Goal: Check status: Check status

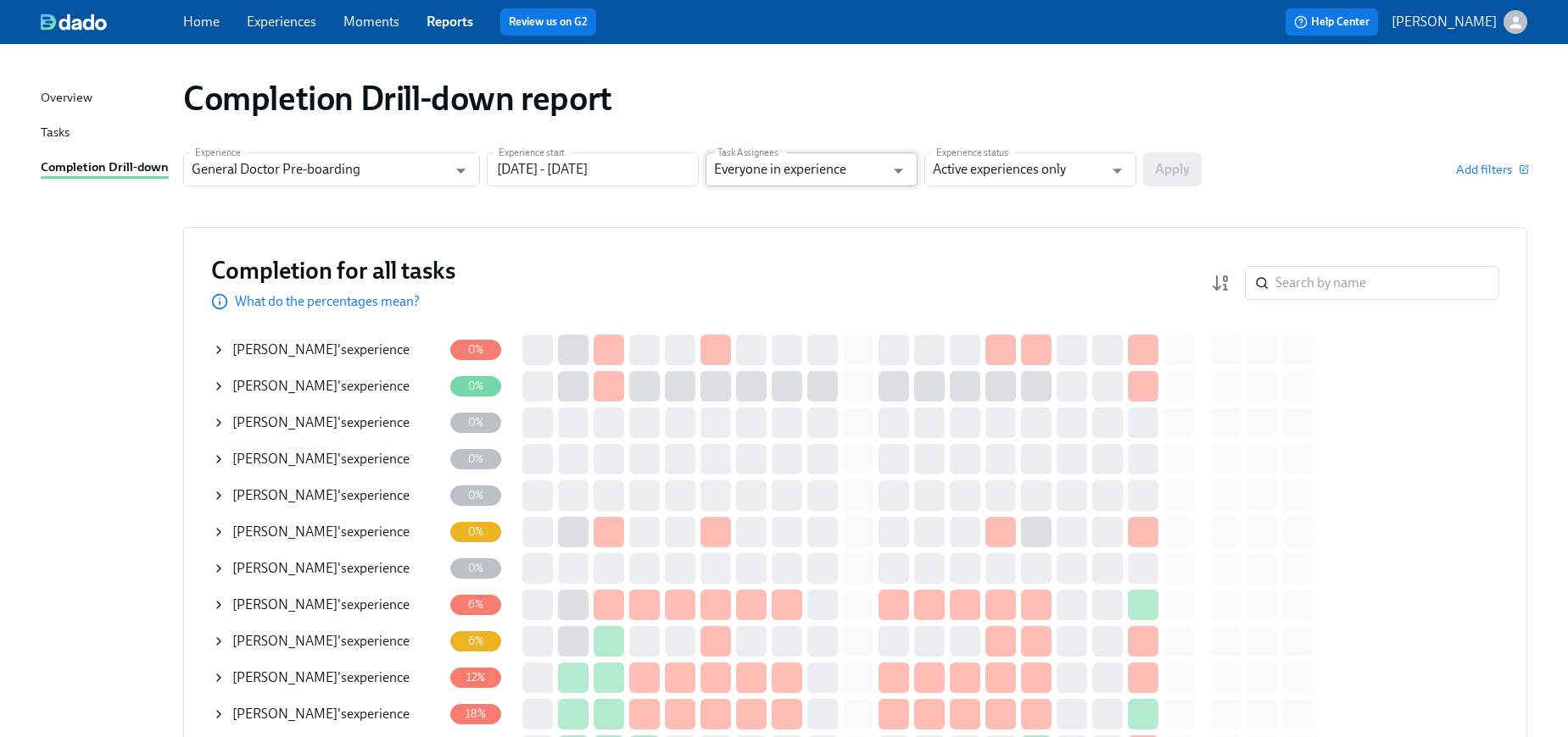
click at [848, 183] on input "Everyone in experience" at bounding box center [799, 169] width 170 height 34
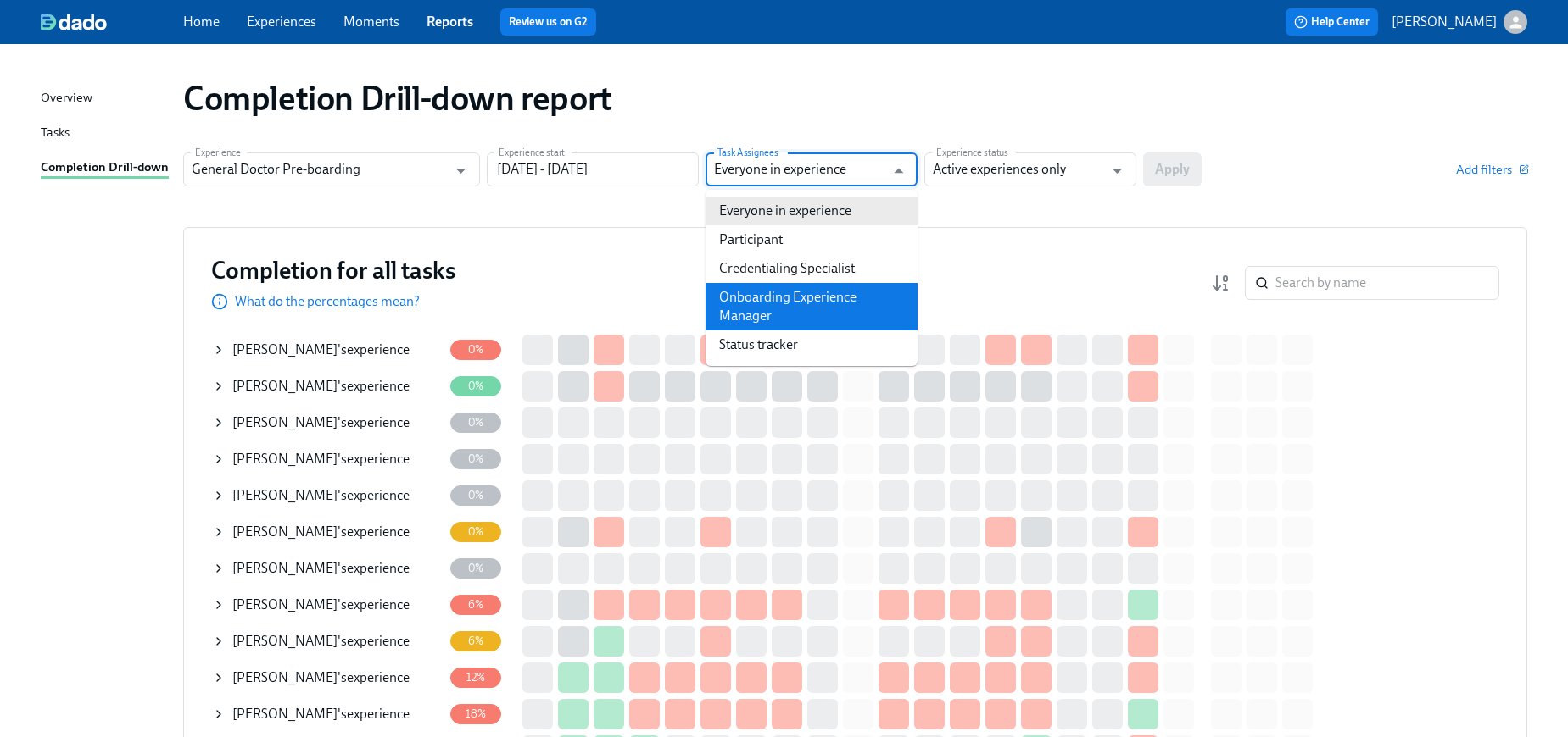
click at [826, 299] on li "Onboarding Experience Manager" at bounding box center [812, 307] width 212 height 47
type input "Onboarding Experience Manager"
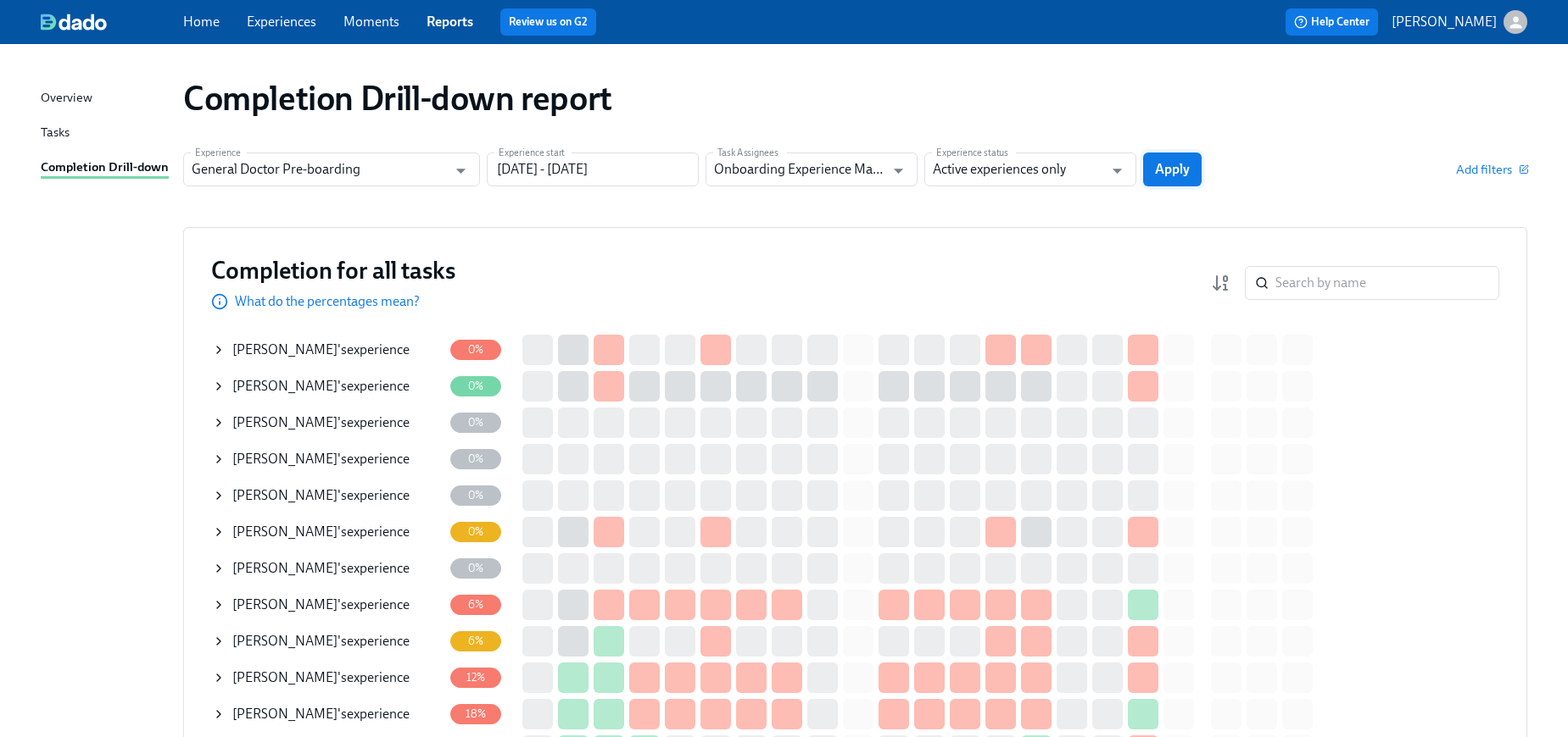
click at [1170, 174] on span "Apply" at bounding box center [1172, 169] width 35 height 17
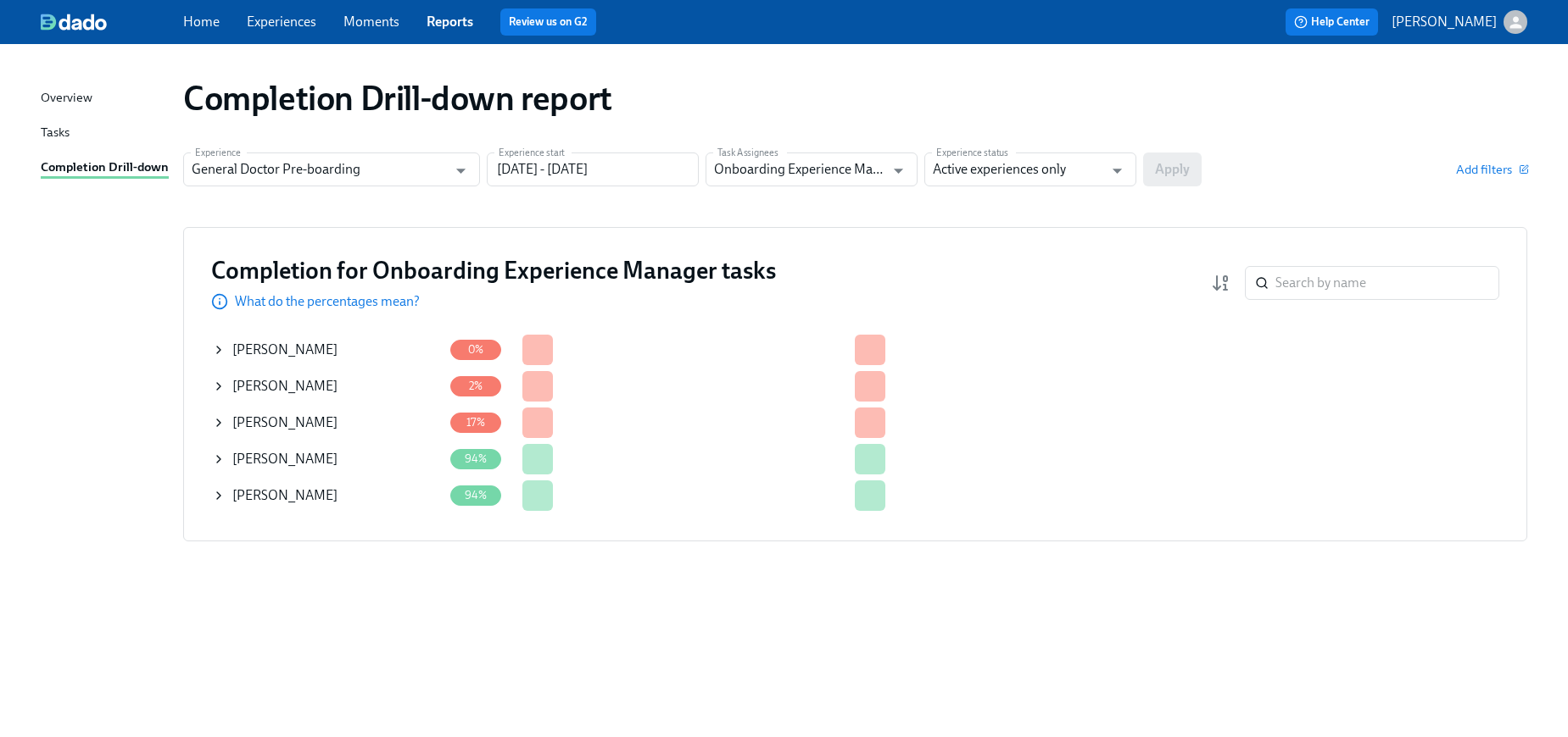
click at [224, 385] on icon at bounding box center [219, 387] width 14 height 14
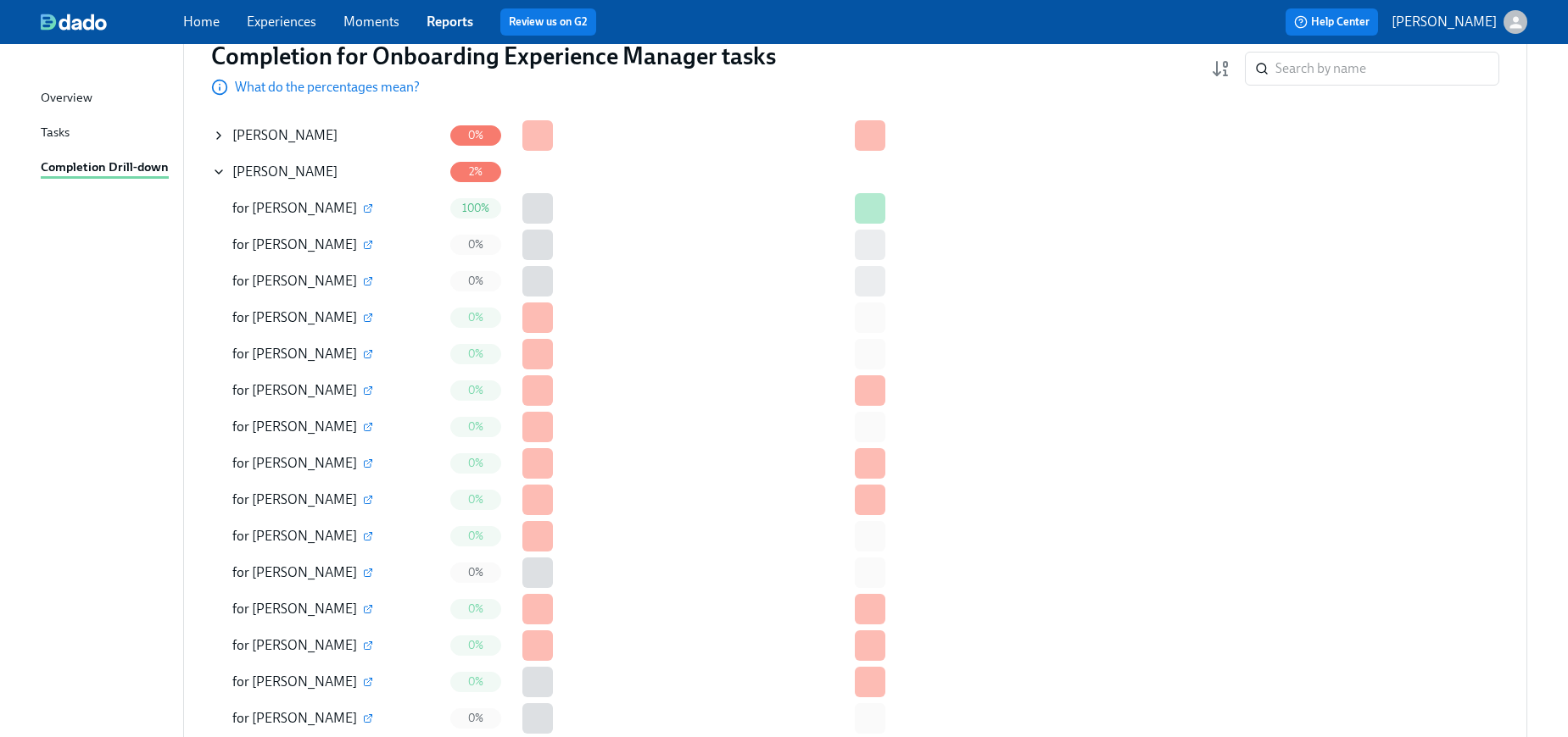
scroll to position [208, 0]
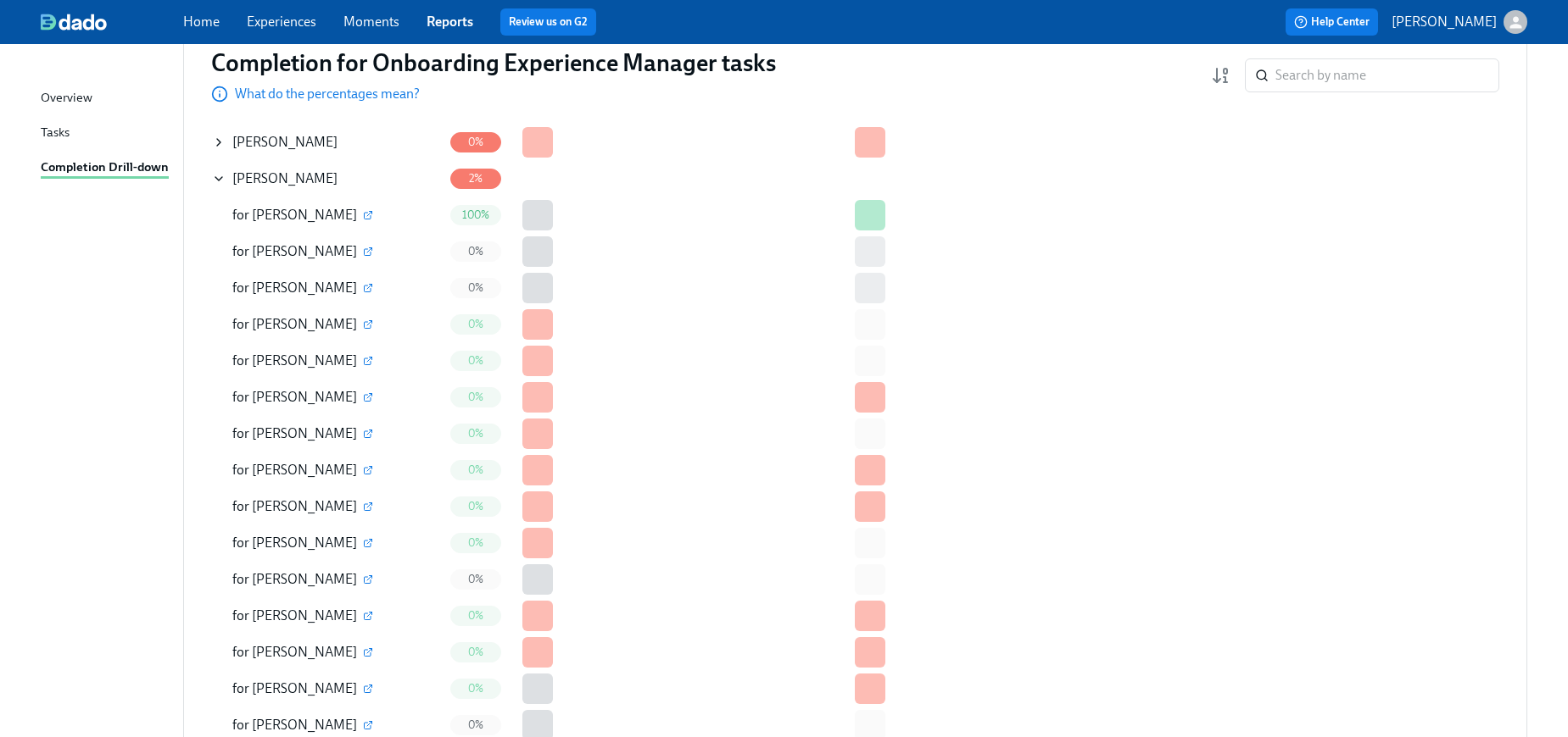
click at [319, 361] on span "[PERSON_NAME]" at bounding box center [304, 360] width 105 height 16
click at [373, 434] on icon "button" at bounding box center [368, 433] width 10 height 10
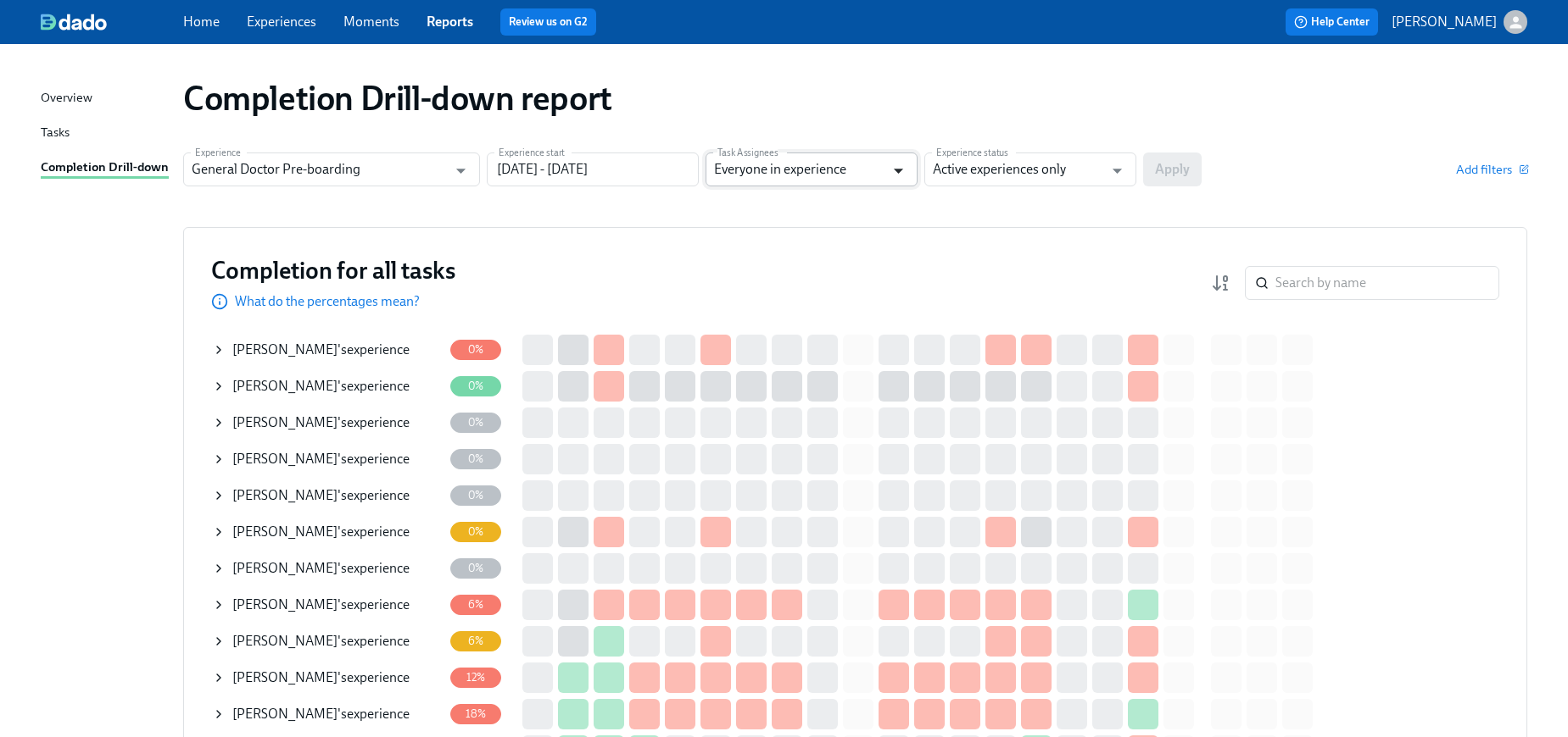
drag, startPoint x: 907, startPoint y: 158, endPoint x: 891, endPoint y: 172, distance: 21.3
click at [904, 162] on icon "Open" at bounding box center [898, 170] width 23 height 23
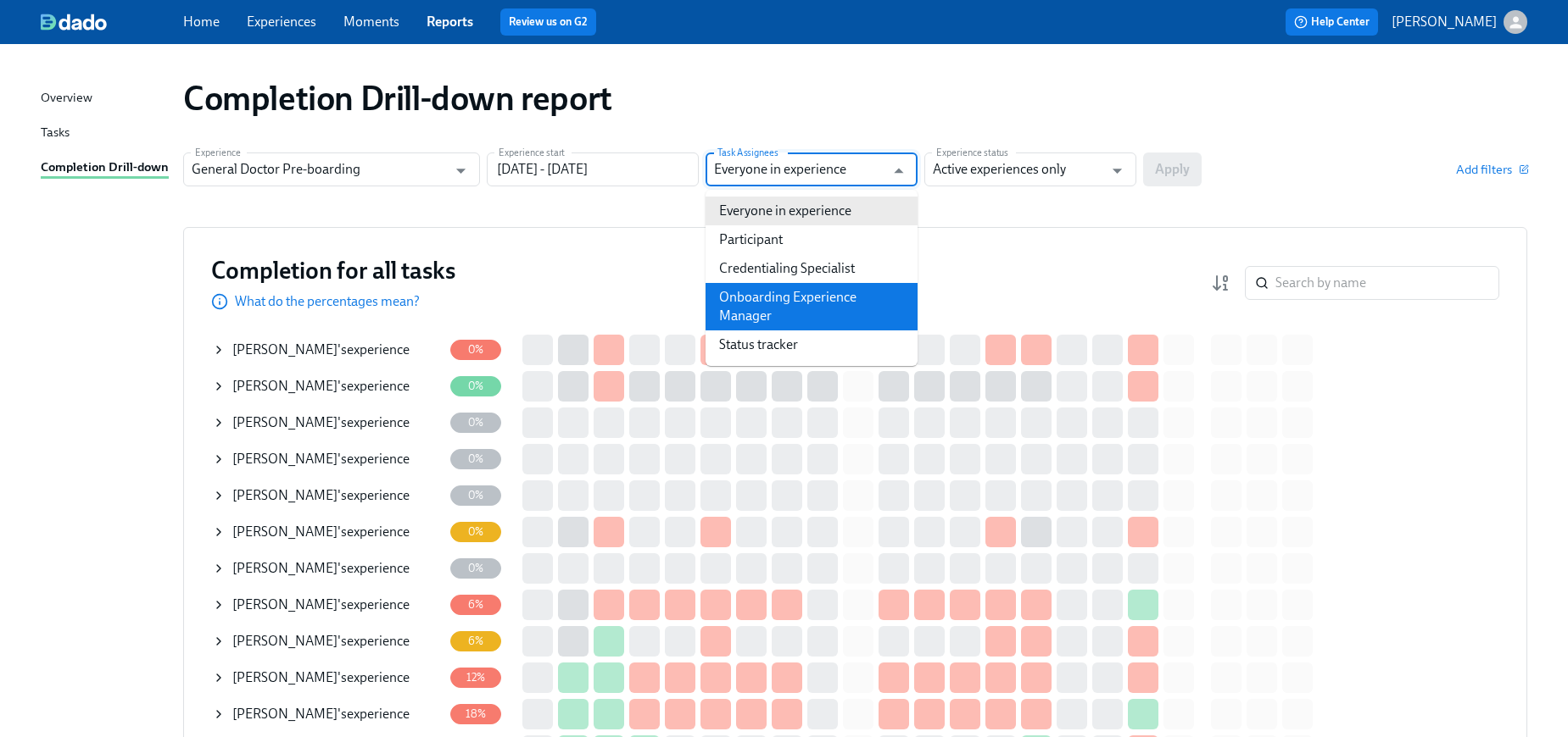
click at [837, 289] on li "Onboarding Experience Manager" at bounding box center [812, 307] width 212 height 47
type input "Onboarding Experience Manager"
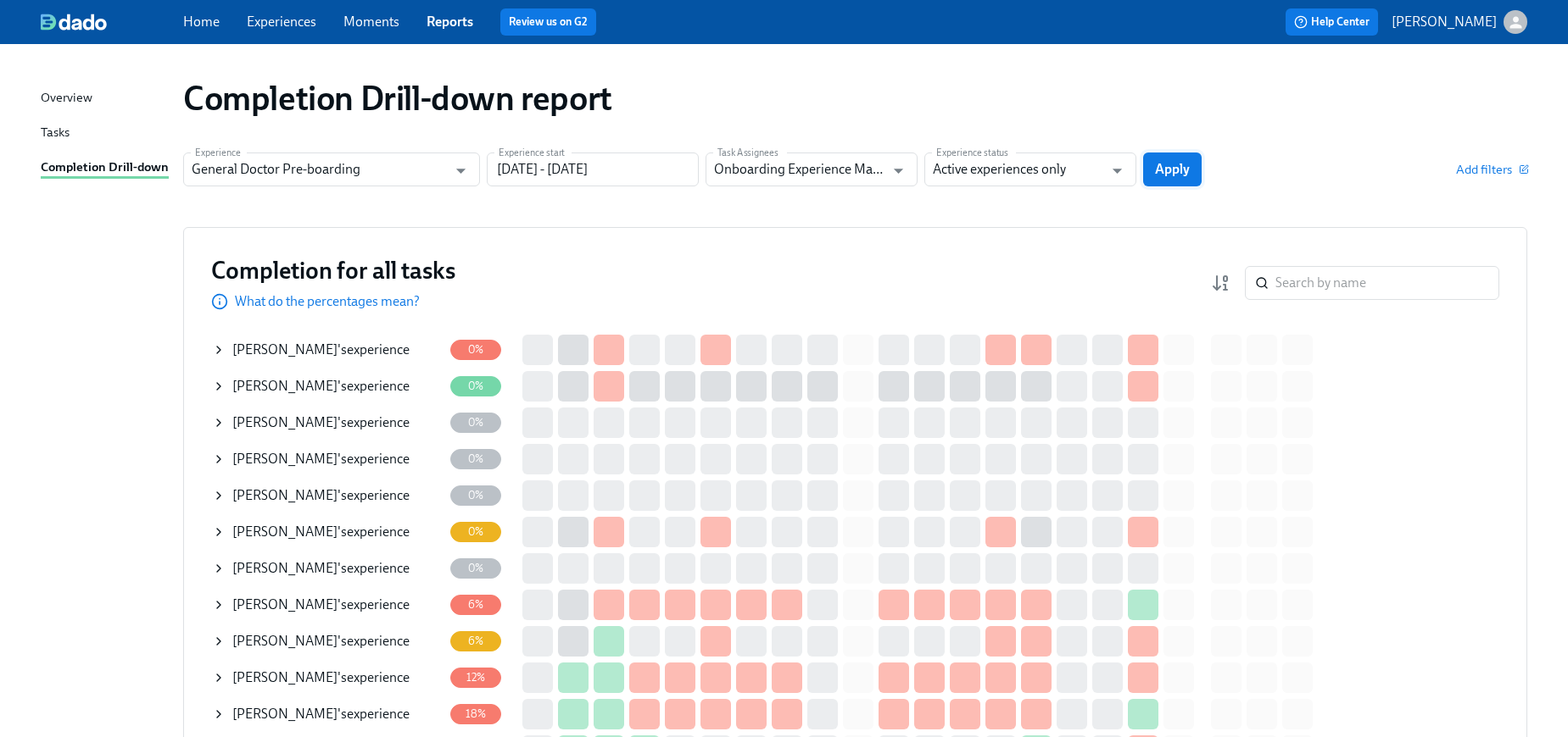
click at [1167, 164] on span "Apply" at bounding box center [1172, 169] width 35 height 17
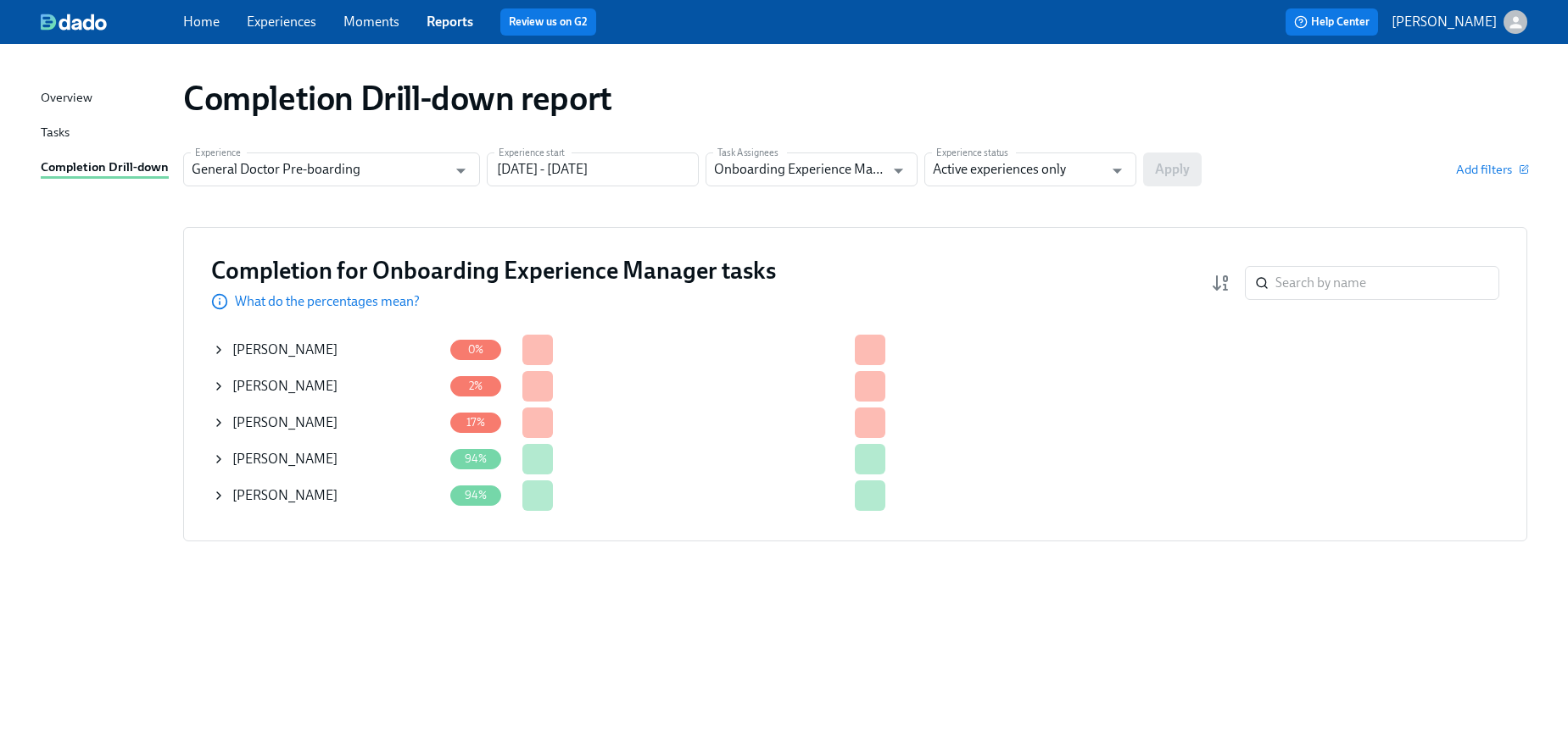
click at [350, 387] on div "[PERSON_NAME]" at bounding box center [327, 386] width 231 height 34
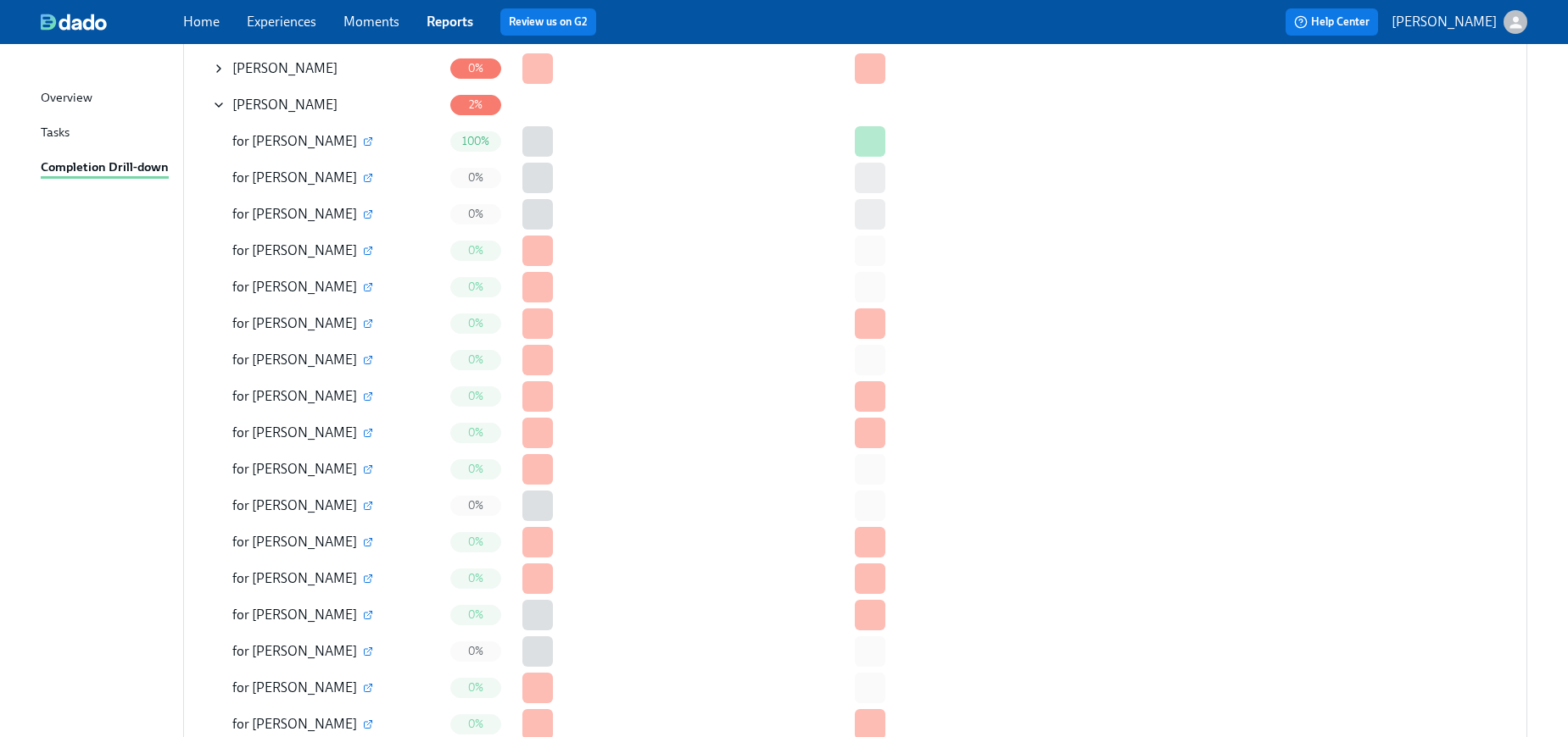
scroll to position [279, 0]
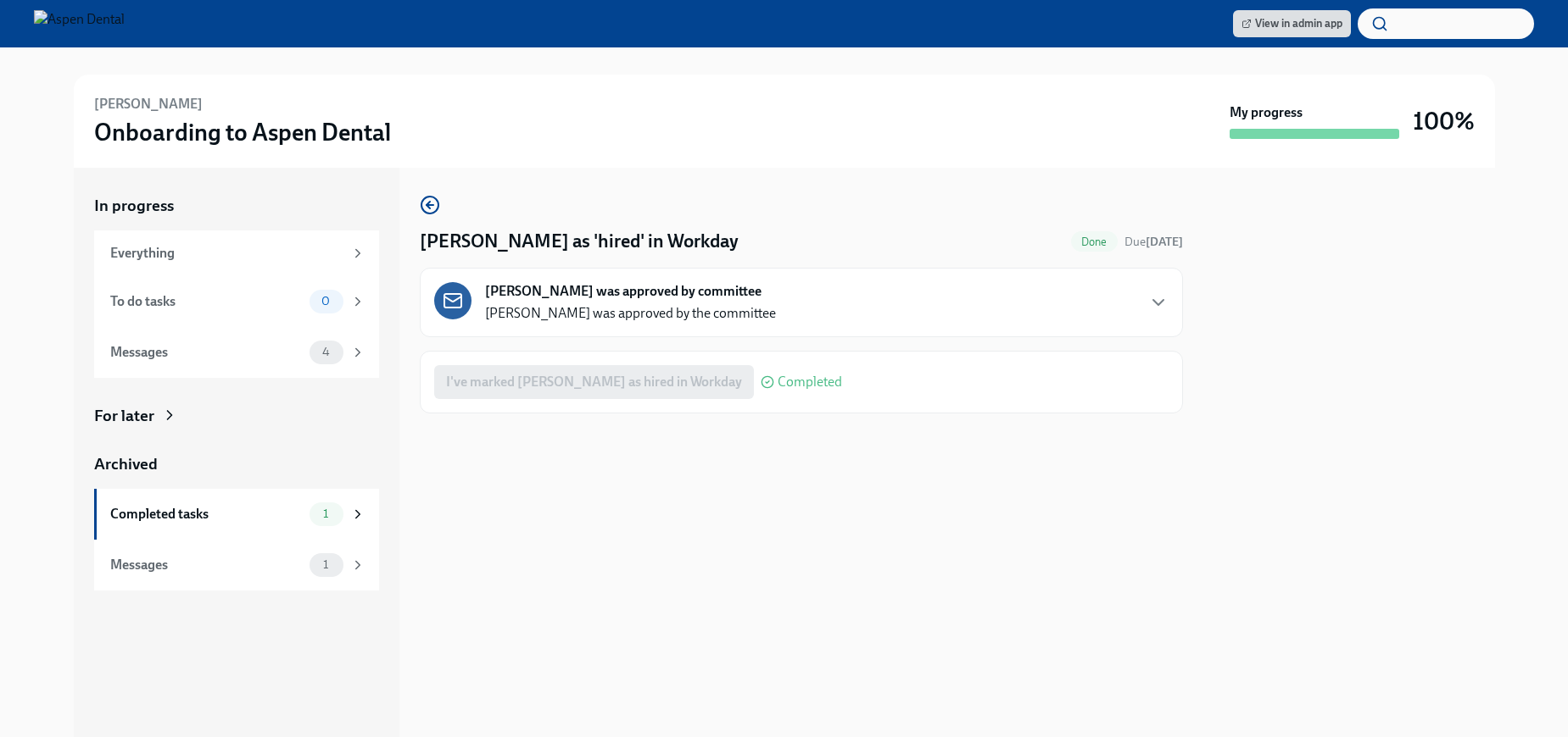
click at [780, 446] on div at bounding box center [801, 440] width 763 height 54
drag, startPoint x: 782, startPoint y: 411, endPoint x: 535, endPoint y: 94, distance: 401.9
click at [782, 411] on div "I've marked Alireza Alizadegan as hired in Workday Completed" at bounding box center [801, 382] width 763 height 62
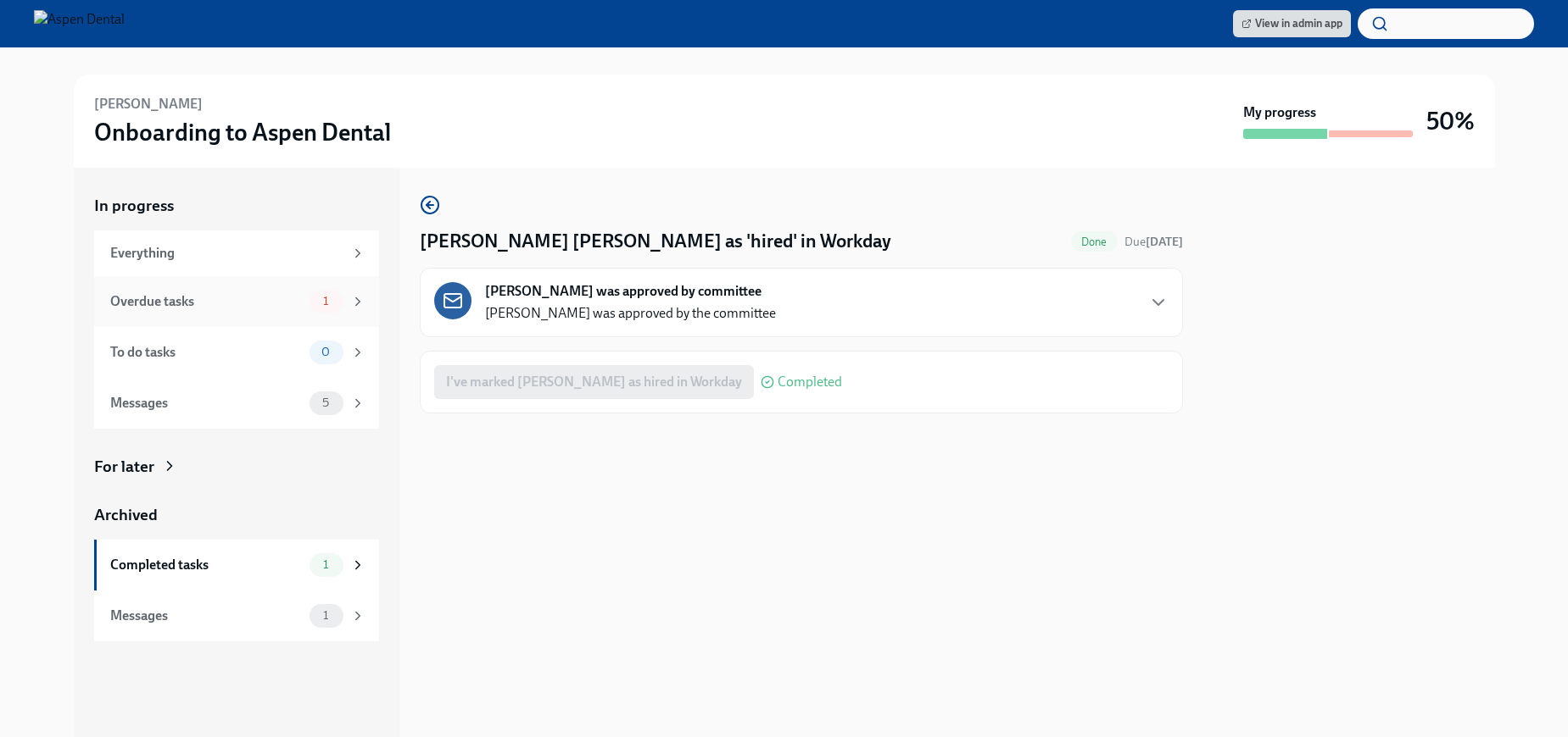
click at [218, 292] on div "Overdue tasks" at bounding box center [206, 301] width 192 height 19
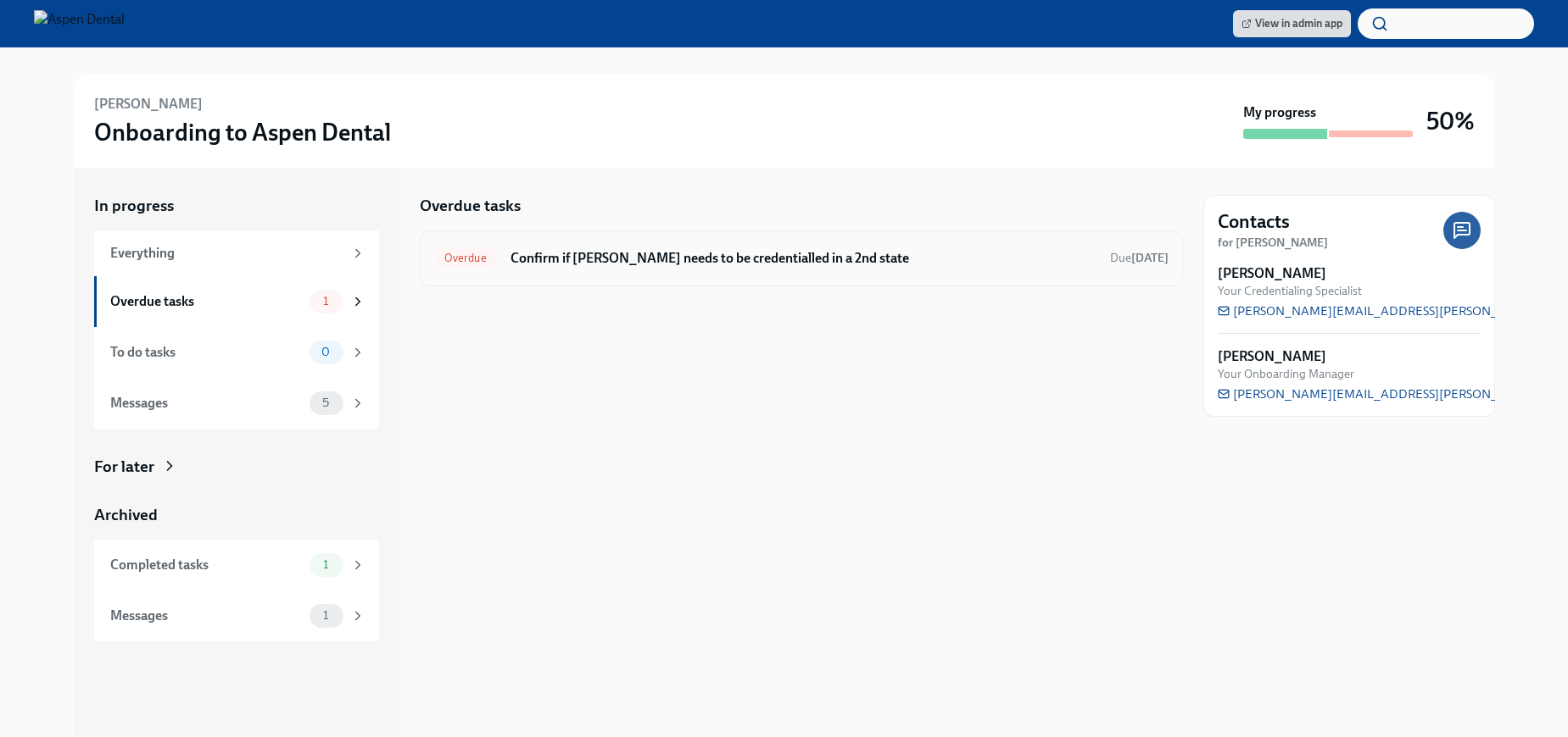
click at [1053, 275] on div "Overdue Confirm if Alexandra Carroll needs to be credentialled in a 2nd state D…" at bounding box center [801, 258] width 763 height 56
click at [694, 251] on h6 "Confirm if Alexandra Carroll needs to be credentialled in a 2nd state" at bounding box center [804, 258] width 586 height 19
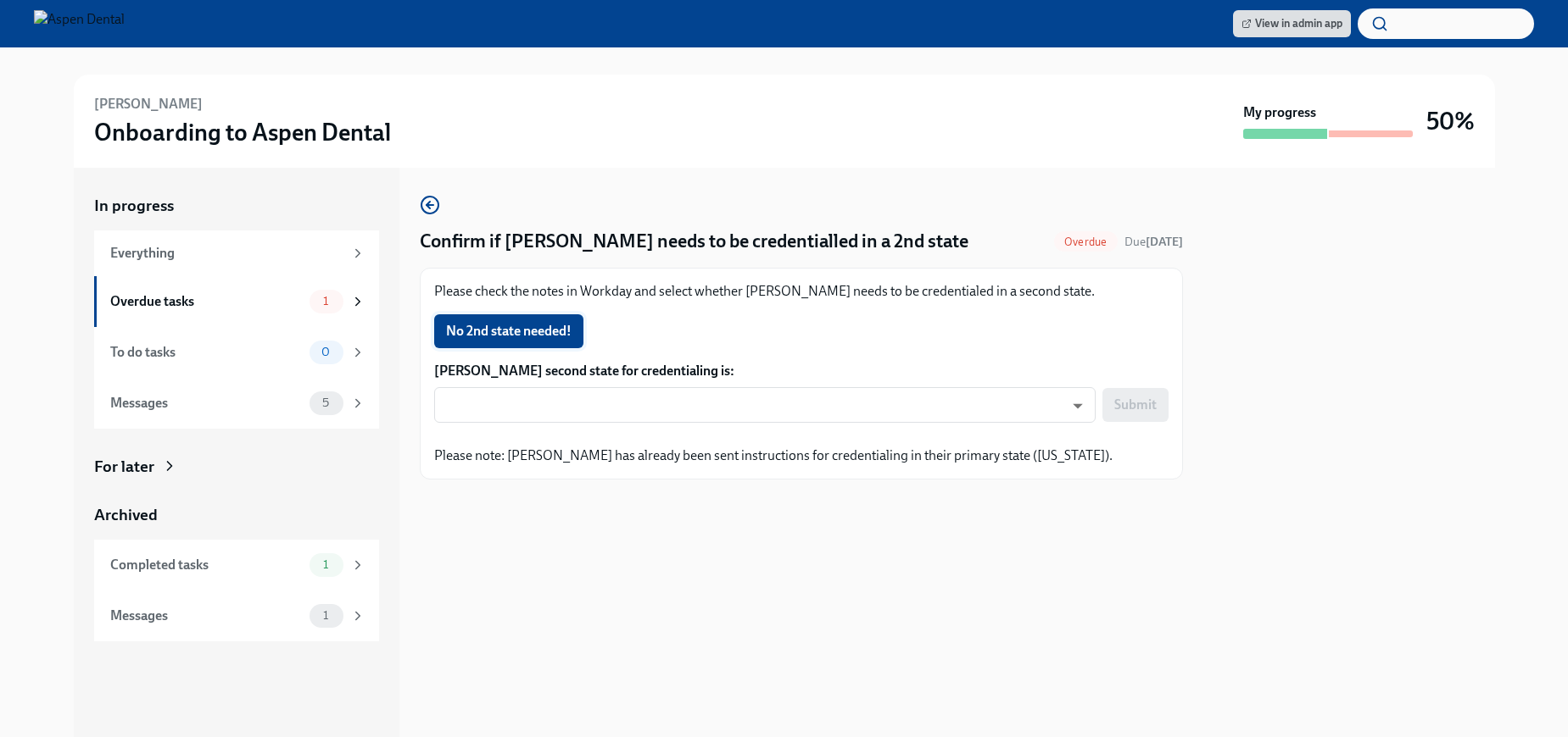
click at [523, 324] on span "No 2nd state needed!" at bounding box center [509, 330] width 126 height 17
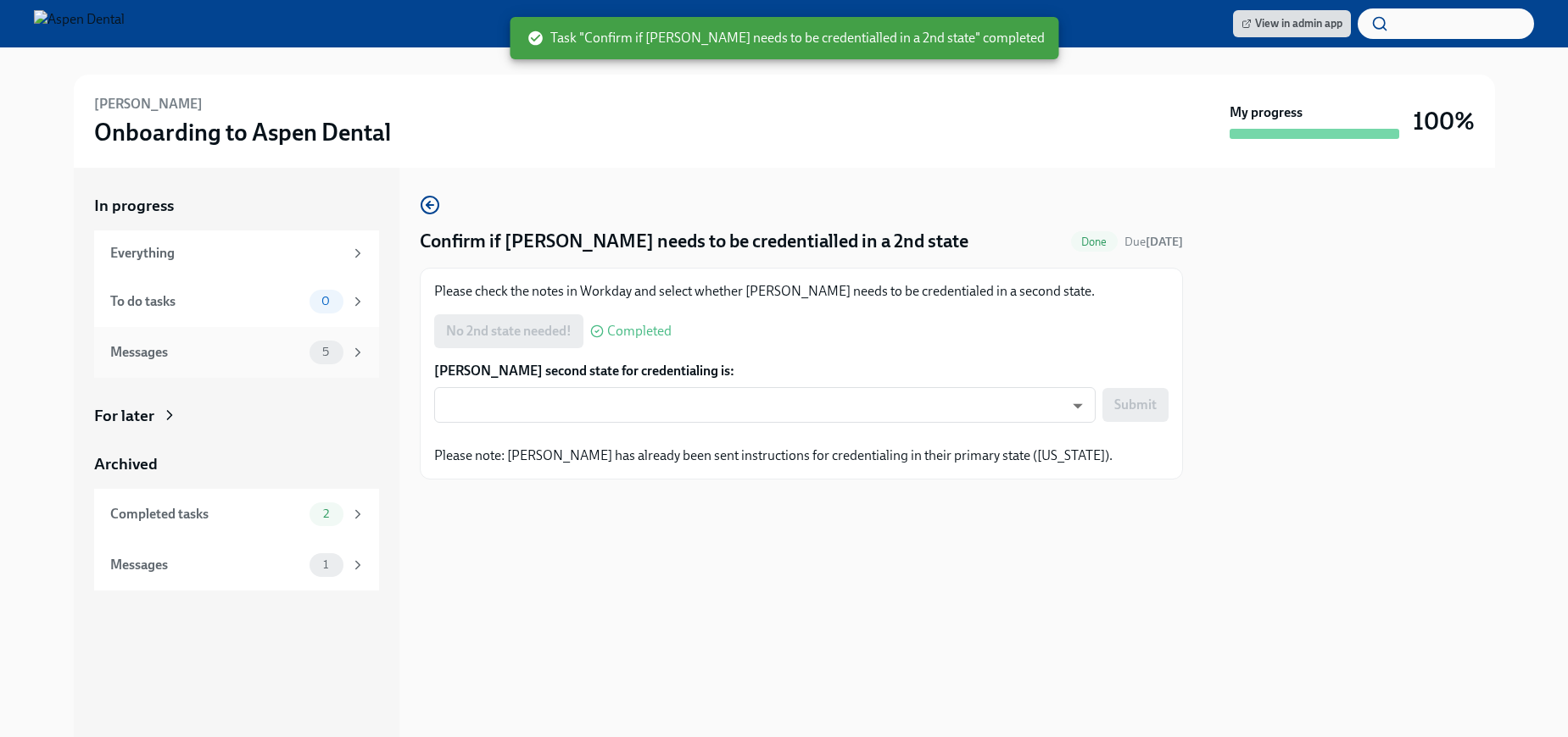
click at [212, 360] on div "Messages" at bounding box center [206, 352] width 192 height 19
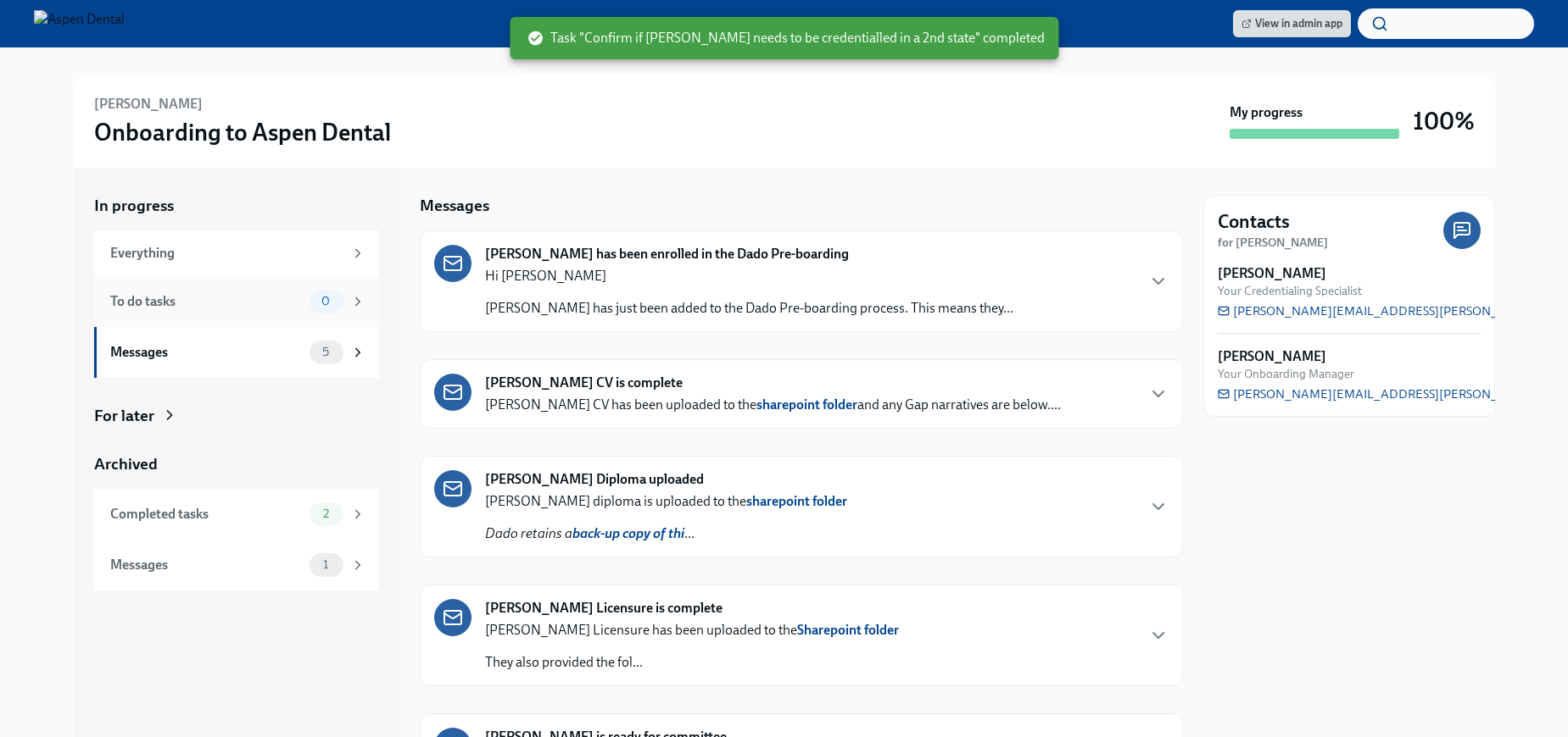
click at [215, 286] on div "To do tasks 0" at bounding box center [237, 301] width 285 height 50
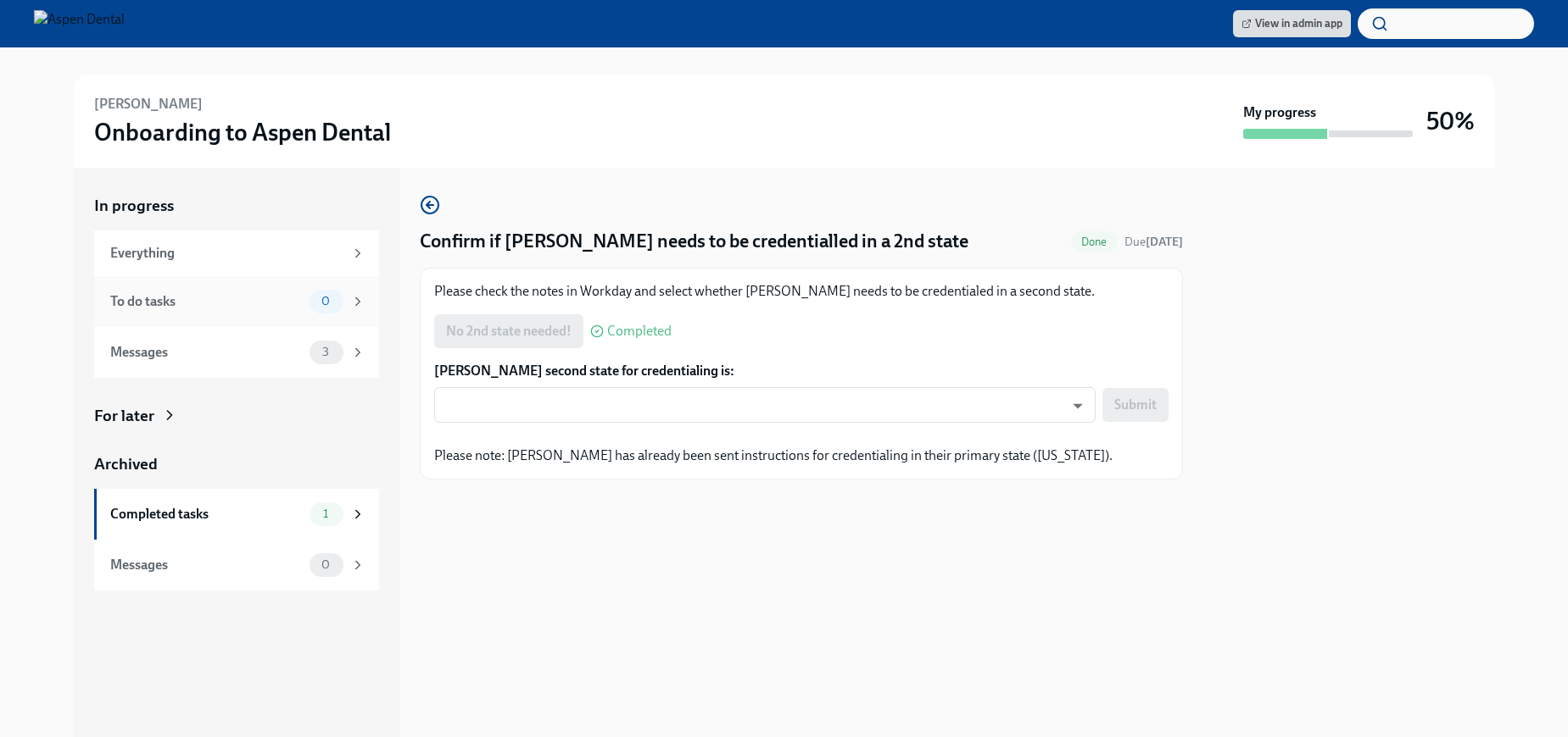
click at [190, 297] on div "To do tasks" at bounding box center [206, 301] width 192 height 19
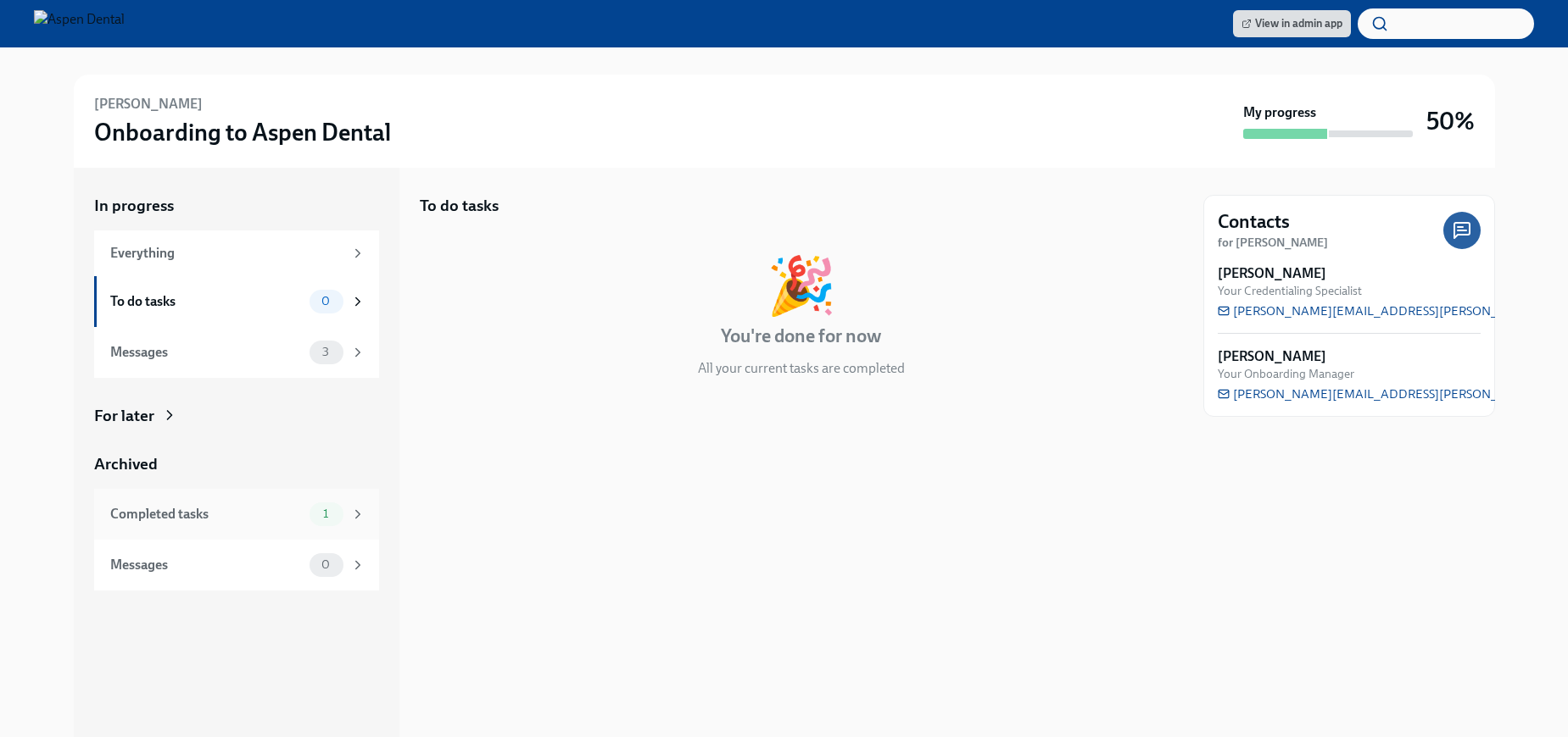
click at [212, 516] on div "Completed tasks" at bounding box center [206, 513] width 192 height 19
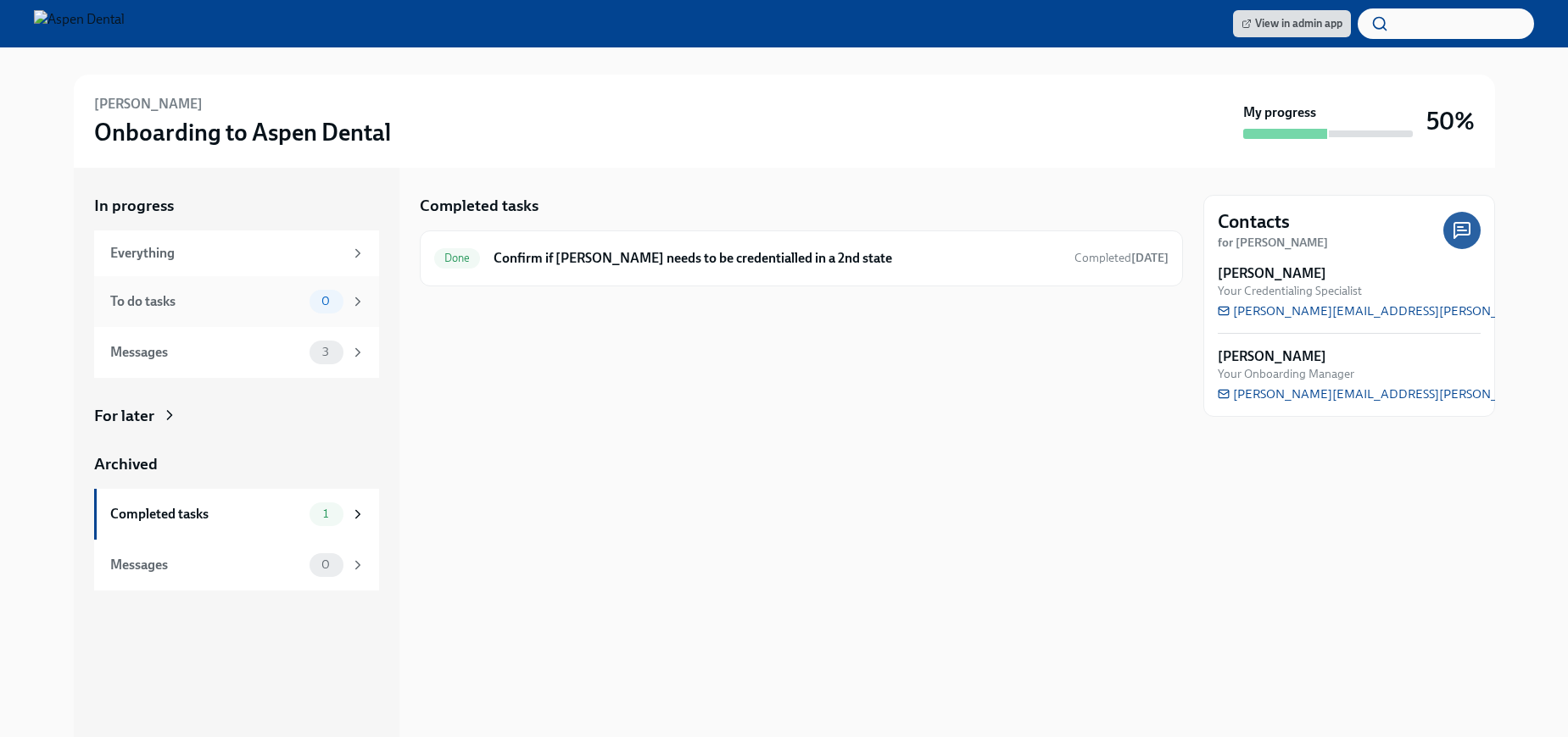
click at [219, 313] on div "To do tasks 0" at bounding box center [238, 302] width 255 height 24
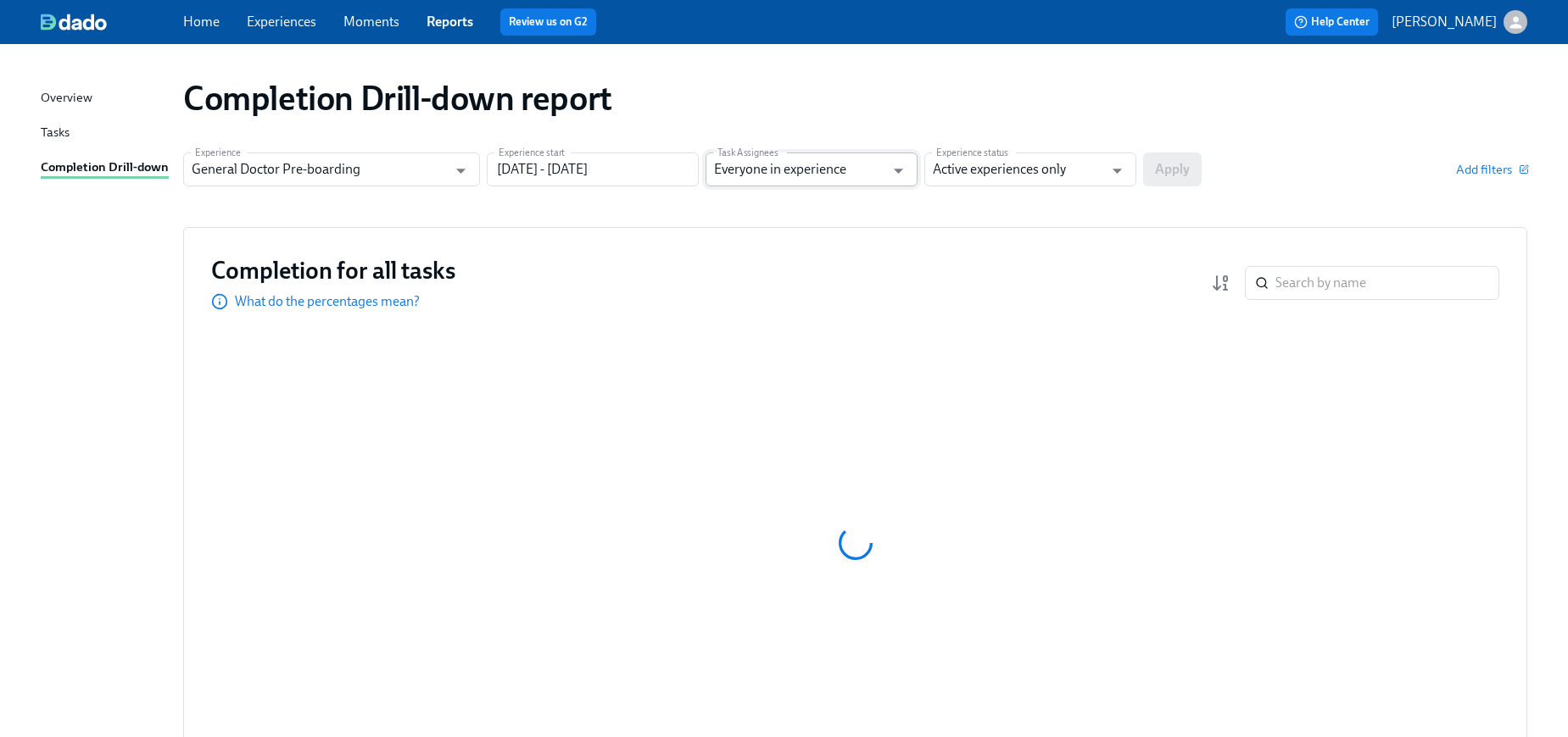
click at [872, 164] on input "Everyone in experience" at bounding box center [799, 169] width 170 height 34
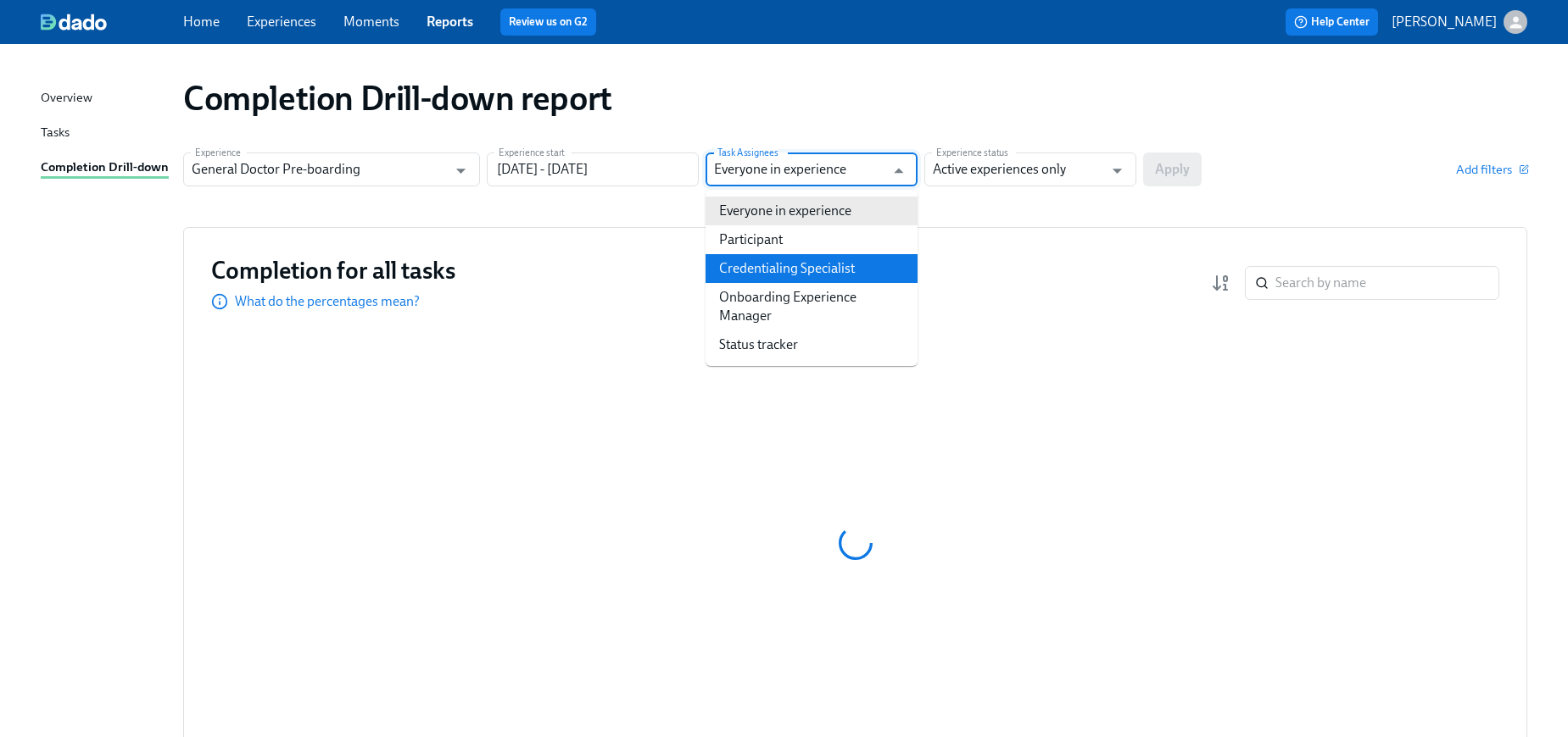
click at [825, 274] on li "Credentialing Specialist" at bounding box center [812, 268] width 212 height 29
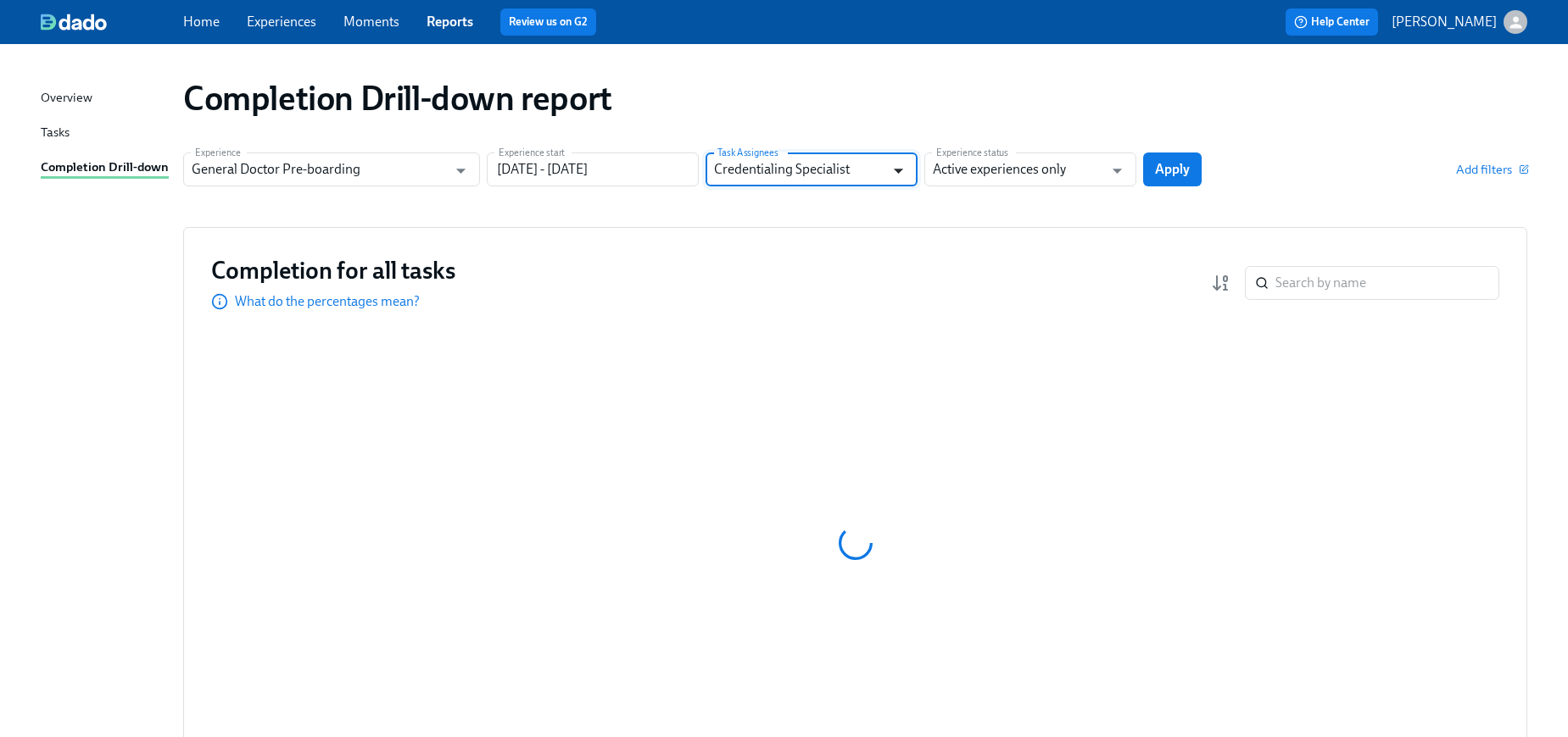
click at [894, 168] on icon "Open" at bounding box center [898, 170] width 9 height 5
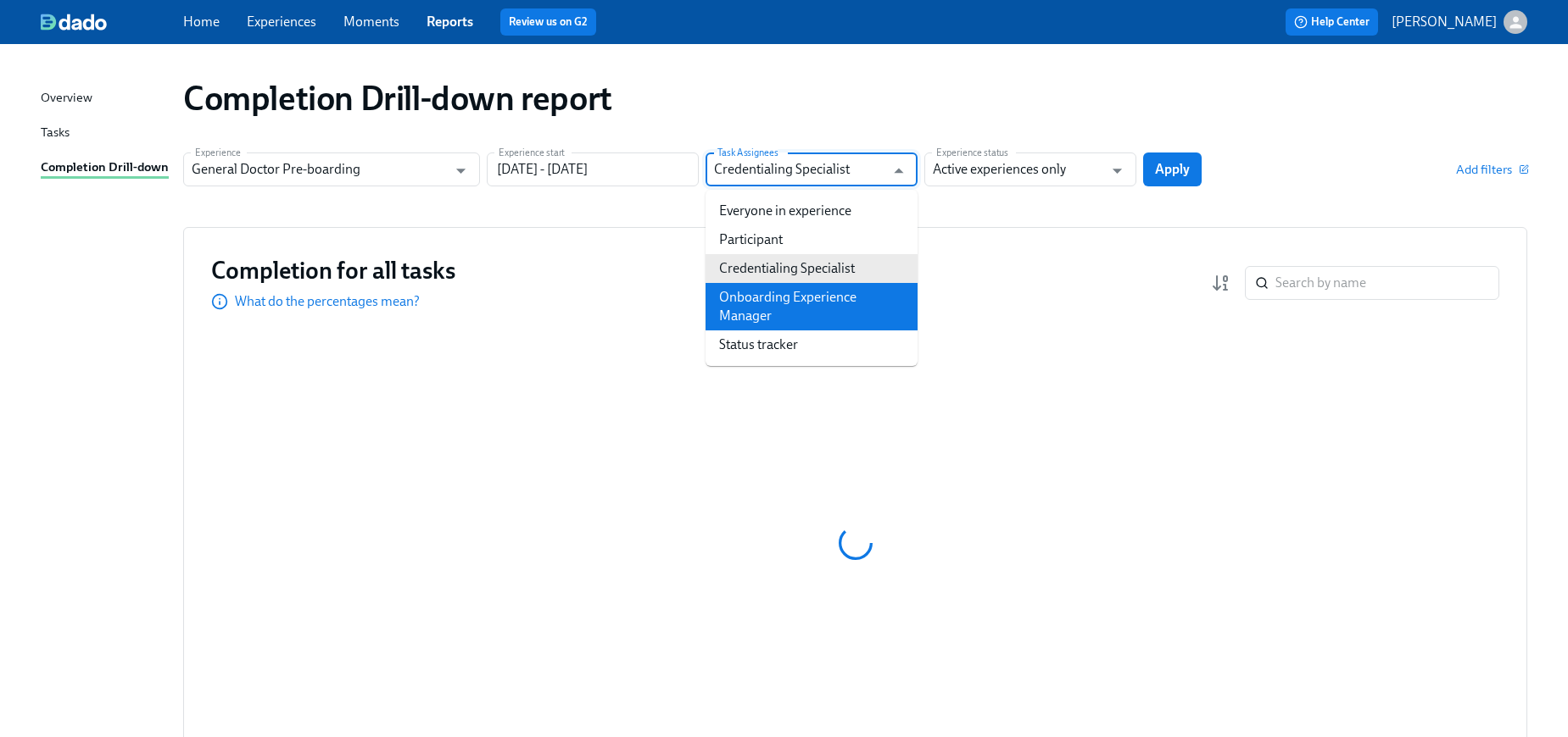
drag, startPoint x: 823, startPoint y: 286, endPoint x: 812, endPoint y: 284, distance: 11.2
click at [823, 286] on li "Onboarding Experience Manager" at bounding box center [812, 307] width 212 height 47
type input "Onboarding Experience Manager"
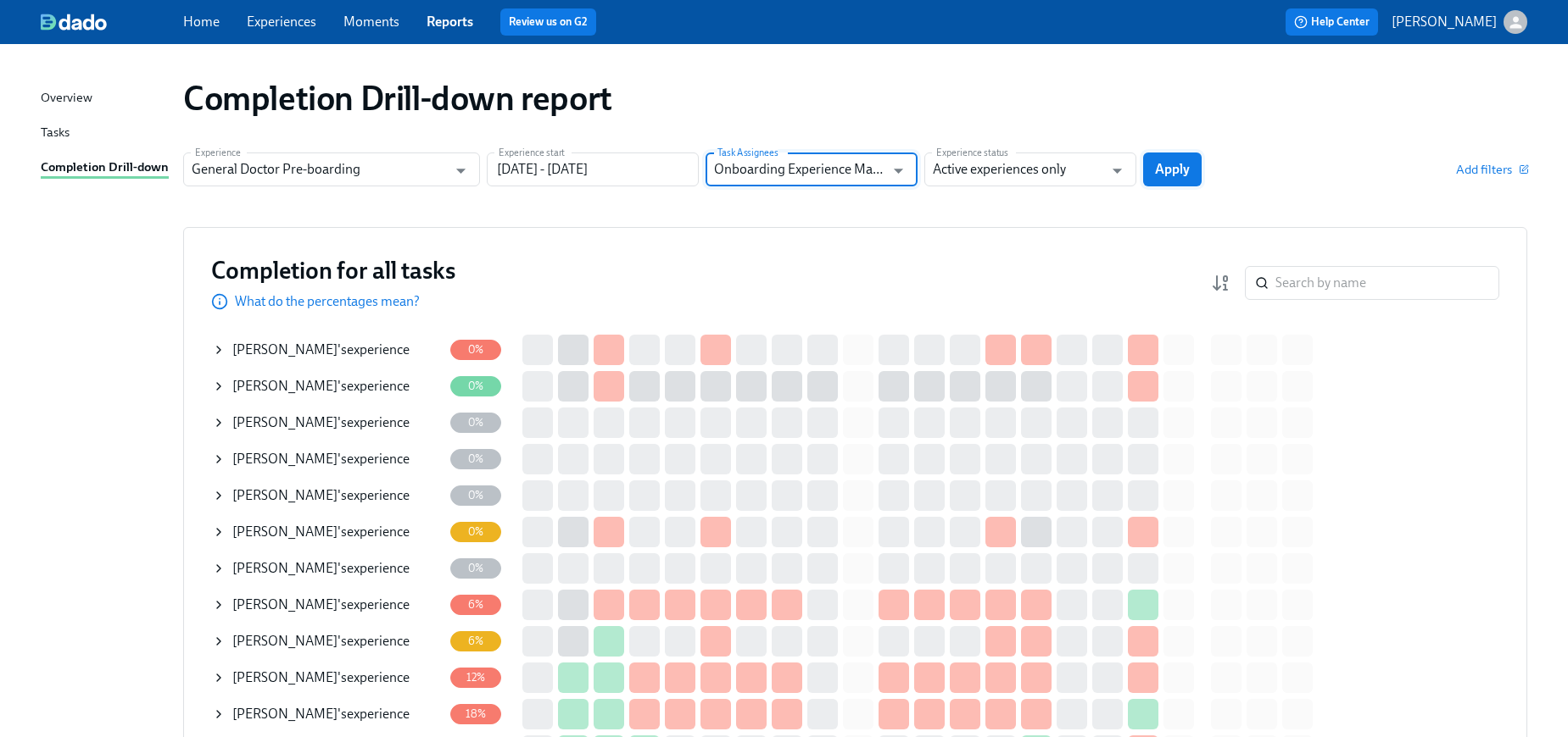
click at [1169, 162] on span "Apply" at bounding box center [1172, 169] width 35 height 17
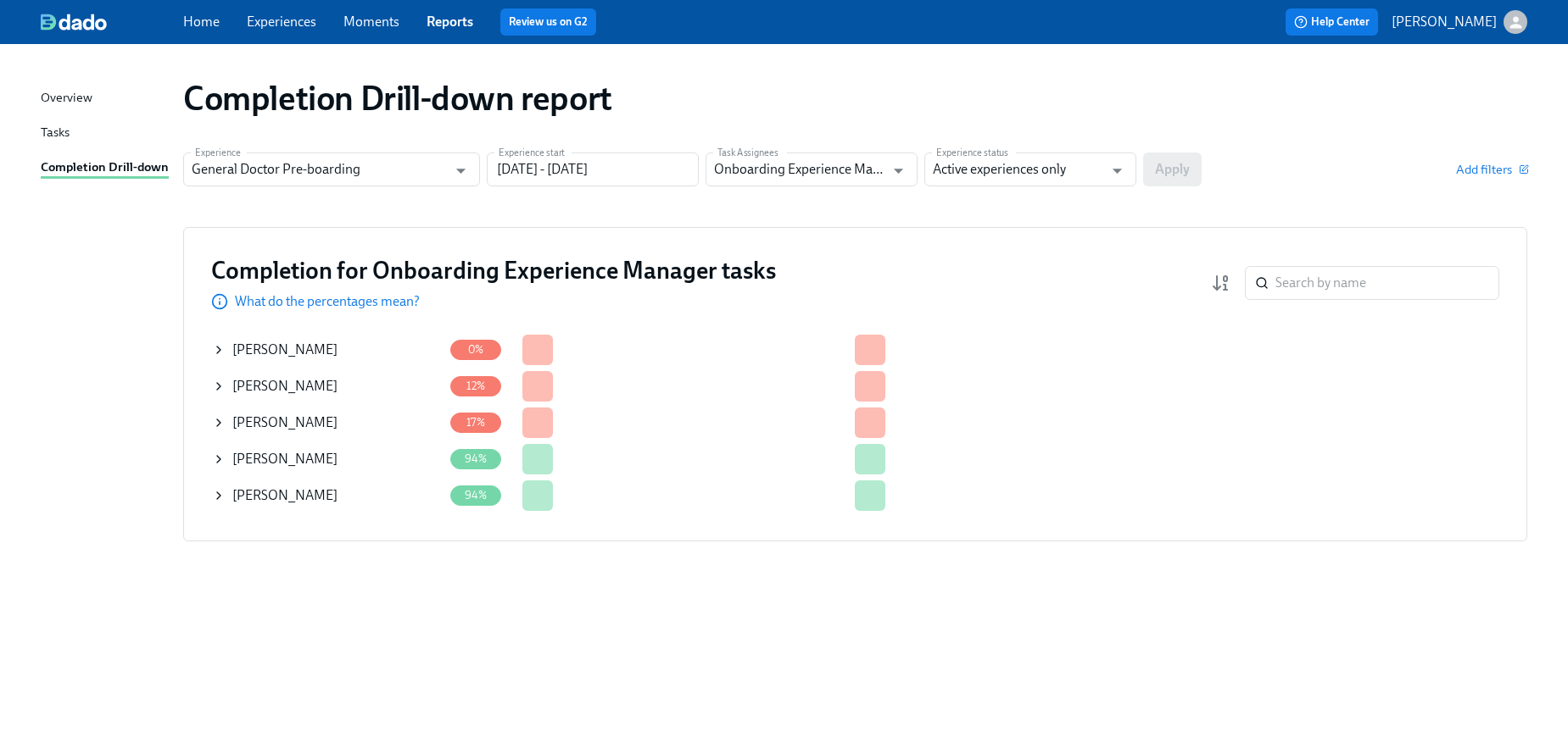
click at [286, 387] on span "[PERSON_NAME]" at bounding box center [285, 386] width 105 height 16
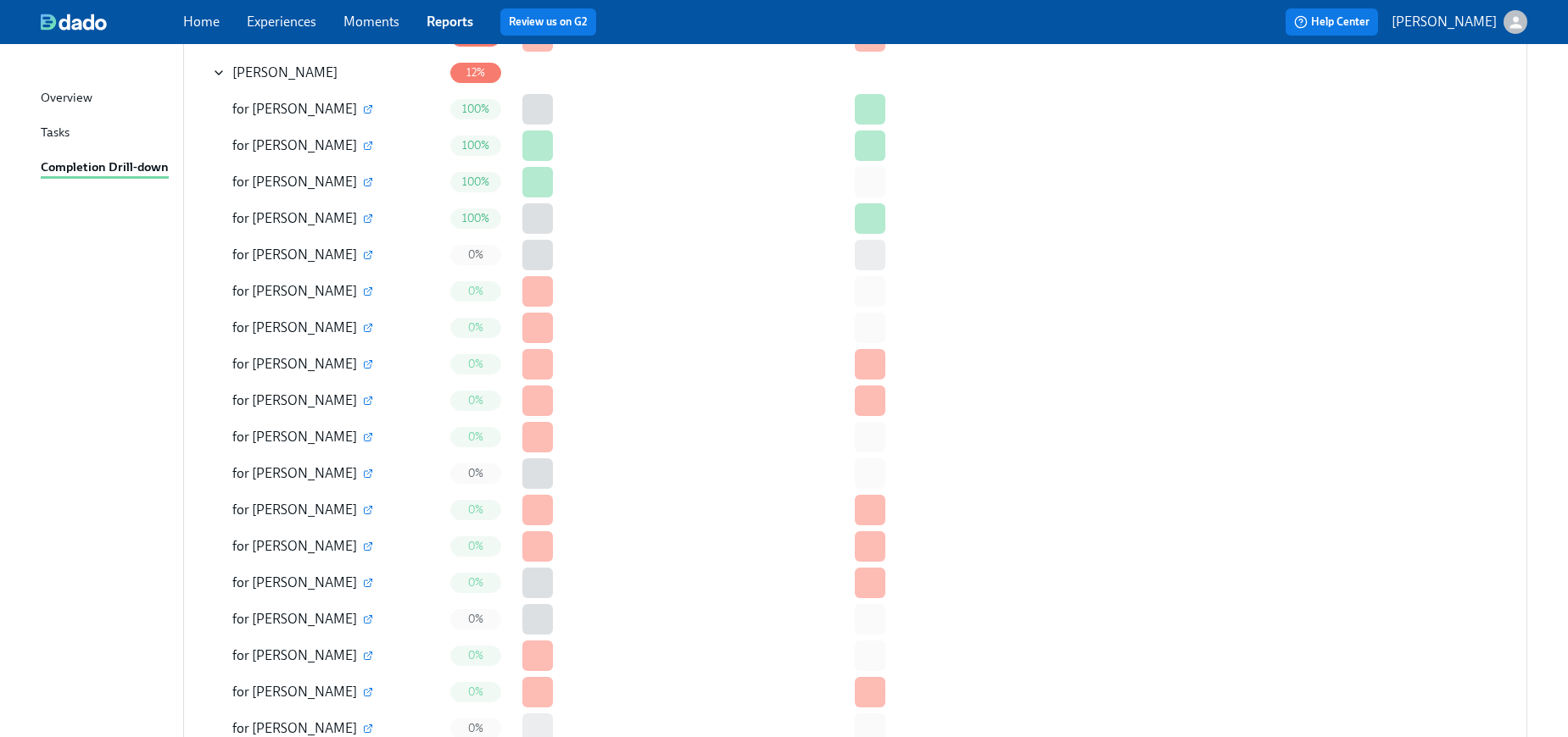
scroll to position [315, 0]
click at [373, 367] on icon "button" at bounding box center [368, 363] width 10 height 10
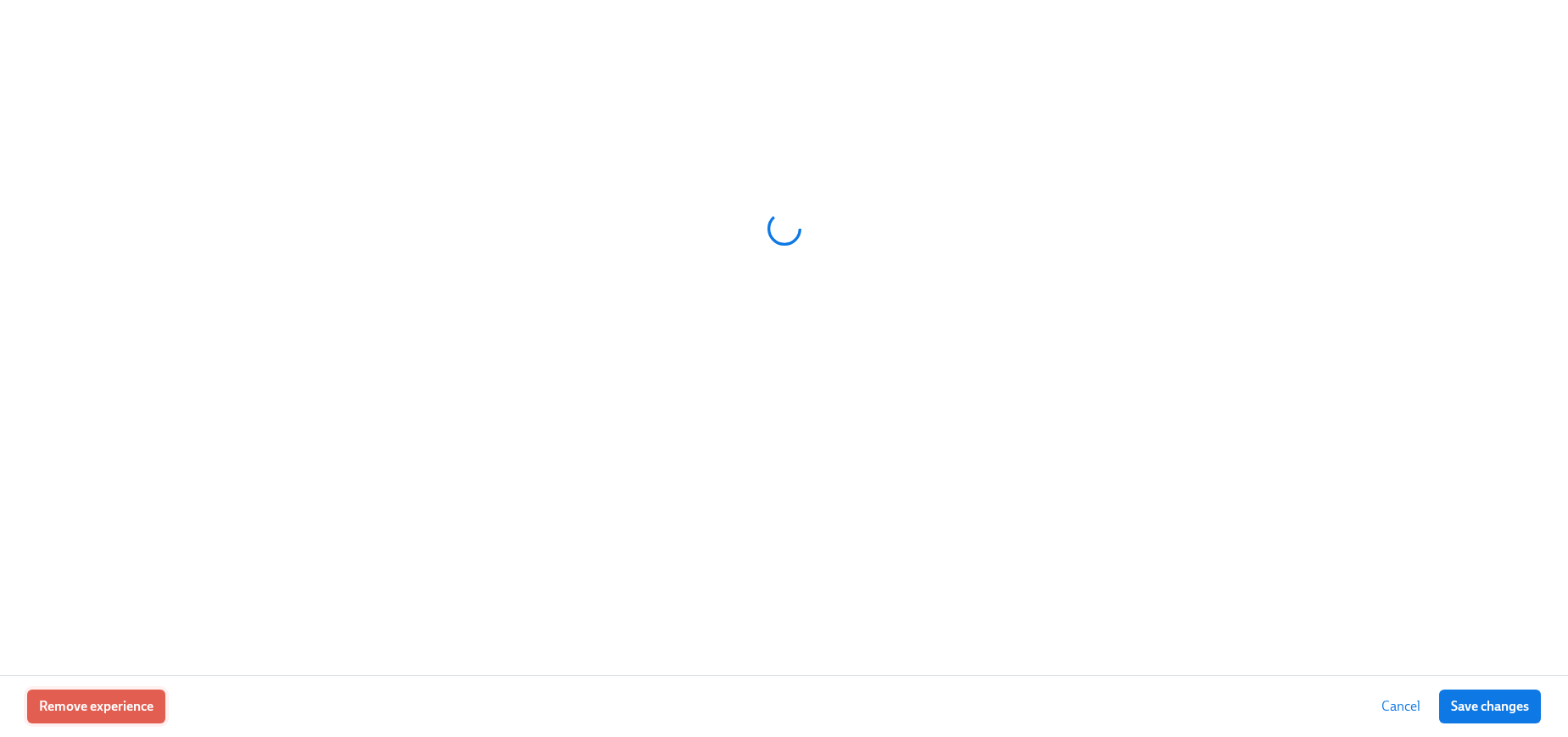
click at [103, 717] on button "Remove experience" at bounding box center [96, 706] width 139 height 34
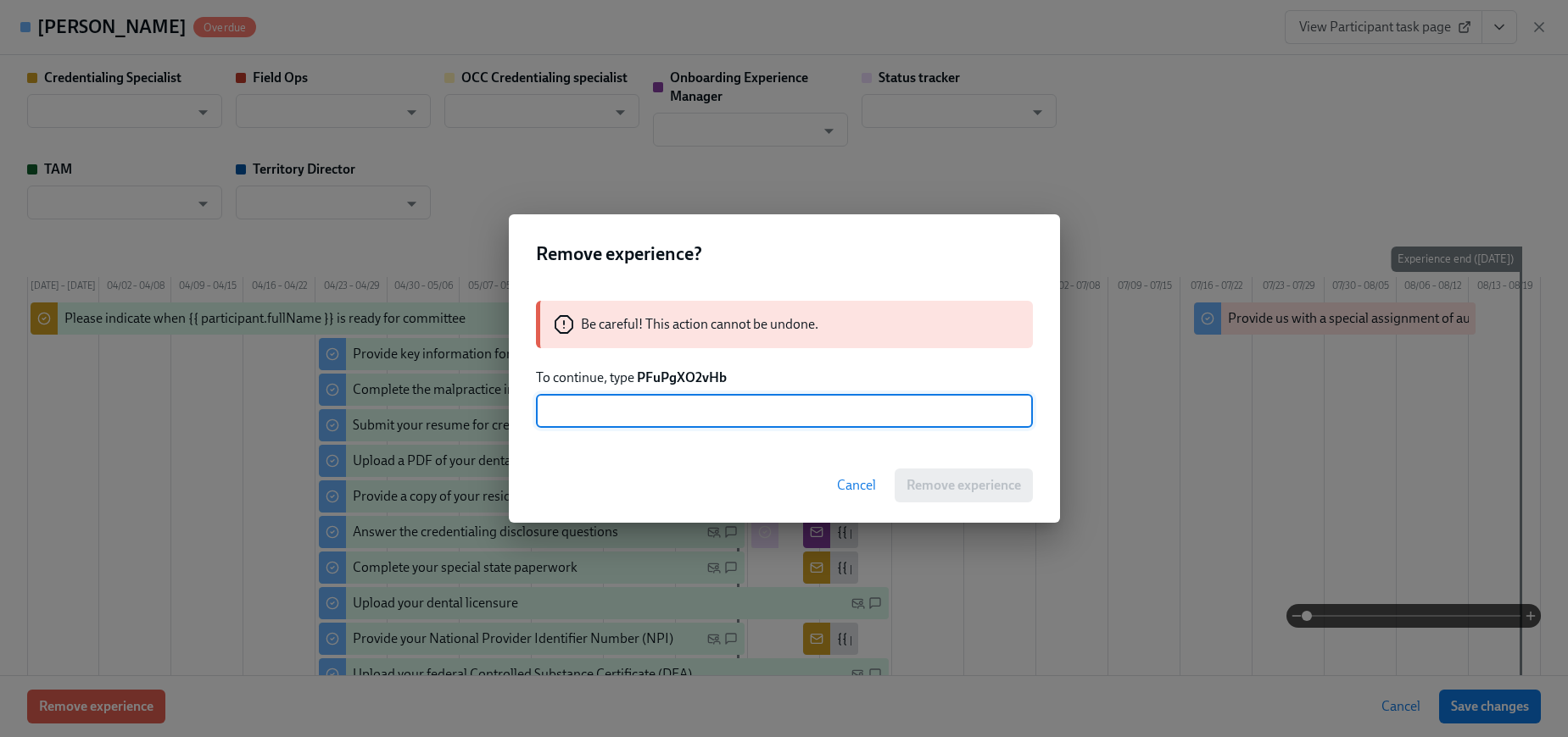
type input "[PERSON_NAME]"
type input "Laura Spawn"
type input "[PERSON_NAME]"
type input "Status Tracker"
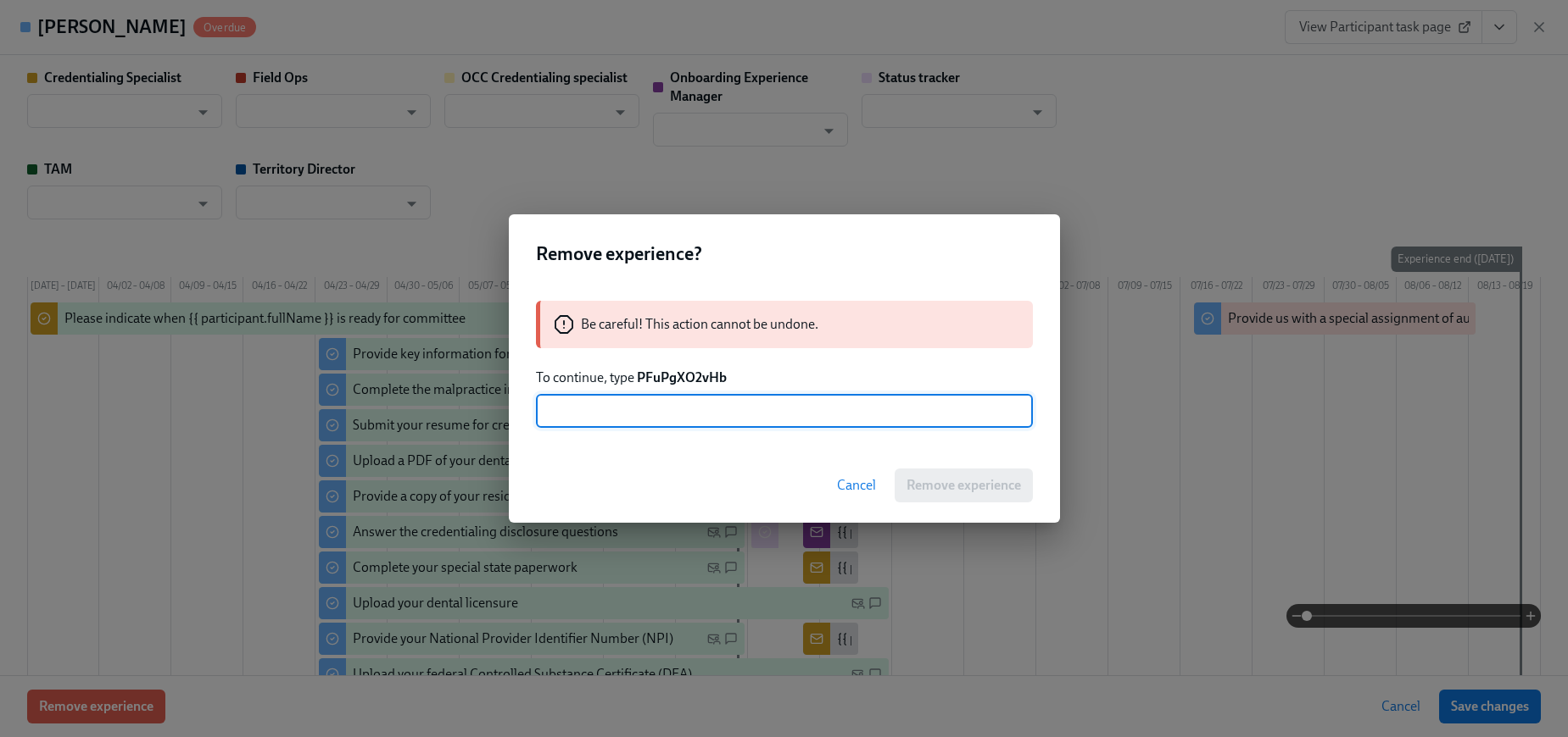
type input "[PERSON_NAME]"
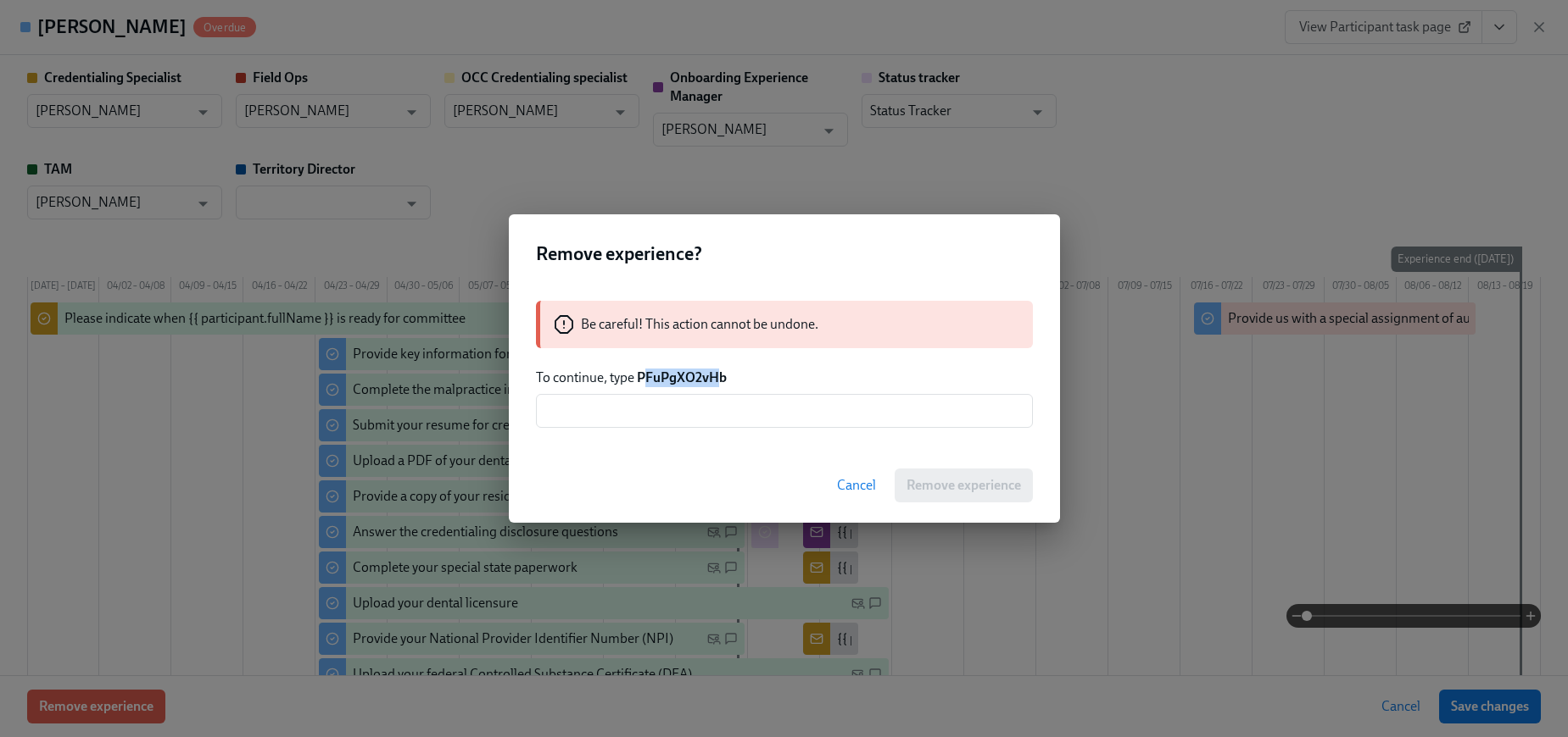
drag, startPoint x: 710, startPoint y: 380, endPoint x: 746, endPoint y: 381, distance: 36.0
click at [643, 380] on strong "PFuPgXO2vHb" at bounding box center [681, 377] width 90 height 16
click at [746, 381] on p "To continue, type PFuPgXO2vHb" at bounding box center [784, 378] width 497 height 19
drag, startPoint x: 727, startPoint y: 380, endPoint x: 637, endPoint y: 379, distance: 90.0
click at [637, 379] on p "To continue, type PFuPgXO2vHb" at bounding box center [784, 378] width 497 height 19
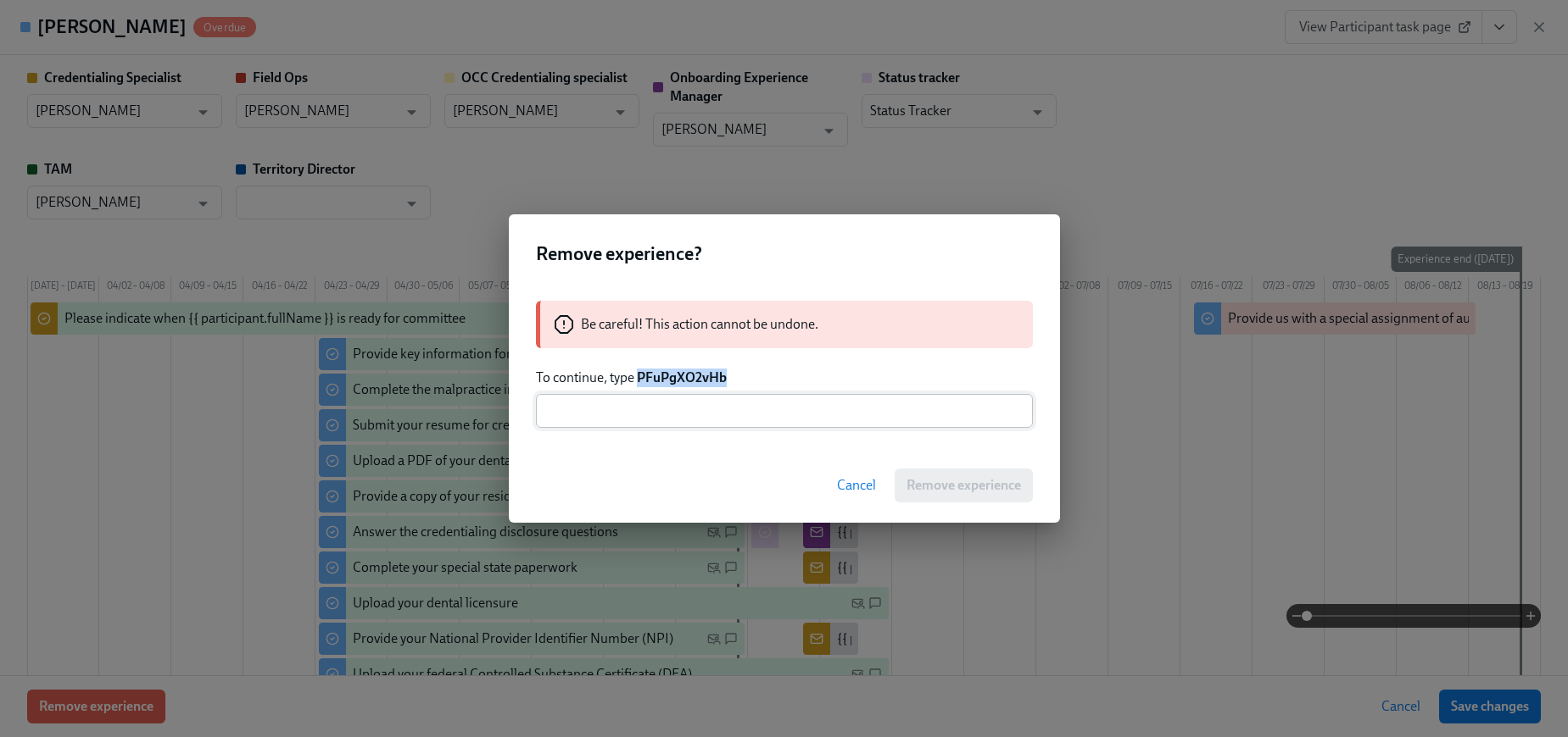
copy strong "PFuPgXO2vHb"
click at [680, 410] on input "text" at bounding box center [784, 411] width 497 height 34
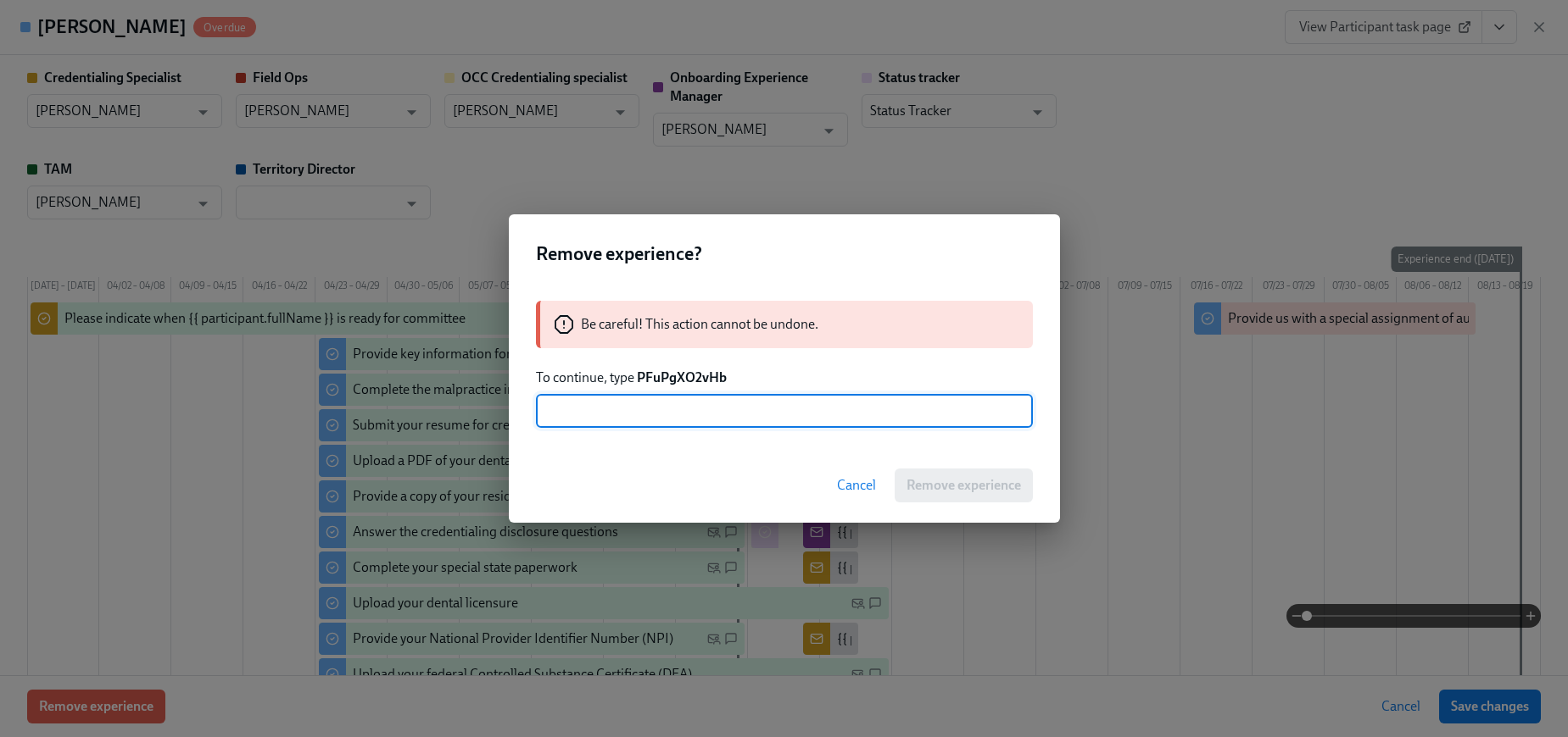
paste input "PFuPgXO2vHb"
type input "PFuPgXO2vHb"
click at [907, 485] on span "Remove experience" at bounding box center [964, 485] width 115 height 17
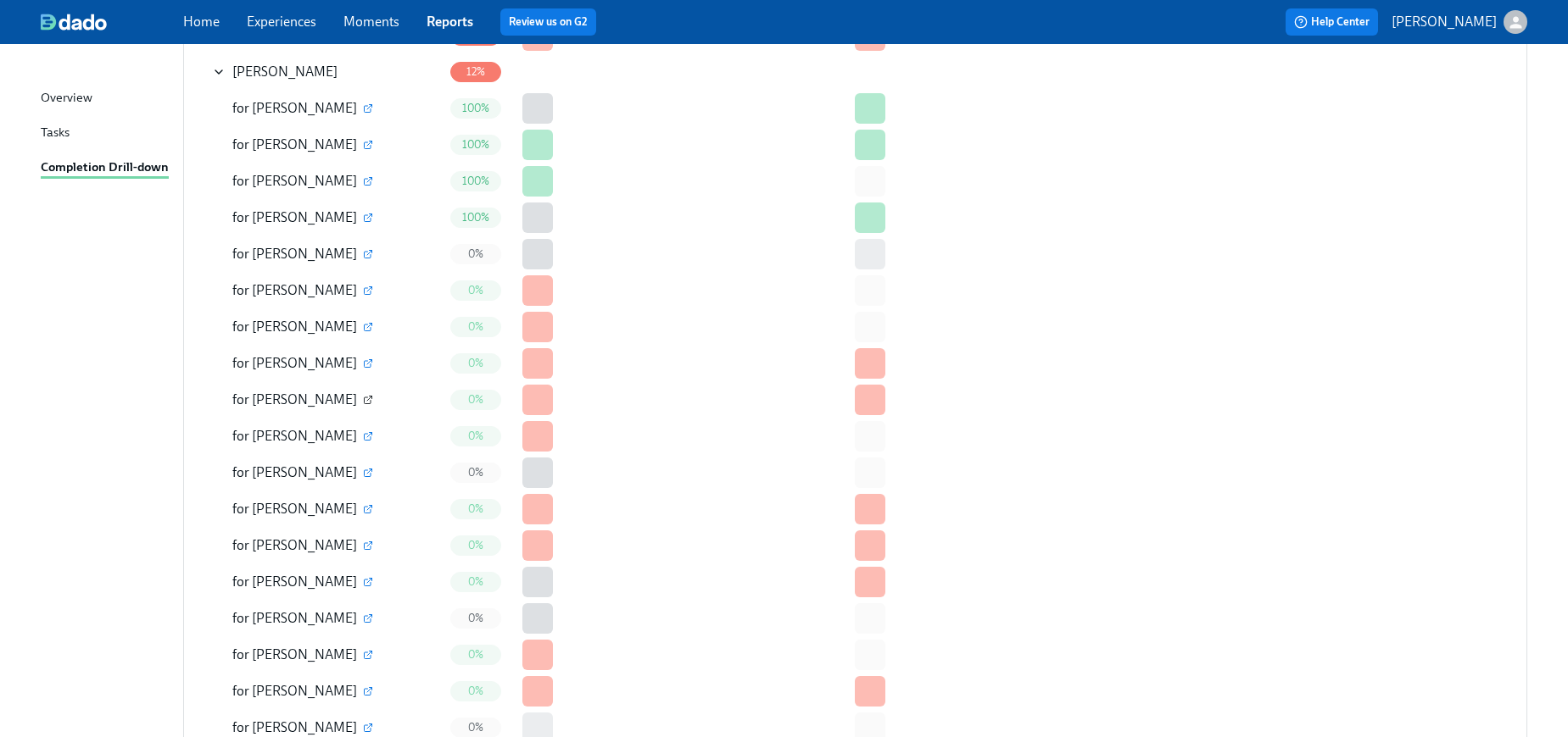
click at [363, 399] on icon "button" at bounding box center [368, 400] width 10 height 10
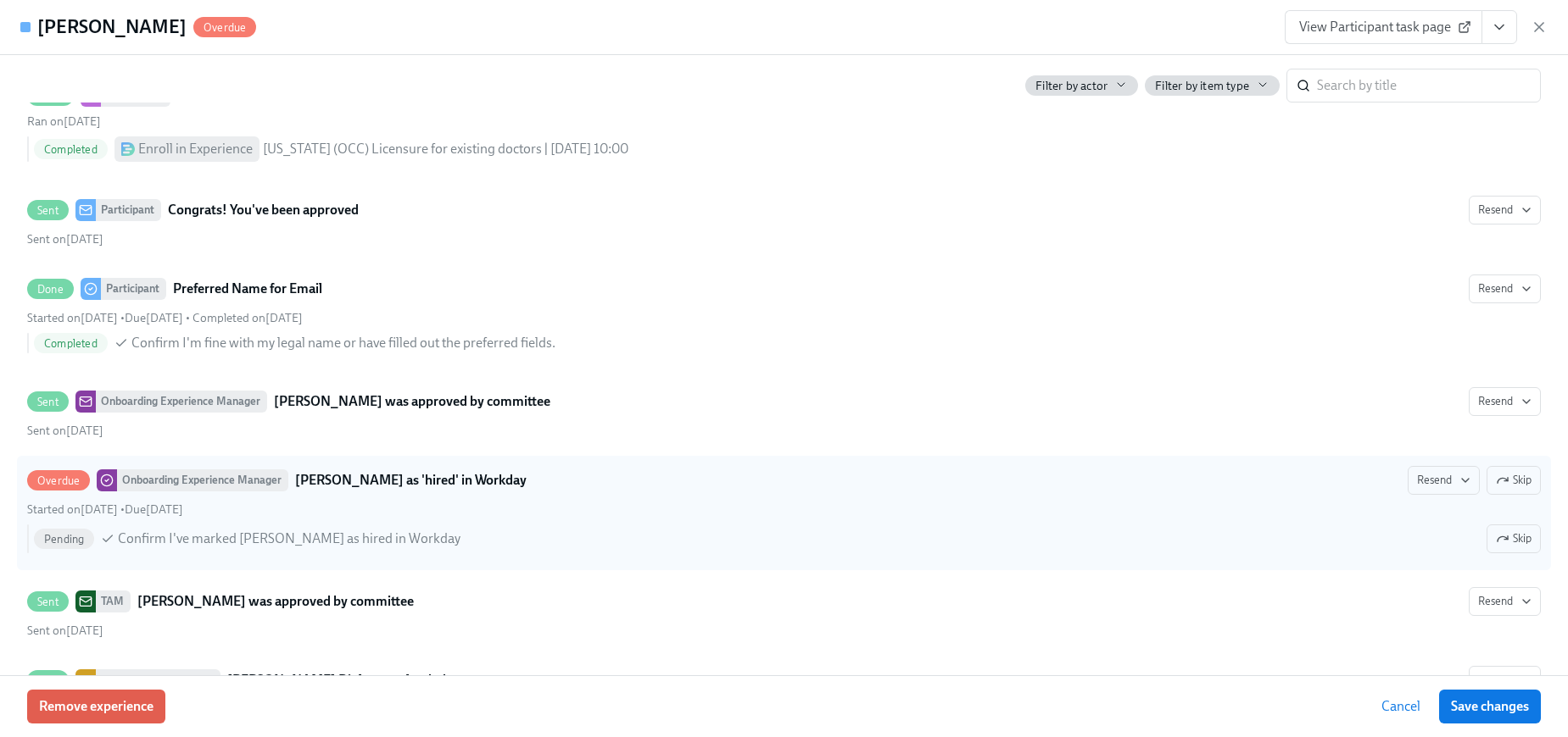
scroll to position [5954, 0]
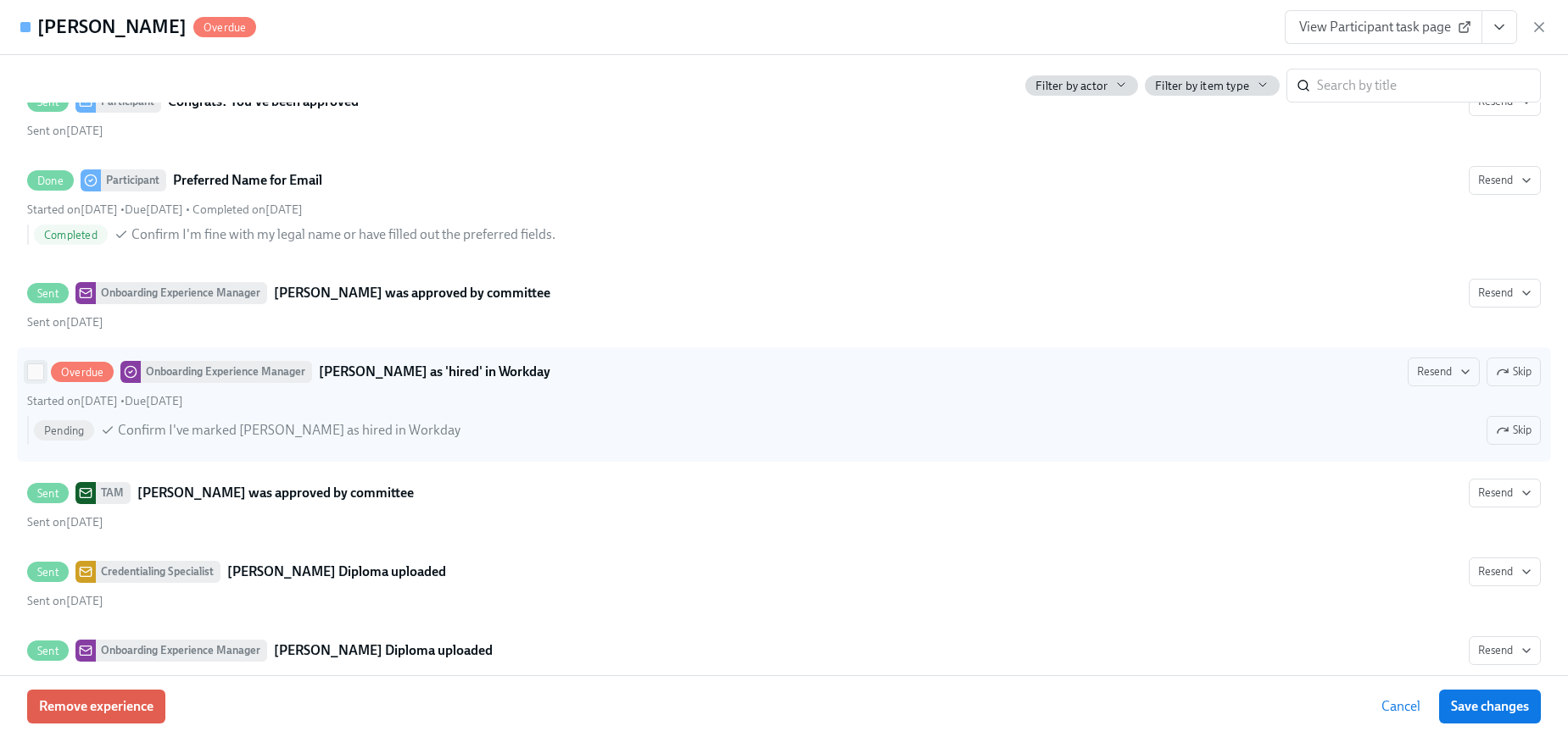
click at [39, 374] on input "Overdue Onboarding Experience Manager Mark George Dahdouh as 'hired' in Workday…" at bounding box center [35, 371] width 15 height 15
checkbox input "true"
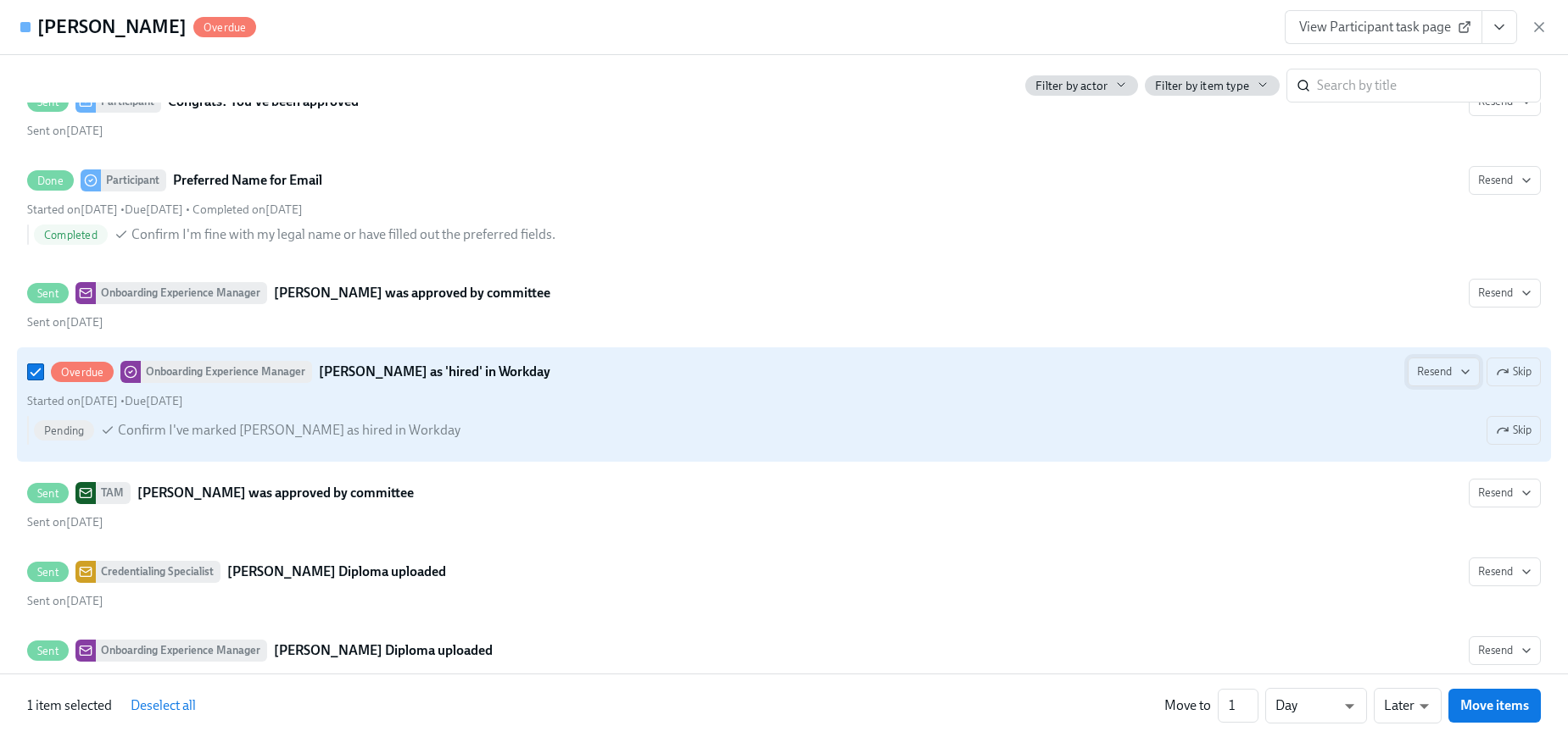
click at [1452, 374] on span "Resend" at bounding box center [1443, 371] width 53 height 17
click at [1453, 403] on div "Work Email" at bounding box center [1465, 408] width 89 height 19
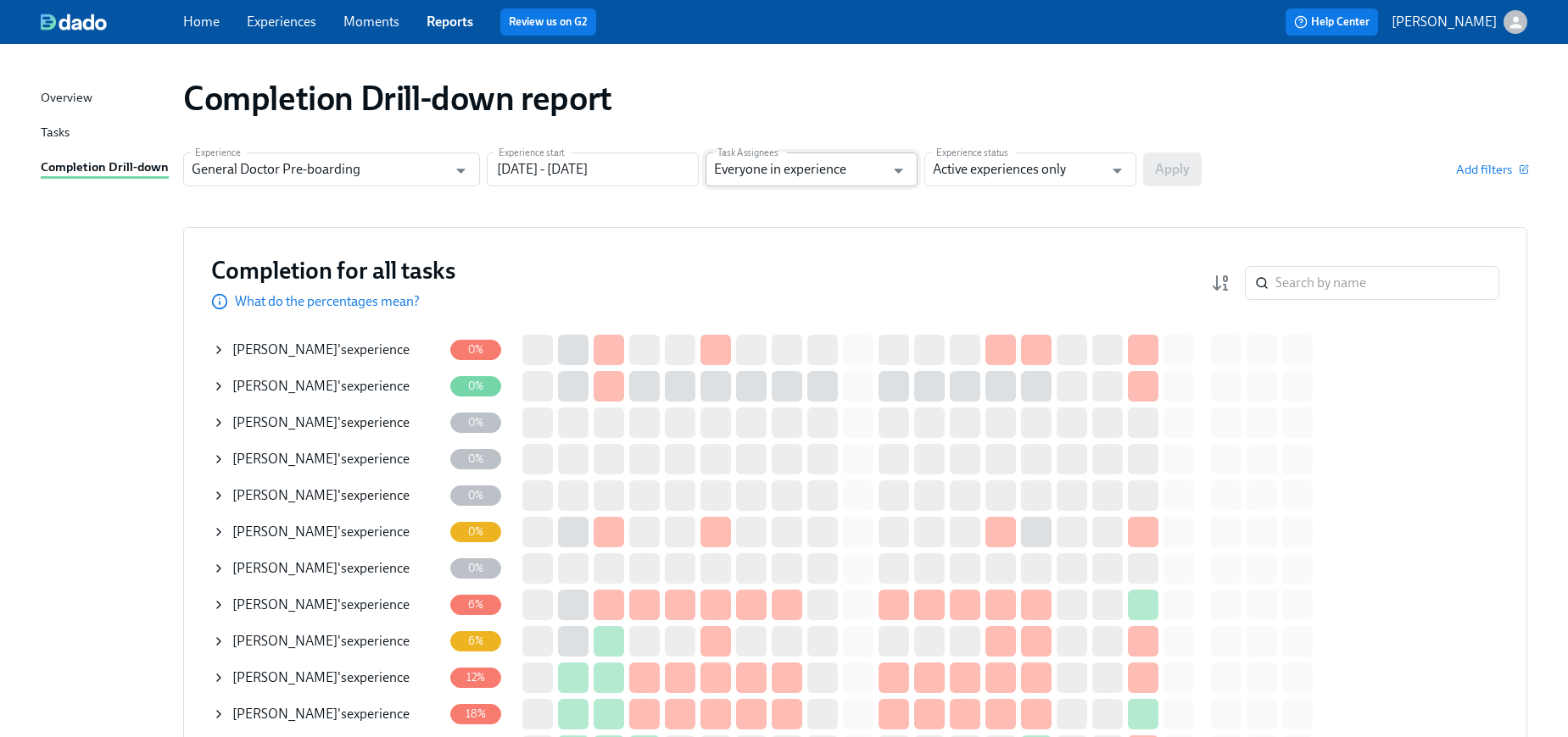
click at [863, 165] on input "Everyone in experience" at bounding box center [799, 169] width 170 height 34
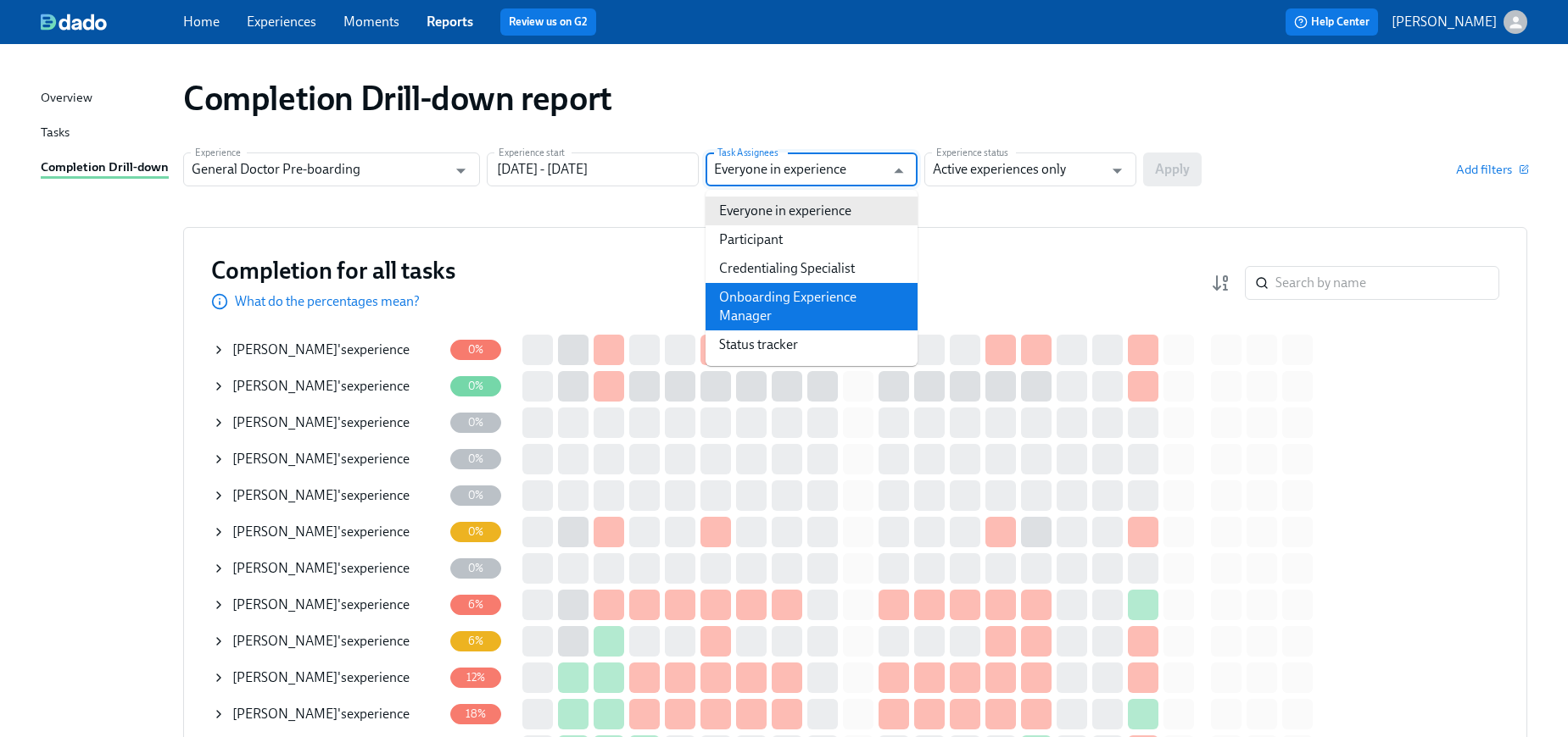
click at [828, 286] on li "Onboarding Experience Manager" at bounding box center [812, 307] width 212 height 47
type input "Onboarding Experience Manager"
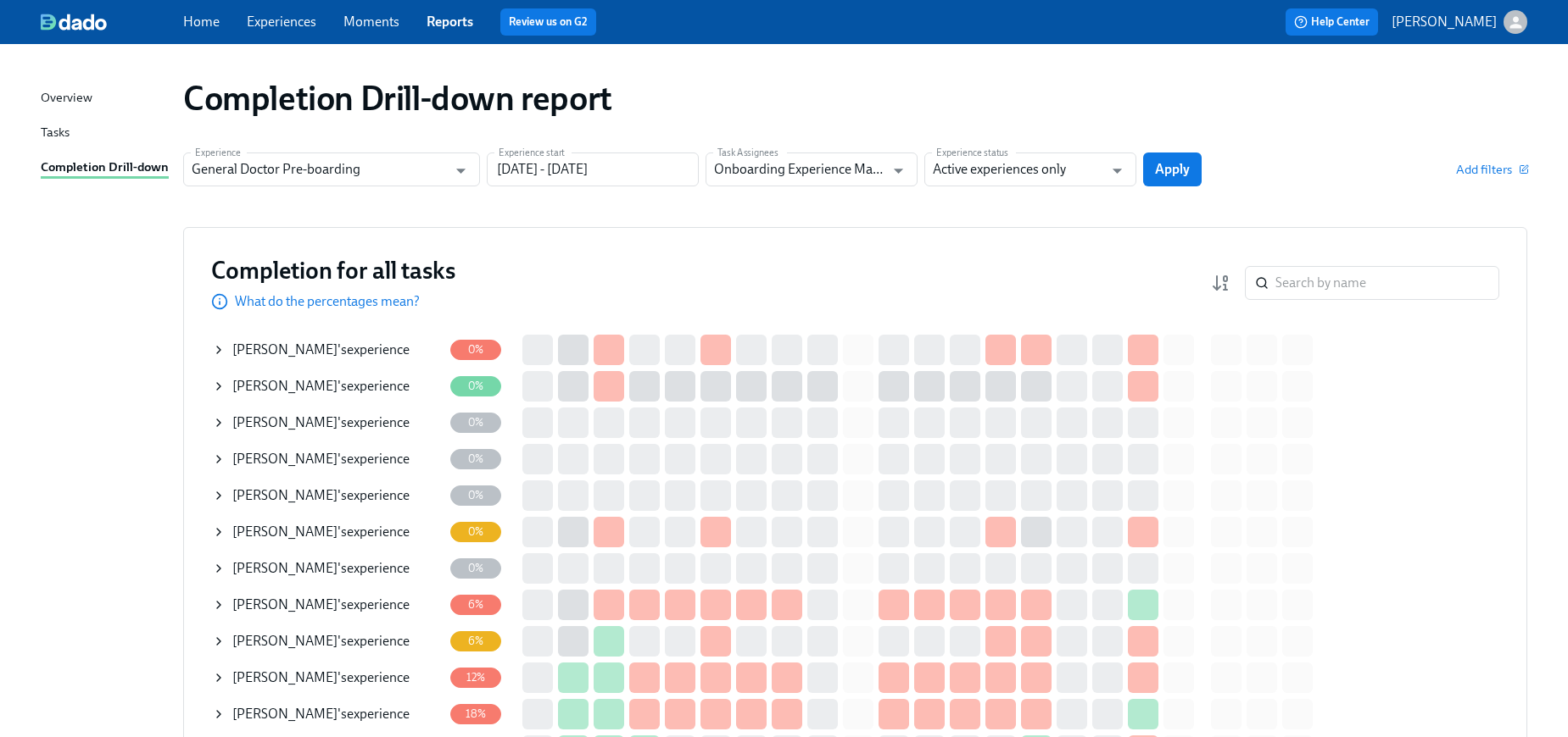
click at [1179, 174] on span "Apply" at bounding box center [1172, 169] width 35 height 17
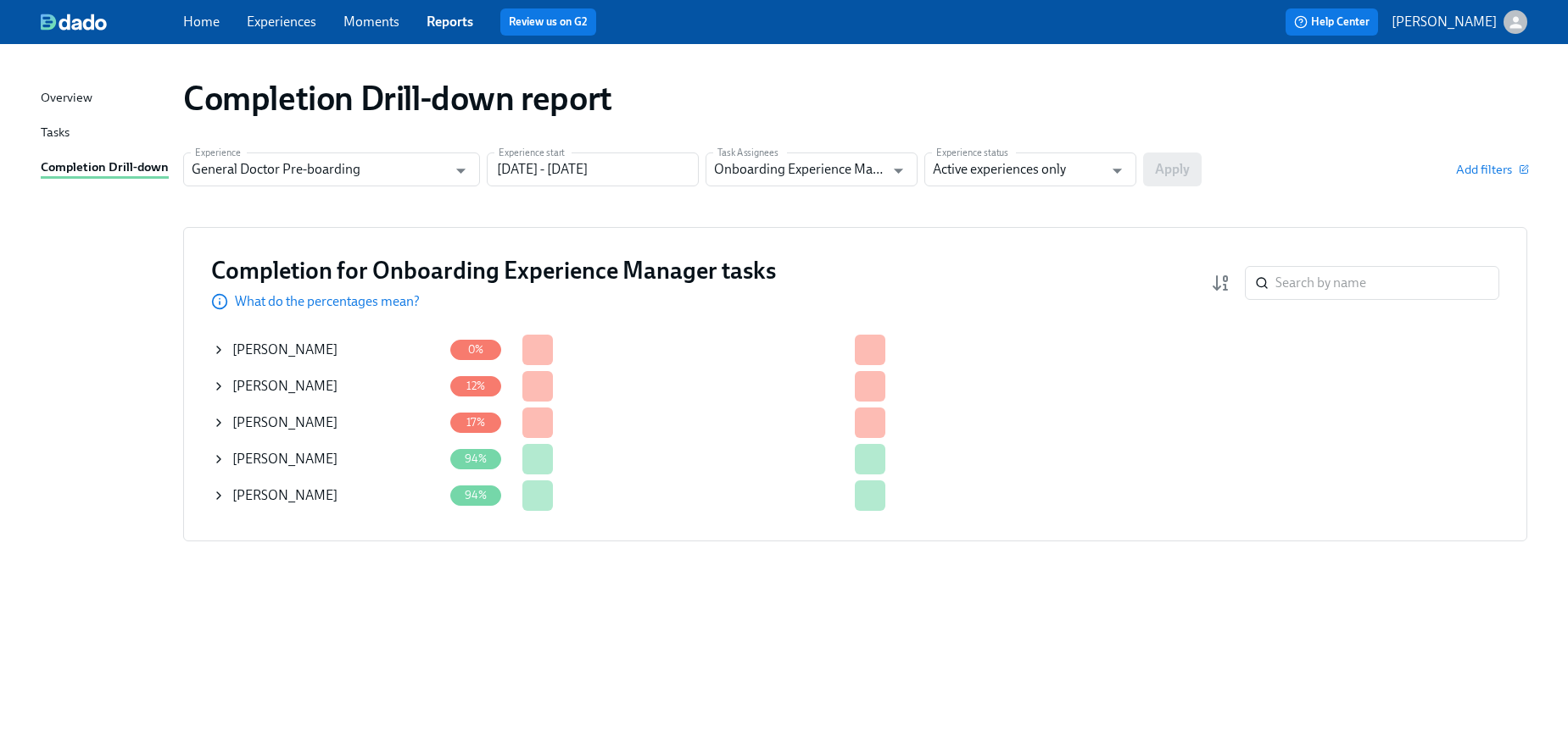
click at [230, 389] on div "[PERSON_NAME]" at bounding box center [327, 386] width 231 height 34
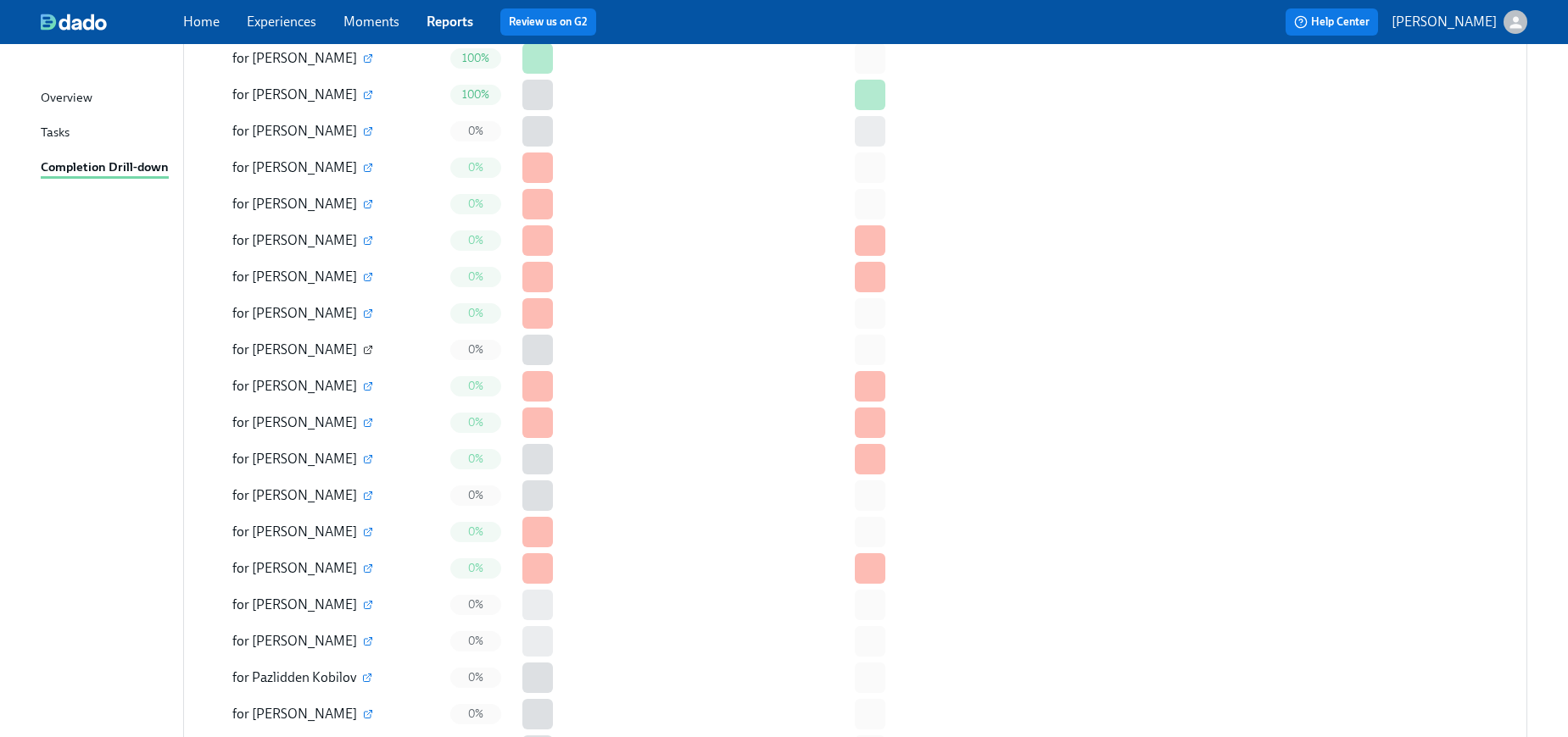
scroll to position [441, 0]
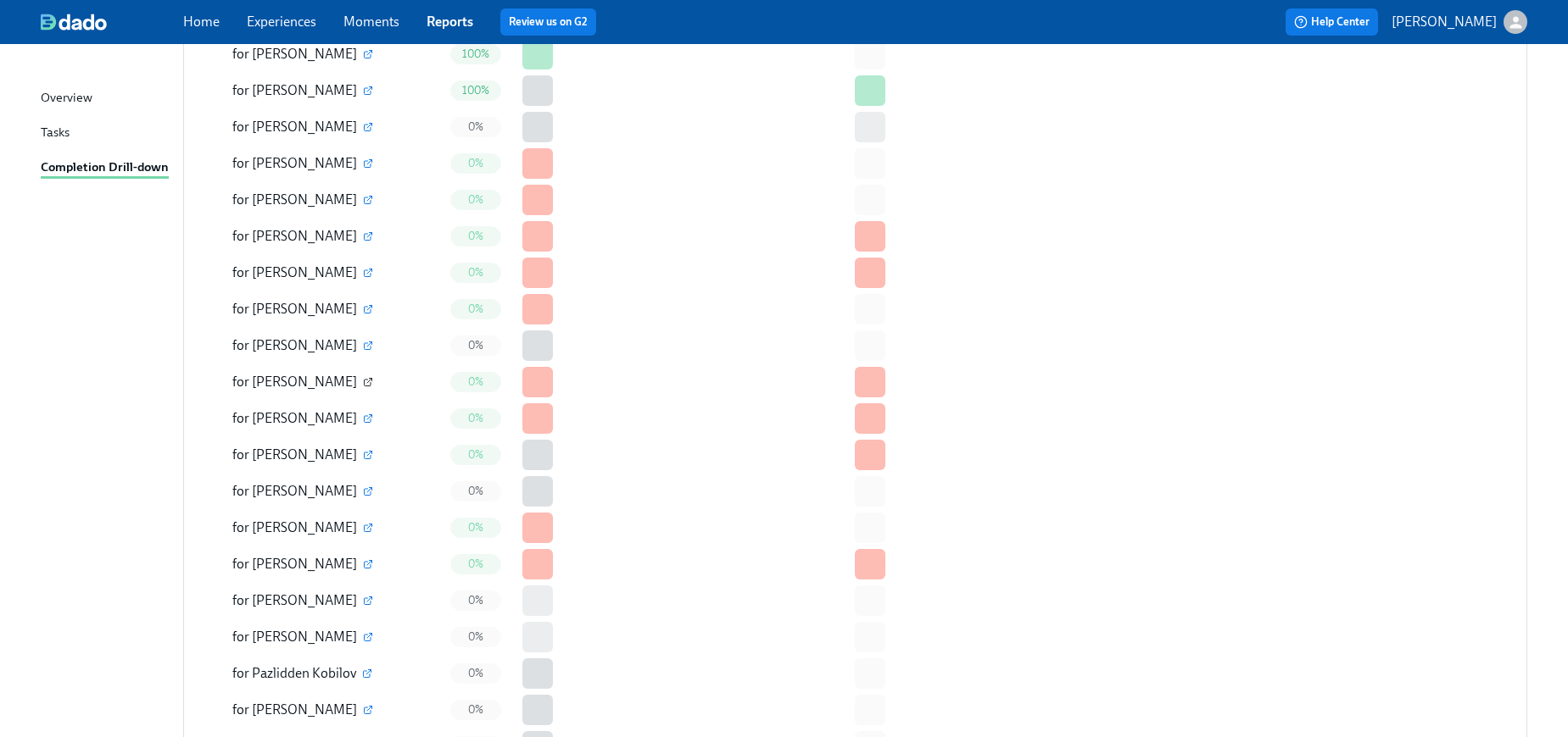
click at [364, 385] on icon "button" at bounding box center [367, 383] width 7 height 7
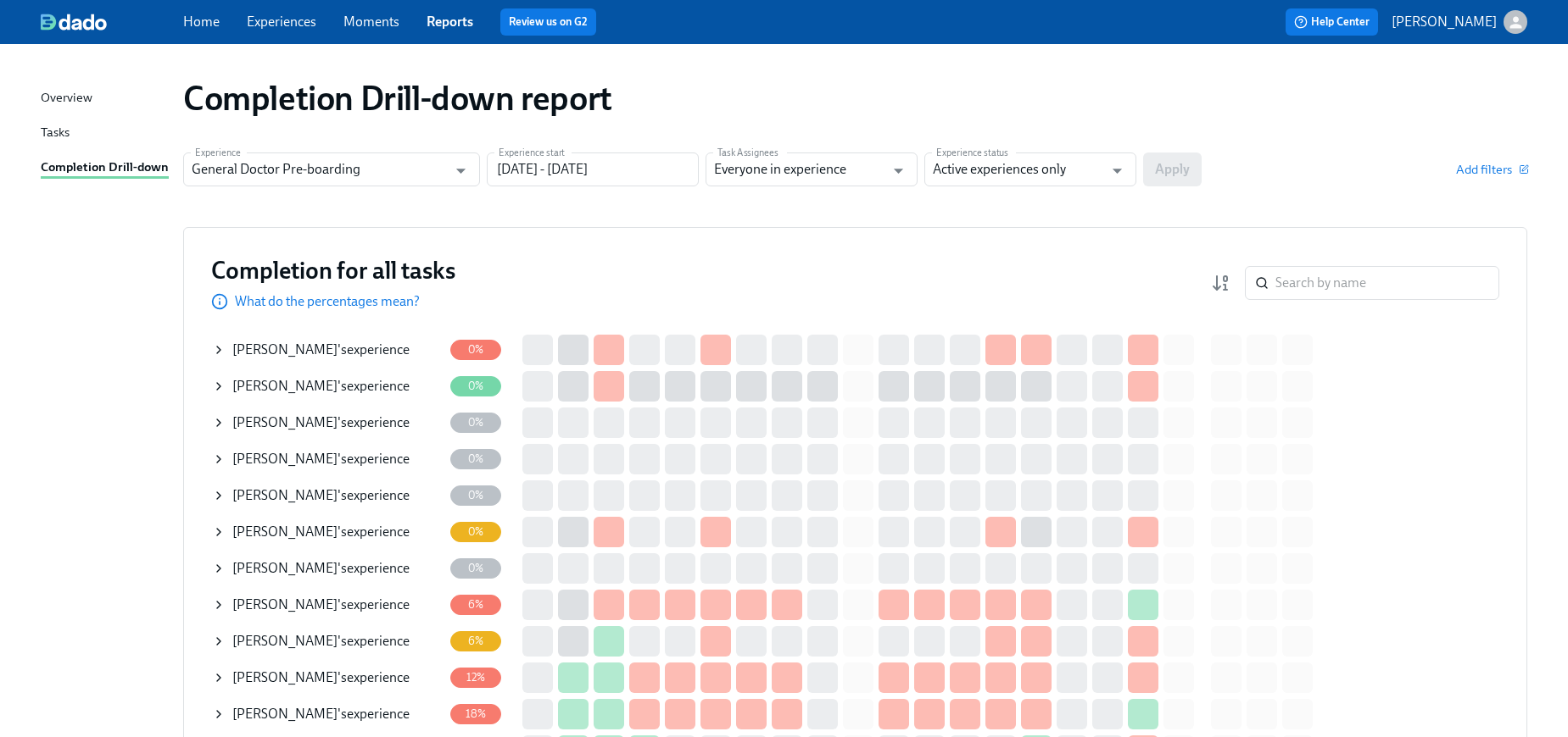
scroll to position [5, 0]
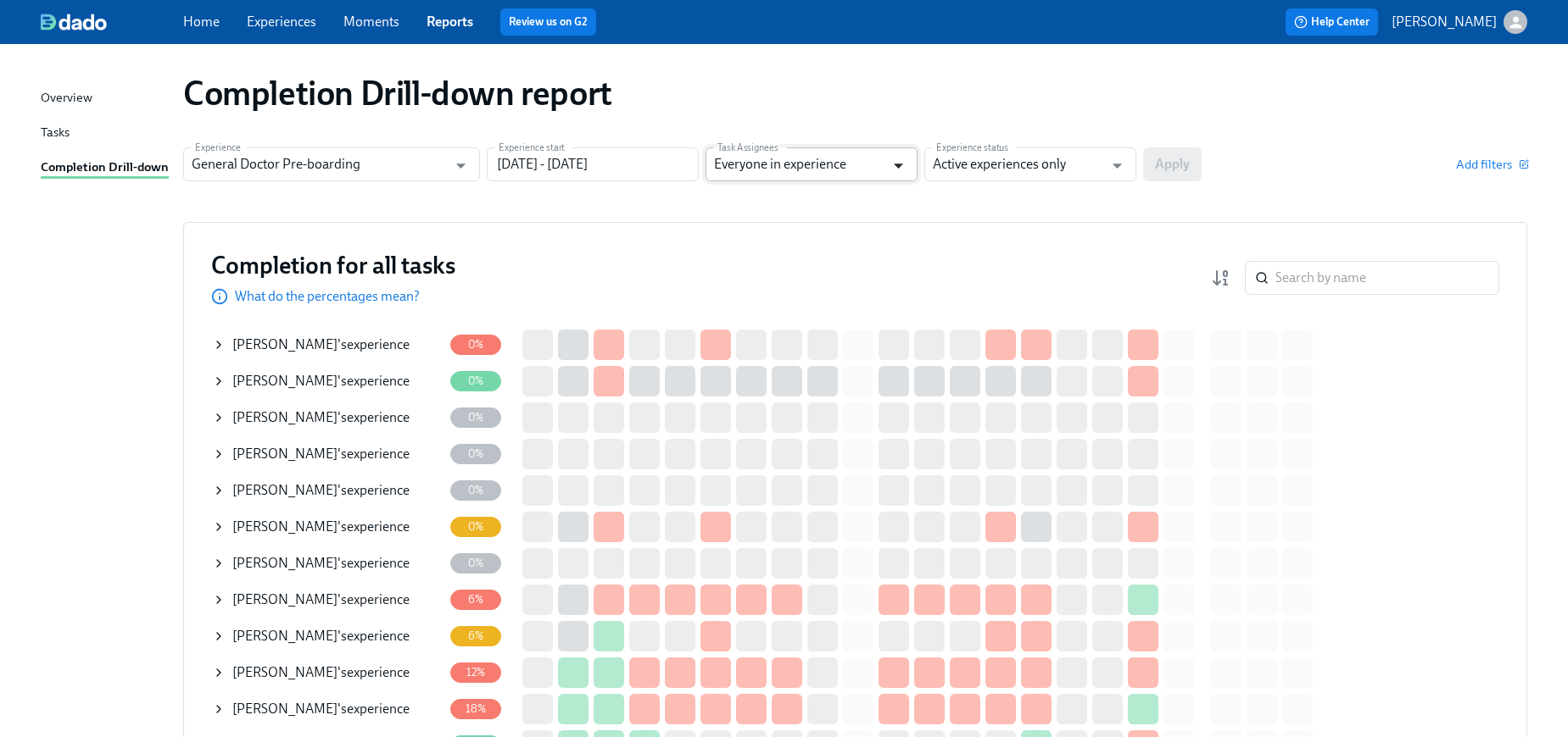
click at [901, 161] on icon "Open" at bounding box center [898, 165] width 23 height 23
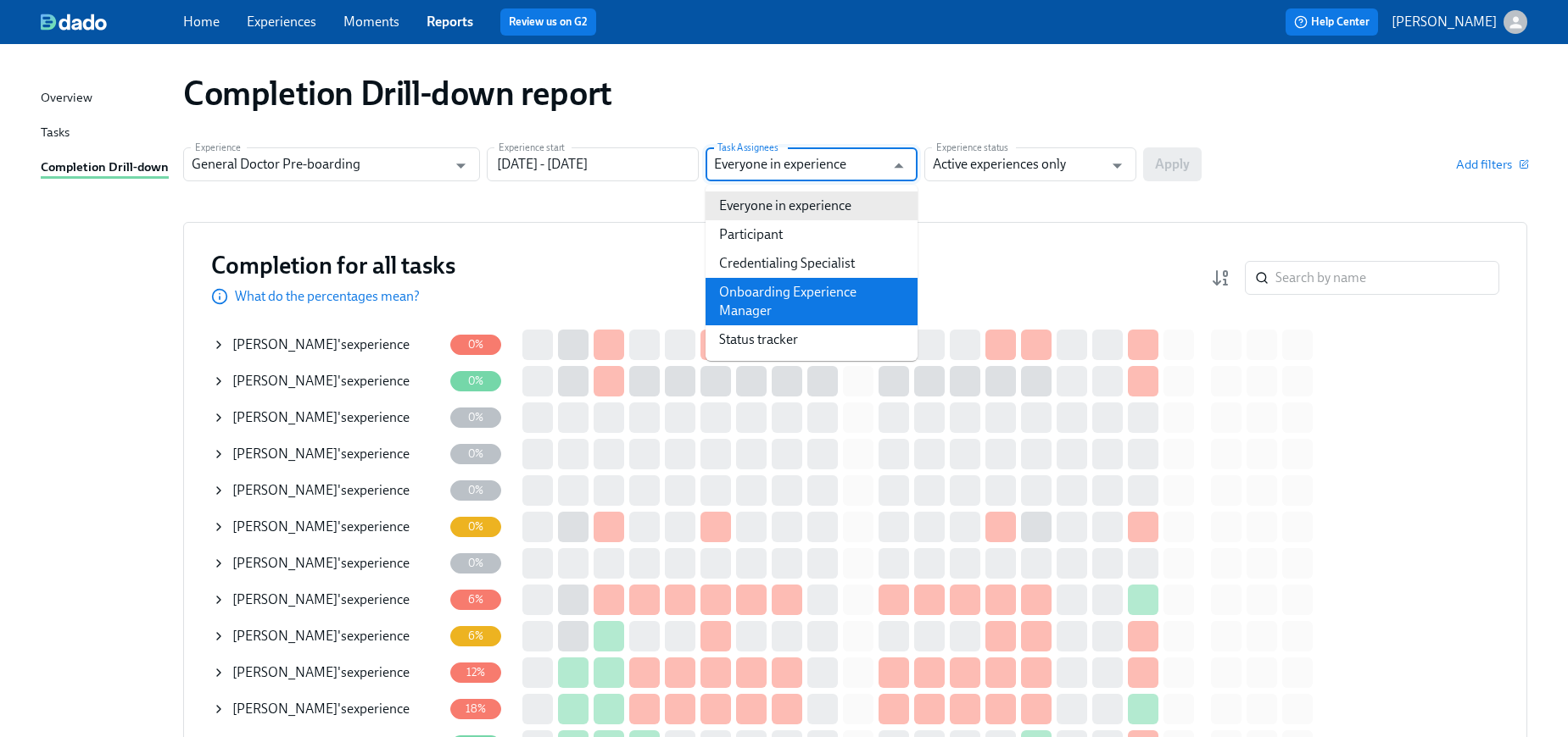
click at [811, 286] on li "Onboarding Experience Manager" at bounding box center [812, 302] width 212 height 47
type input "Onboarding Experience Manager"
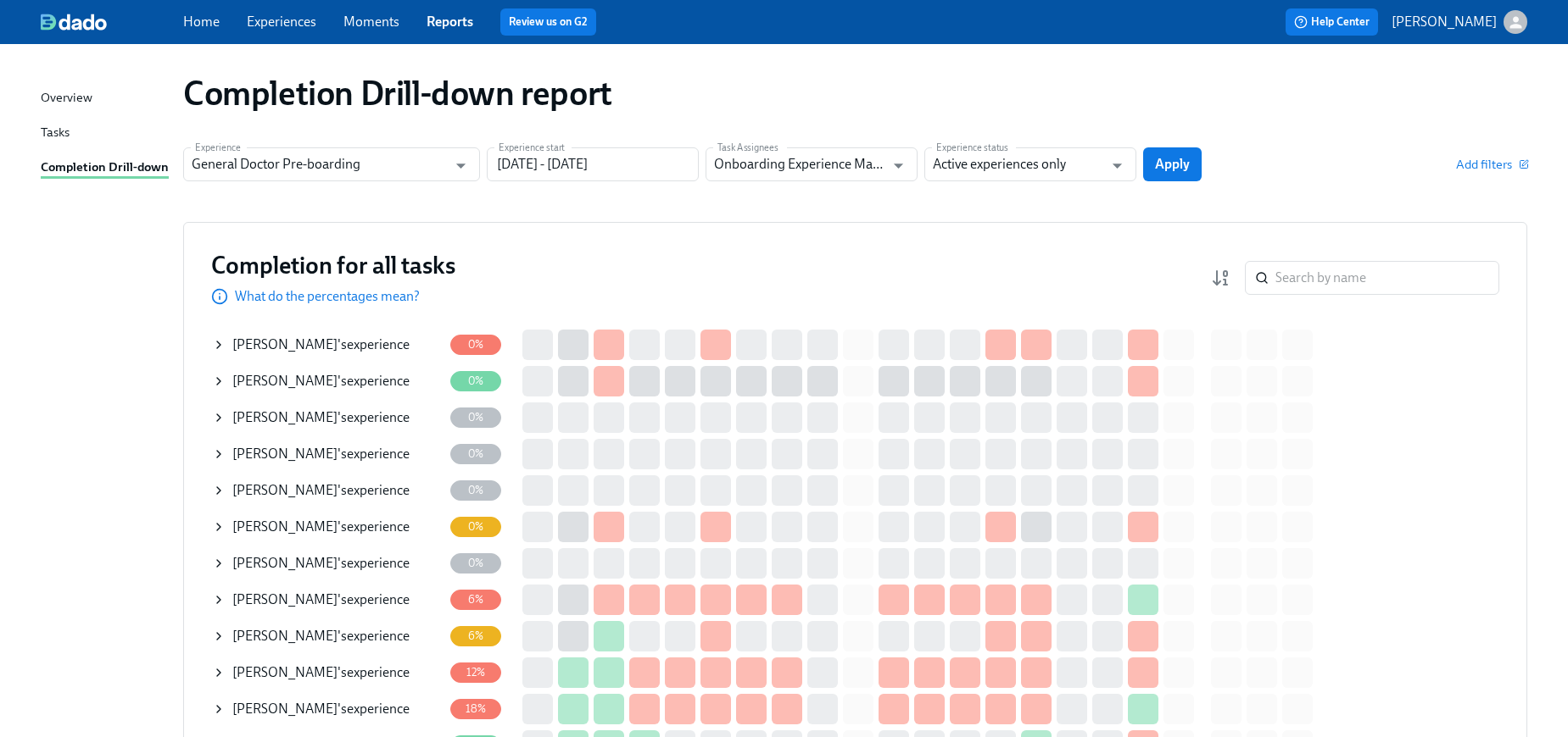
click at [1167, 169] on span "Apply" at bounding box center [1172, 164] width 35 height 17
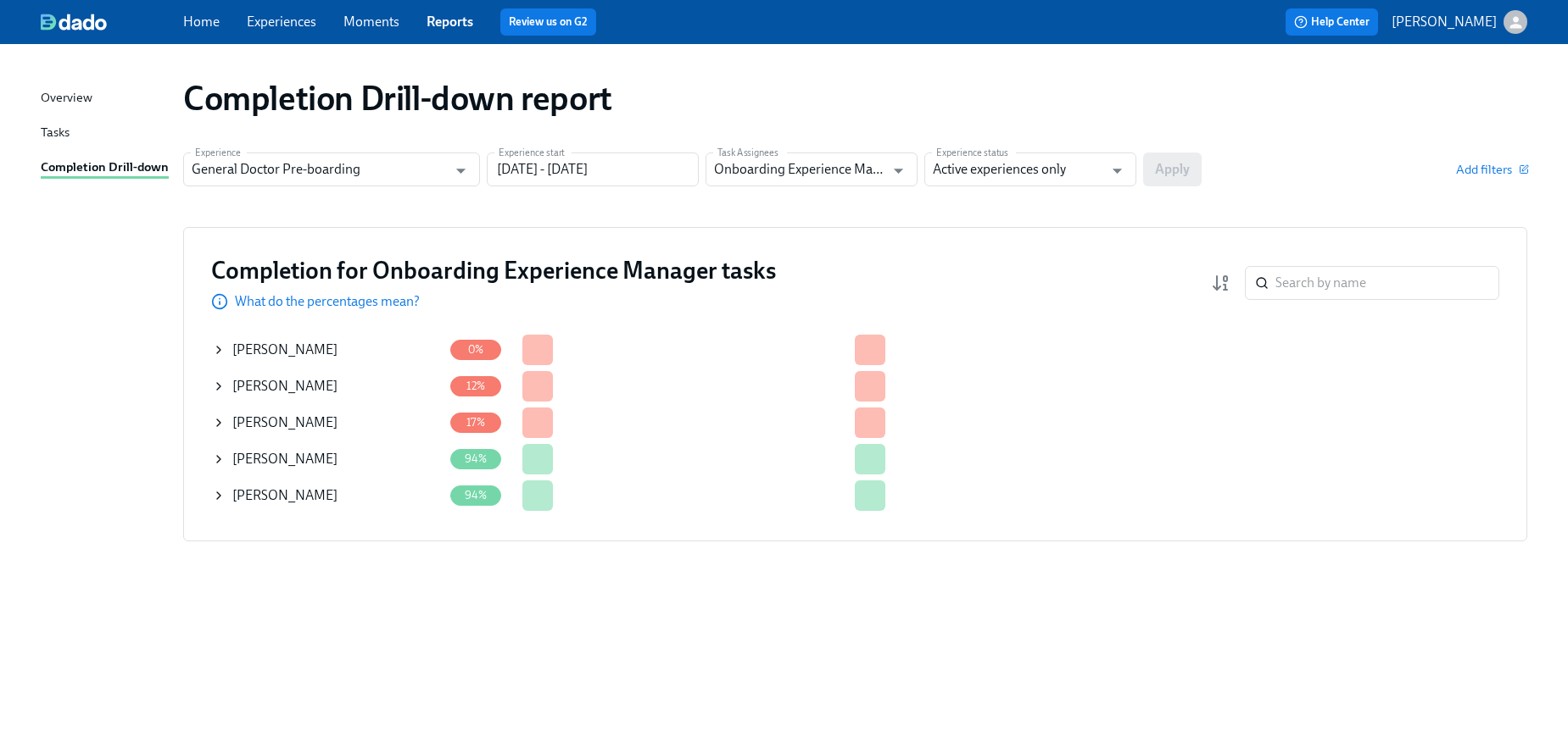
click at [276, 389] on span "[PERSON_NAME]" at bounding box center [285, 386] width 105 height 16
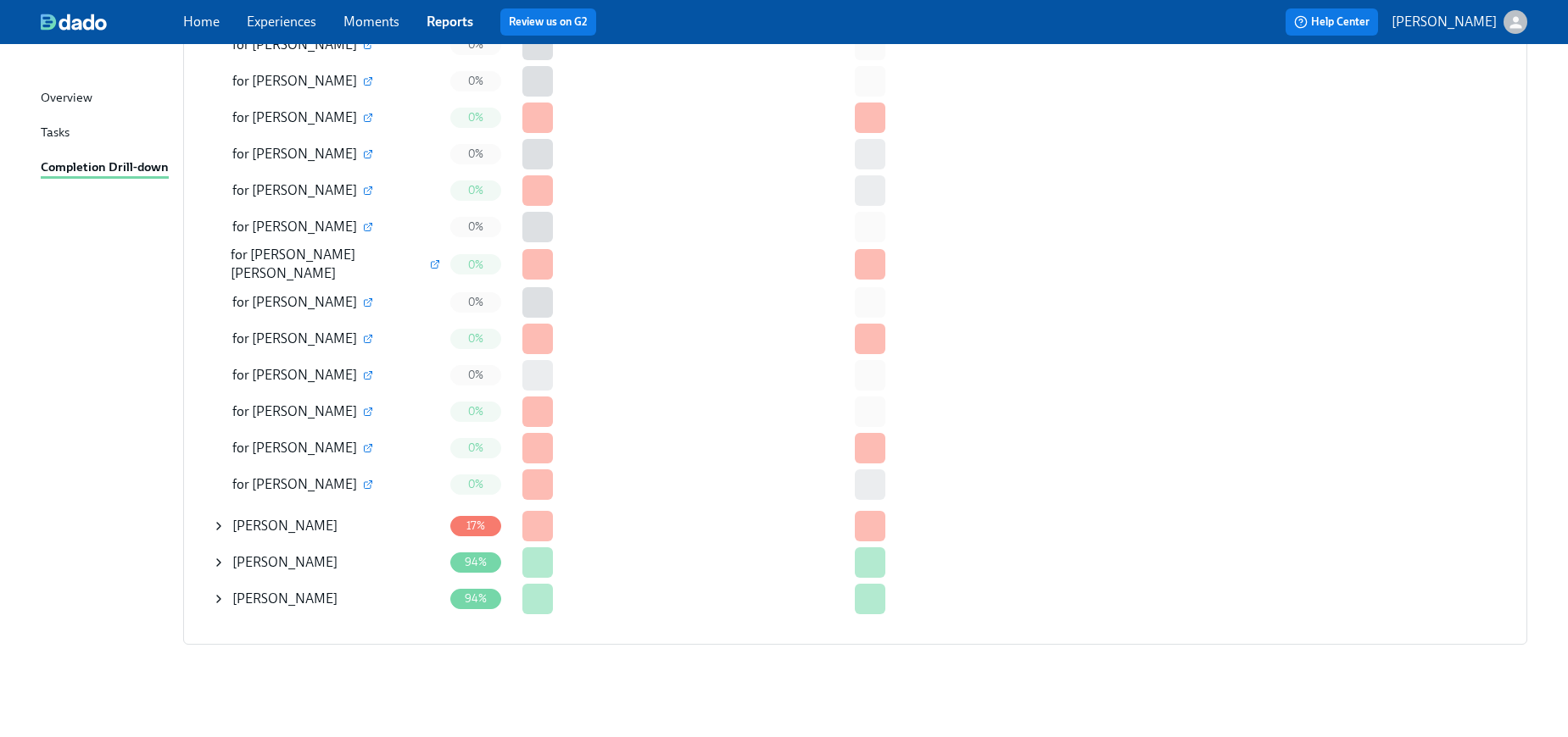
scroll to position [1245, 0]
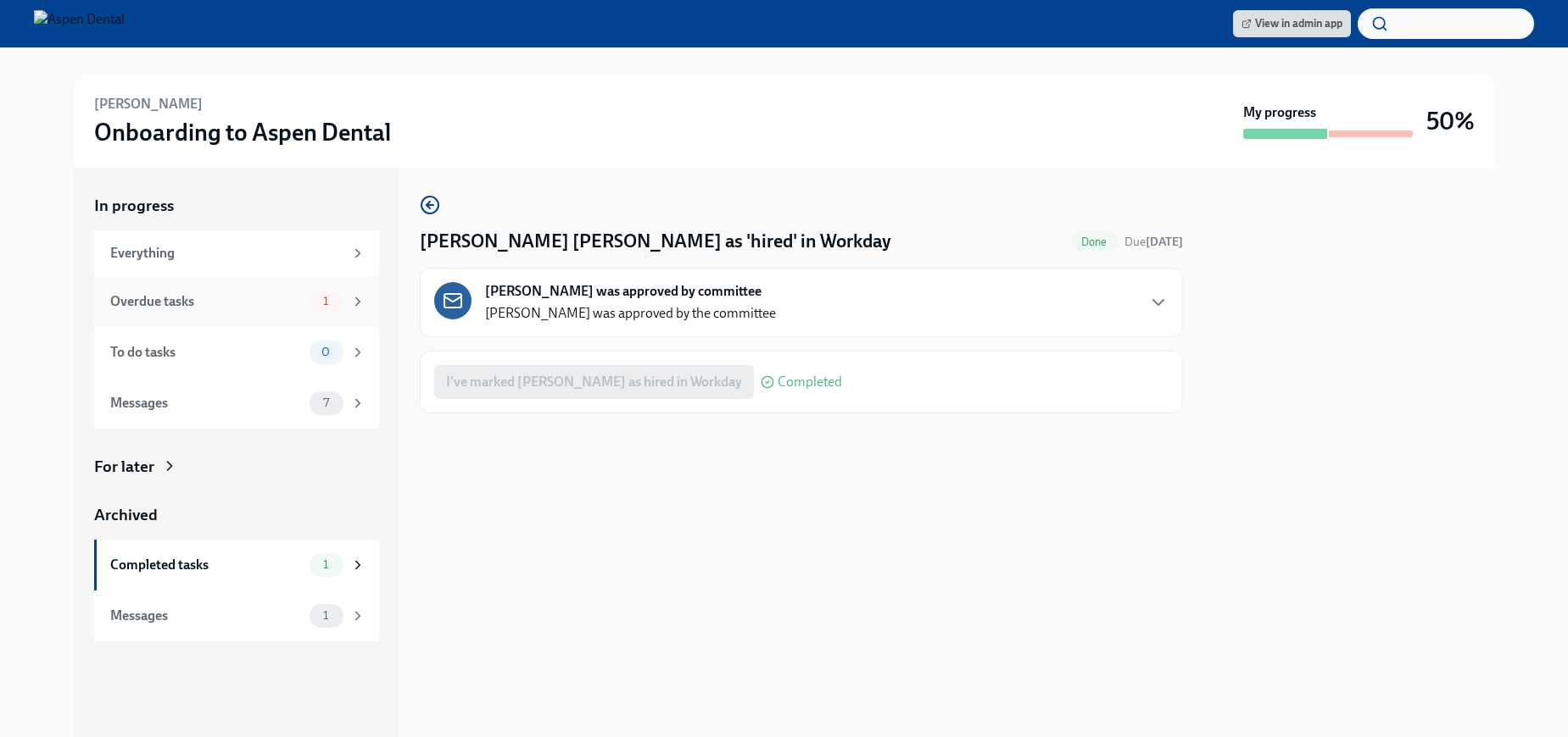
click at [237, 296] on div "Overdue tasks" at bounding box center [206, 301] width 192 height 19
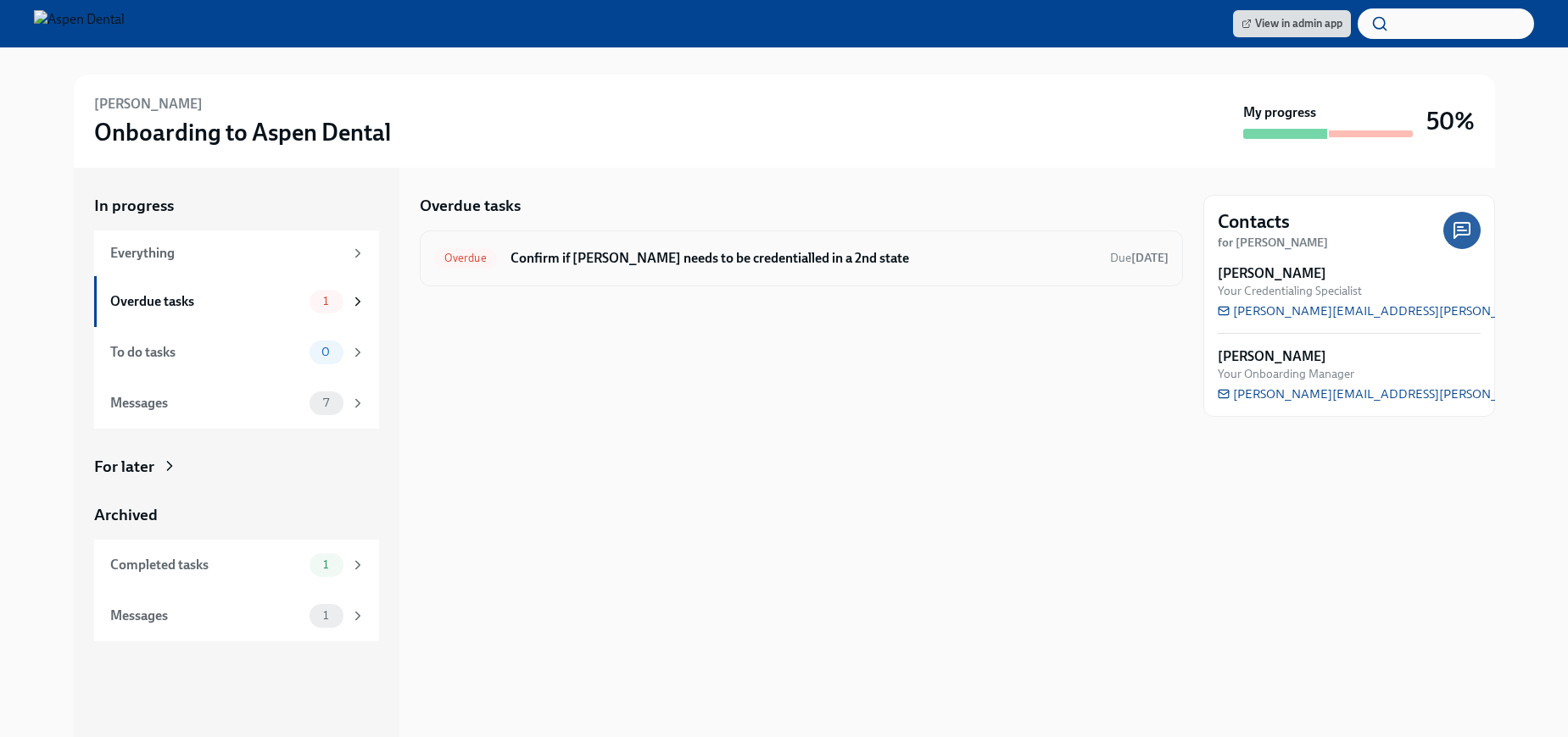
click at [542, 254] on h6 "Confirm if [PERSON_NAME] needs to be credentialled in a 2nd state" at bounding box center [804, 258] width 586 height 19
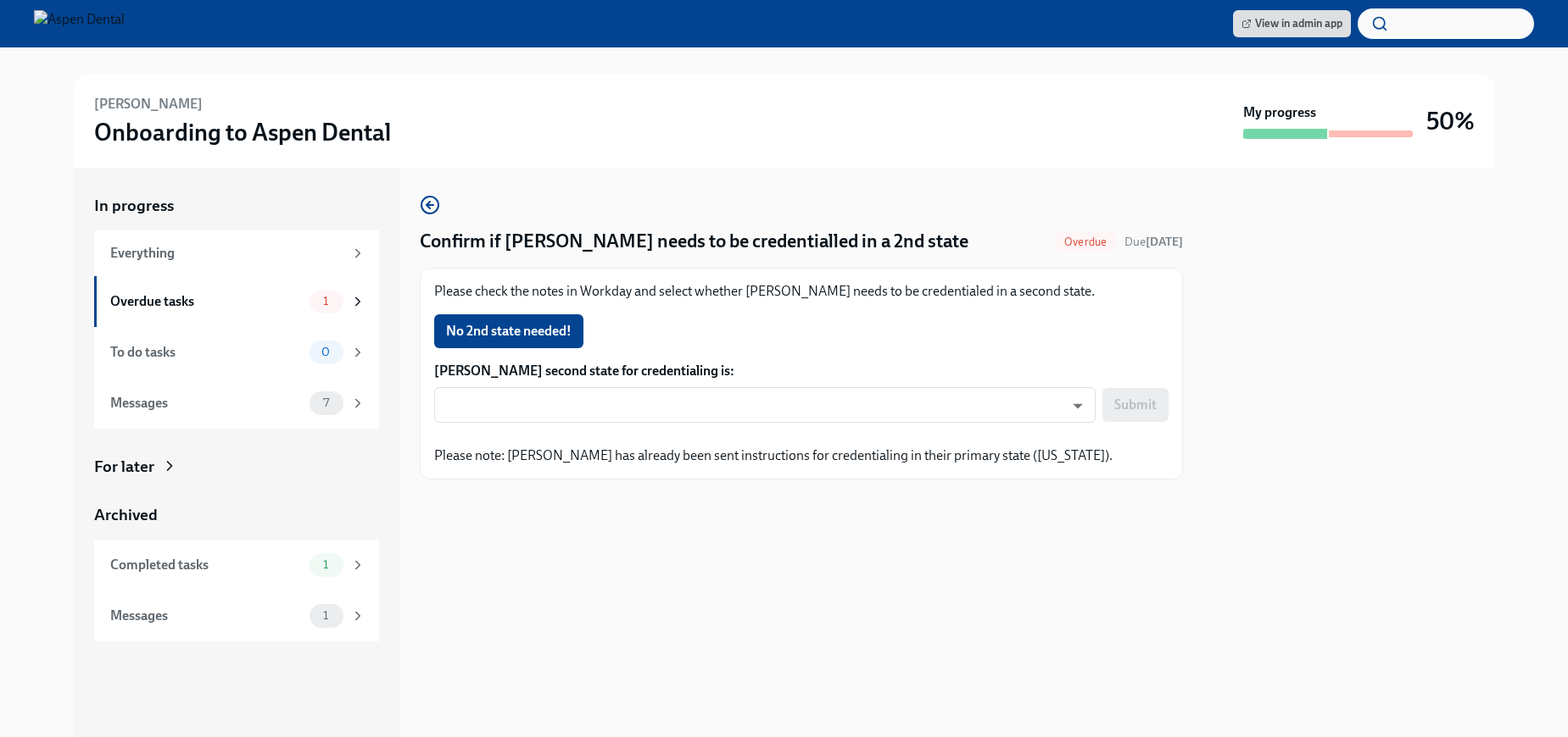
drag, startPoint x: 559, startPoint y: 329, endPoint x: 594, endPoint y: 350, distance: 40.8
click at [558, 329] on span "No 2nd state needed!" at bounding box center [509, 330] width 126 height 17
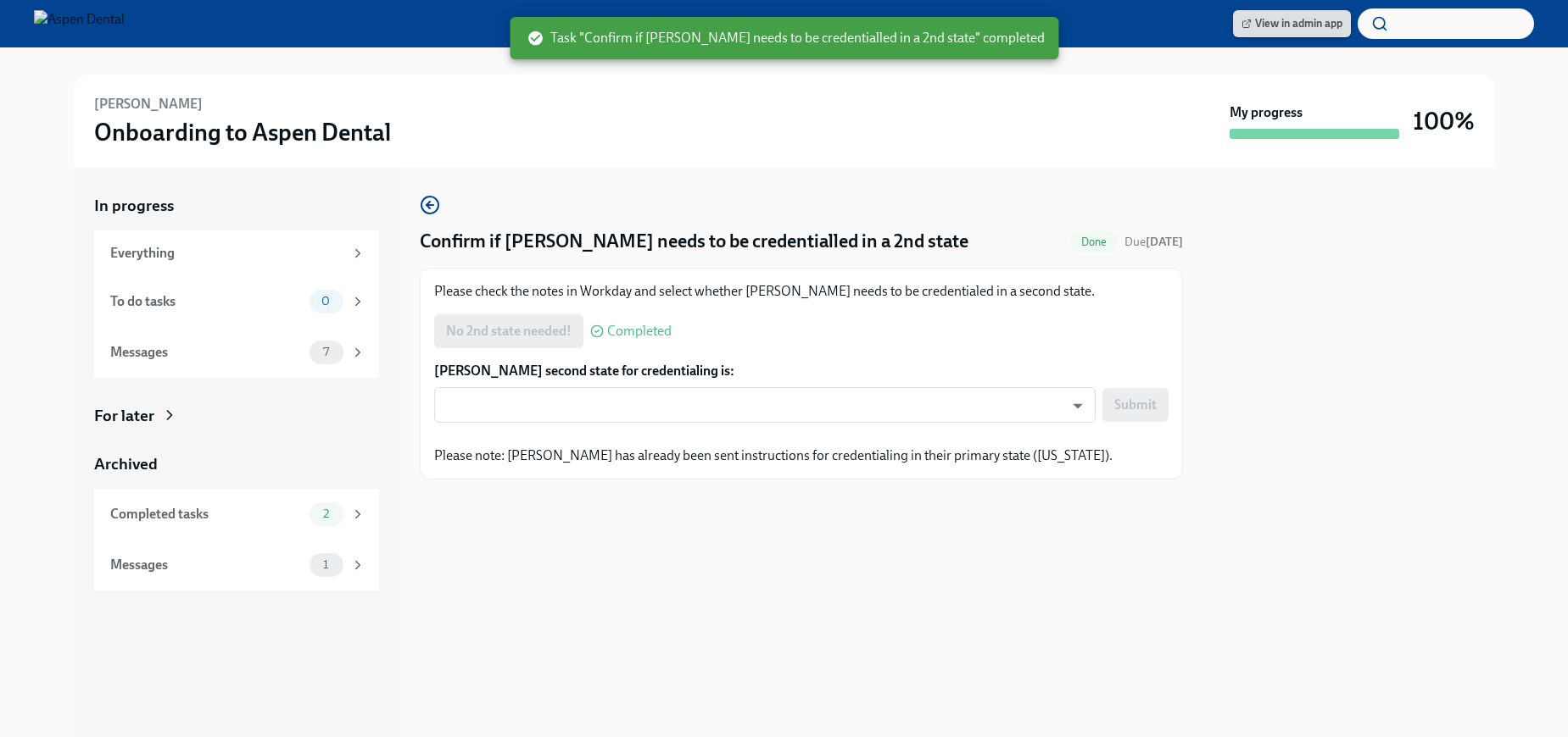
click at [1285, 24] on span "View in admin app" at bounding box center [1292, 23] width 101 height 17
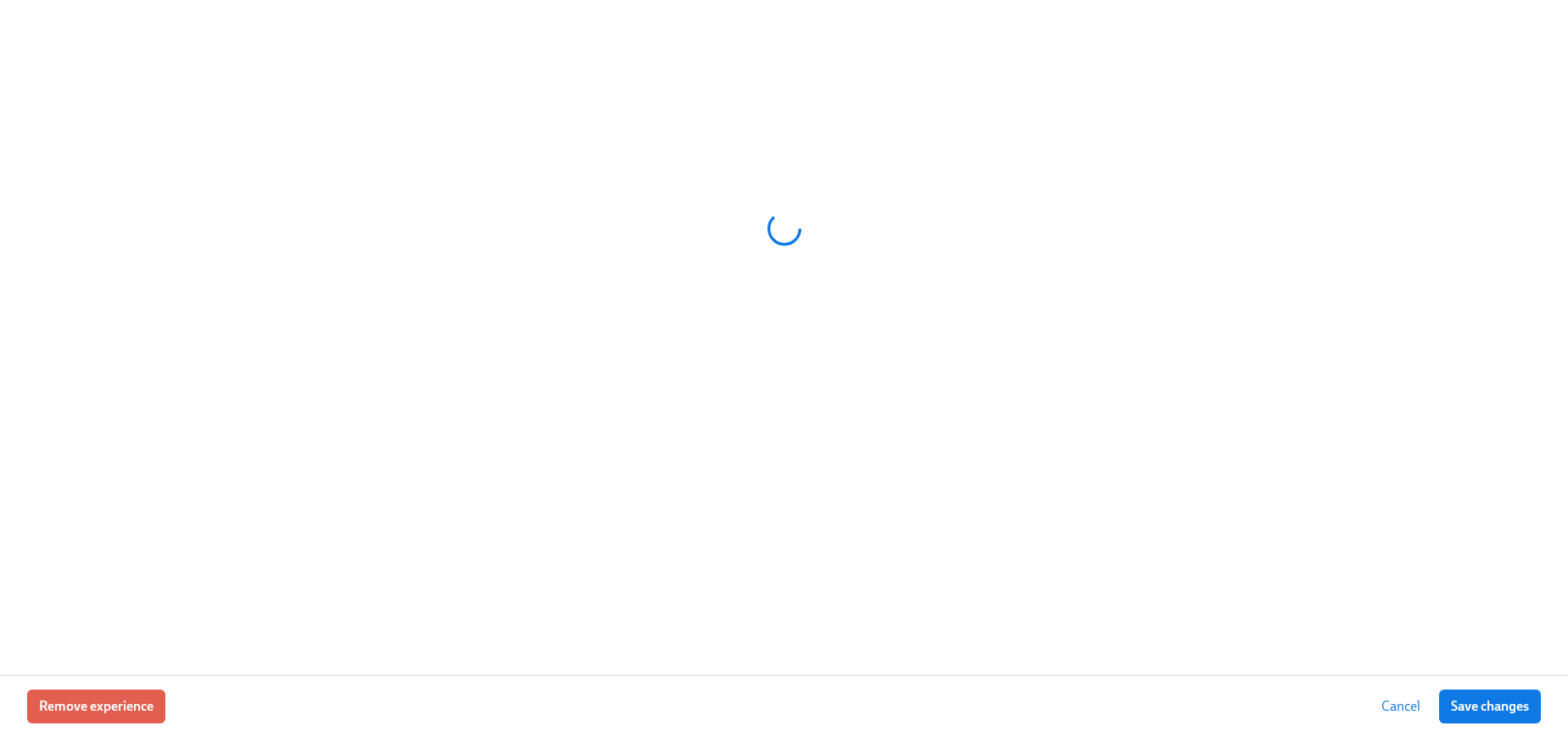
scroll to position [0, 39225]
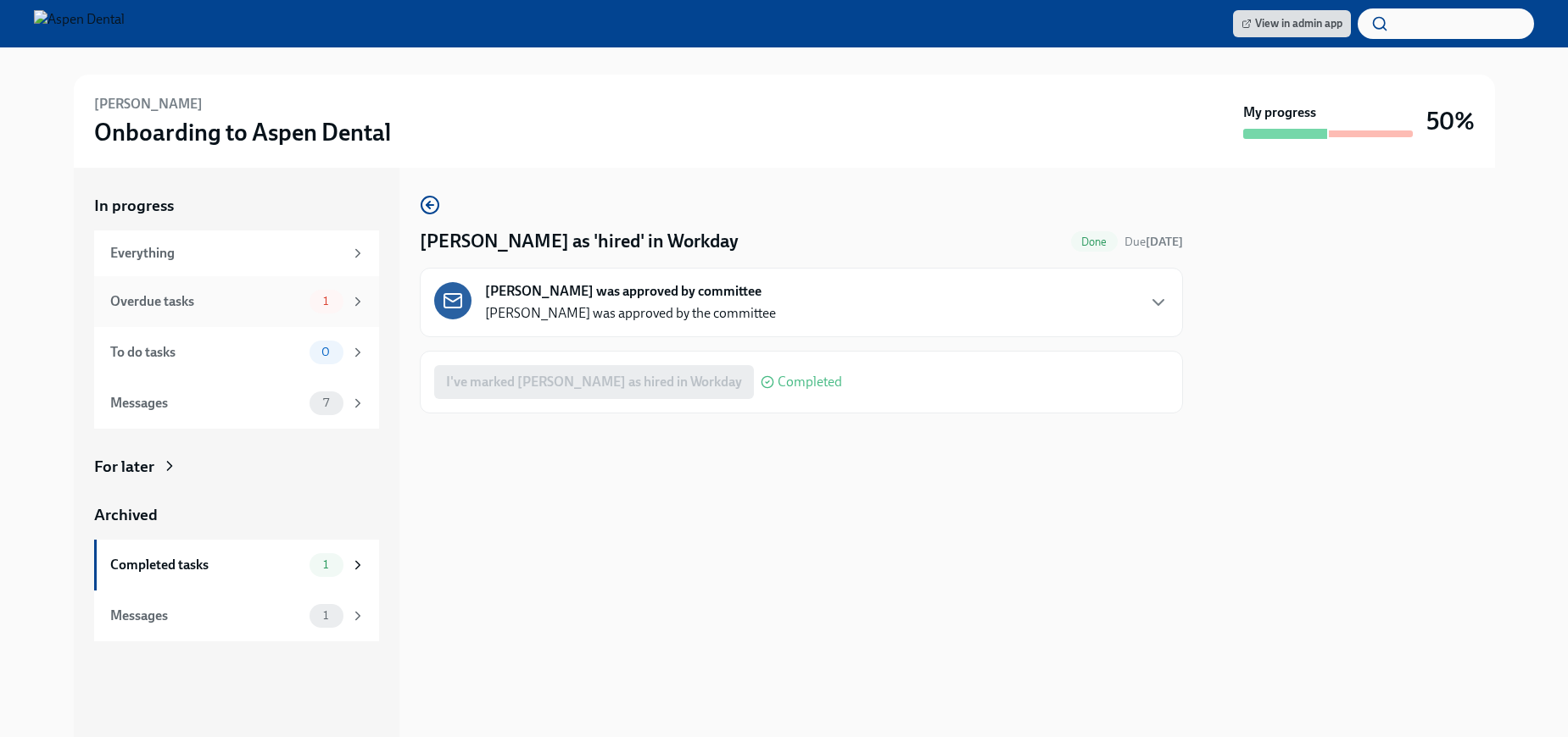
click at [214, 298] on div "Overdue tasks" at bounding box center [206, 301] width 192 height 19
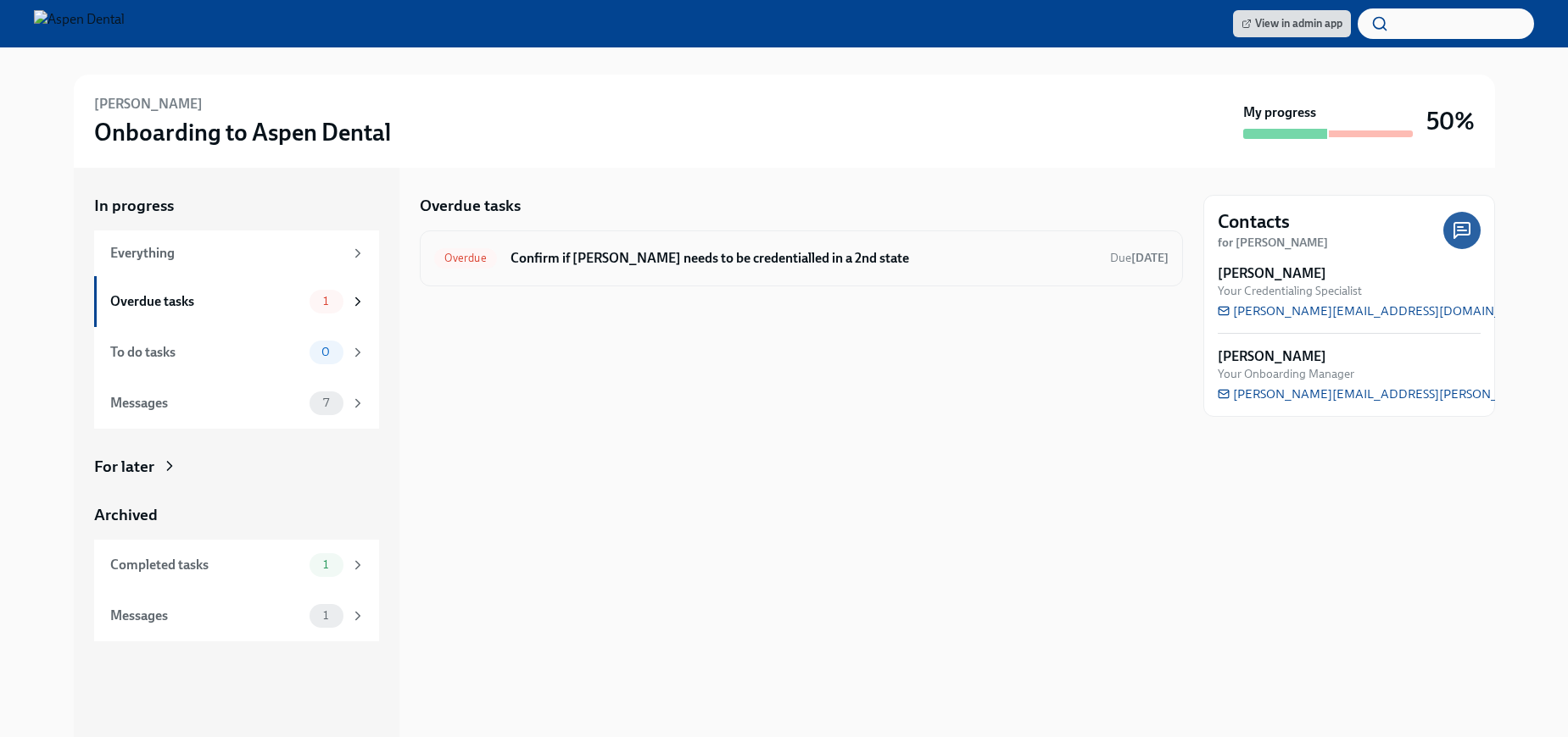
click at [556, 261] on h6 "Confirm if [PERSON_NAME] needs to be credentialled in a 2nd state" at bounding box center [804, 258] width 586 height 19
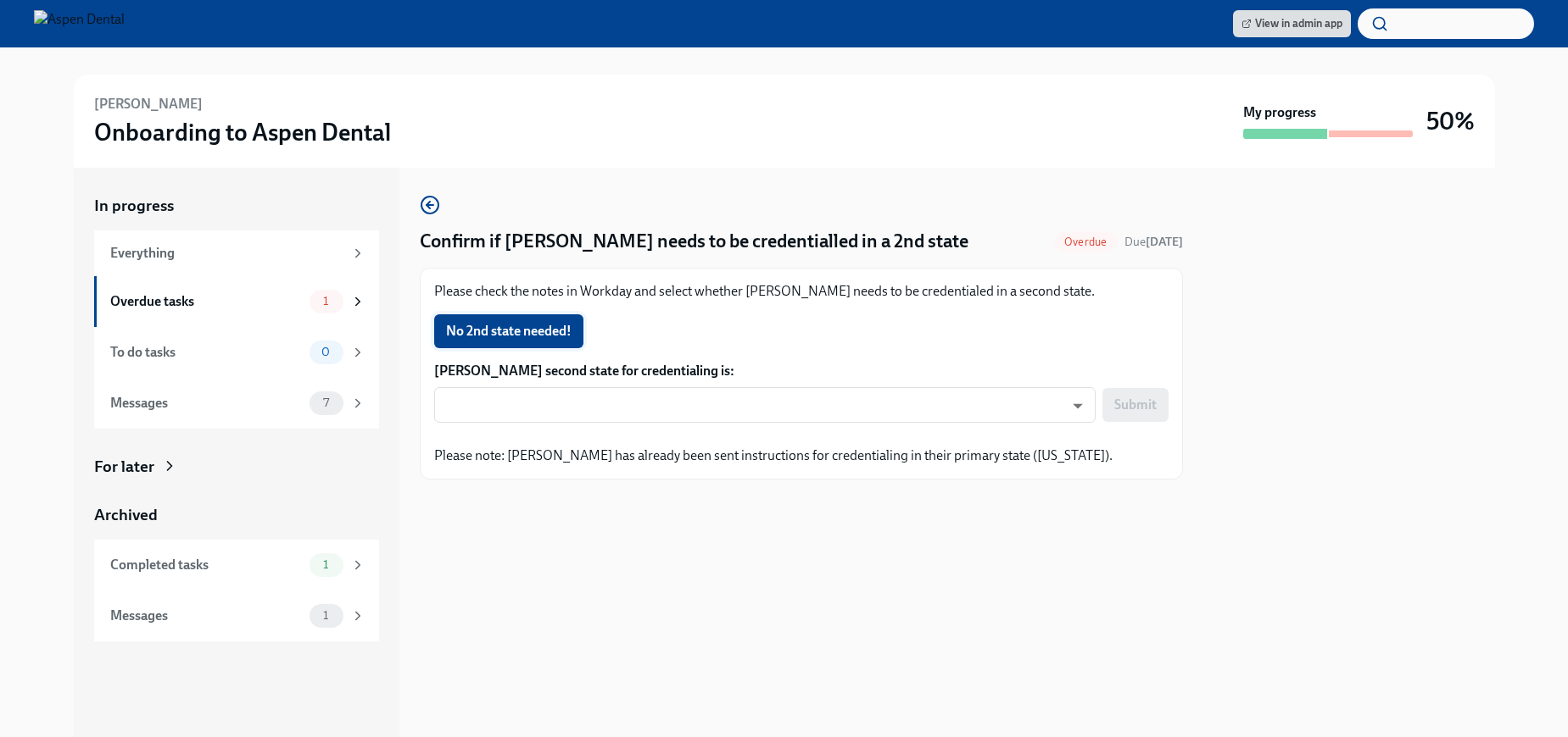
click at [552, 323] on span "No 2nd state needed!" at bounding box center [509, 330] width 126 height 17
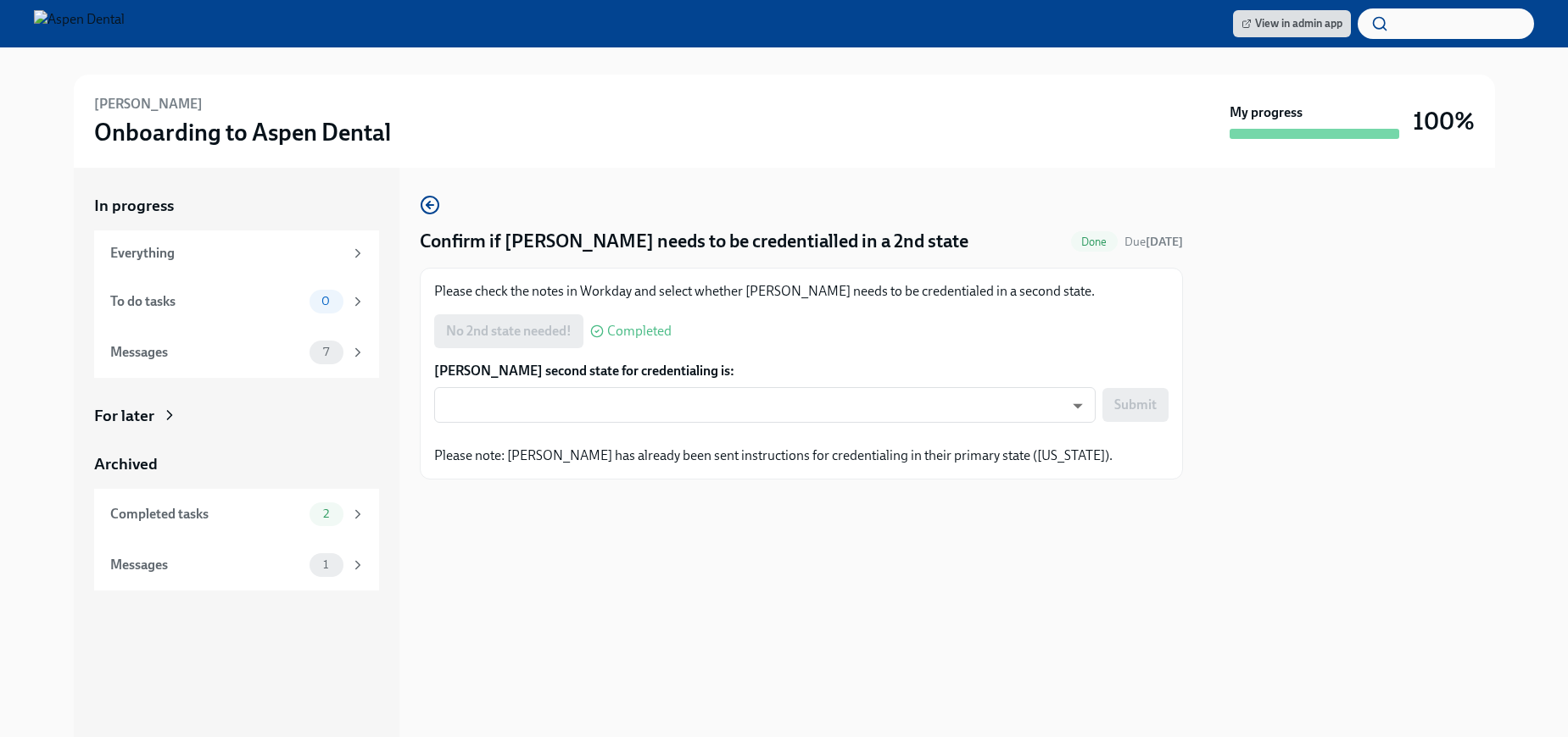
drag, startPoint x: 343, startPoint y: 33, endPoint x: 283, endPoint y: 4, distance: 66.6
click at [337, 29] on div "View in admin app" at bounding box center [784, 24] width 1568 height 47
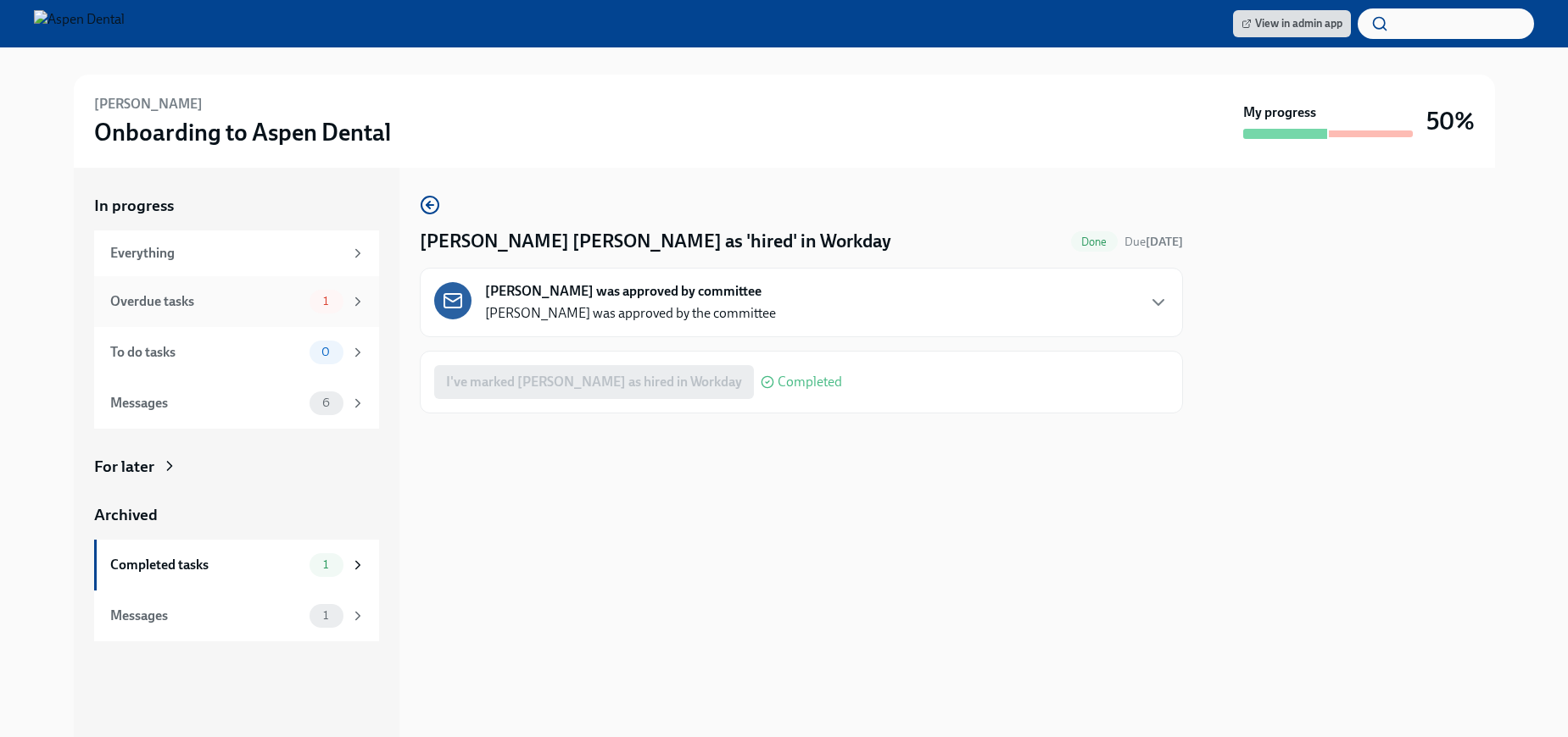
click at [174, 309] on div "Overdue tasks" at bounding box center [206, 301] width 192 height 19
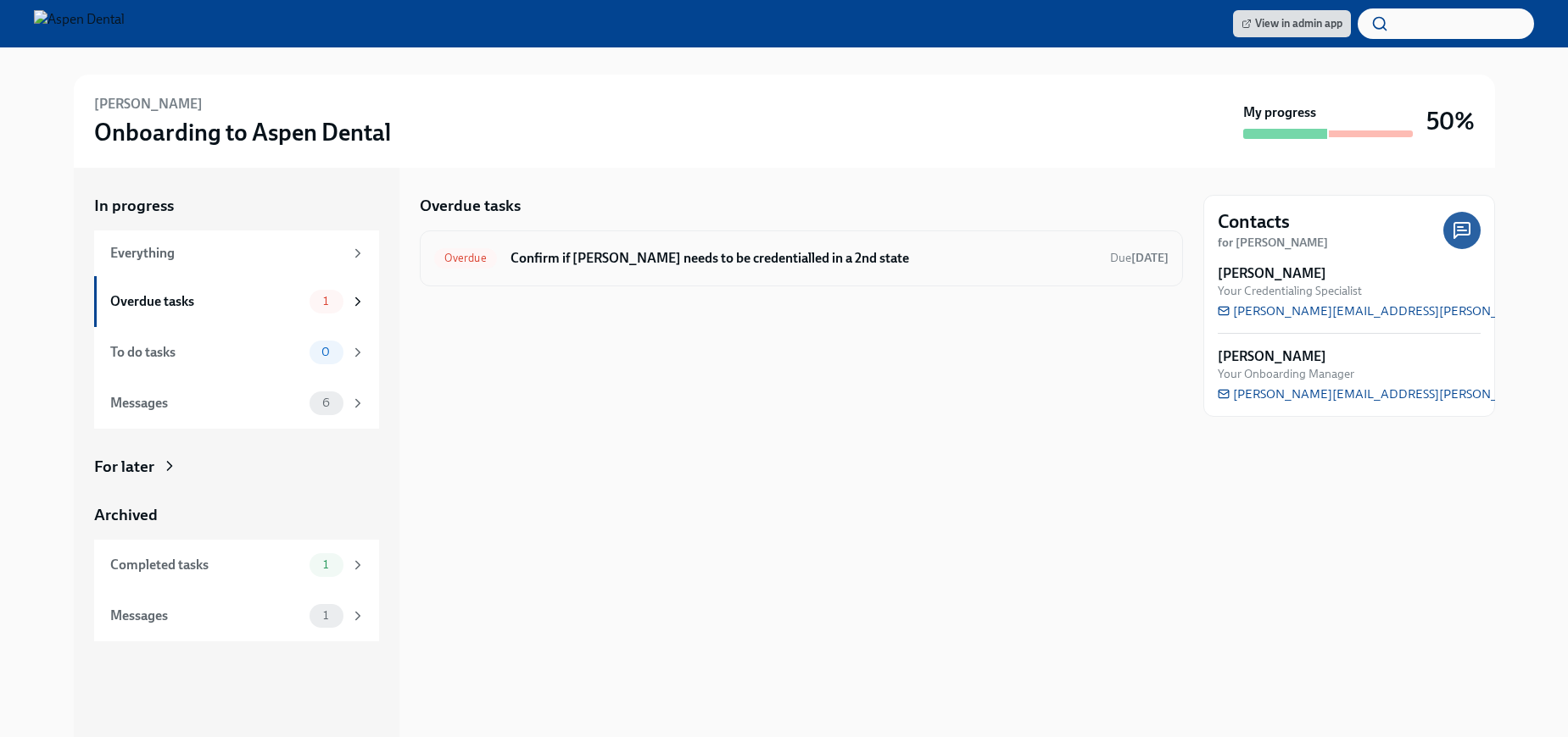
click at [584, 264] on h6 "Confirm if [PERSON_NAME] needs to be credentialled in a 2nd state" at bounding box center [804, 258] width 586 height 19
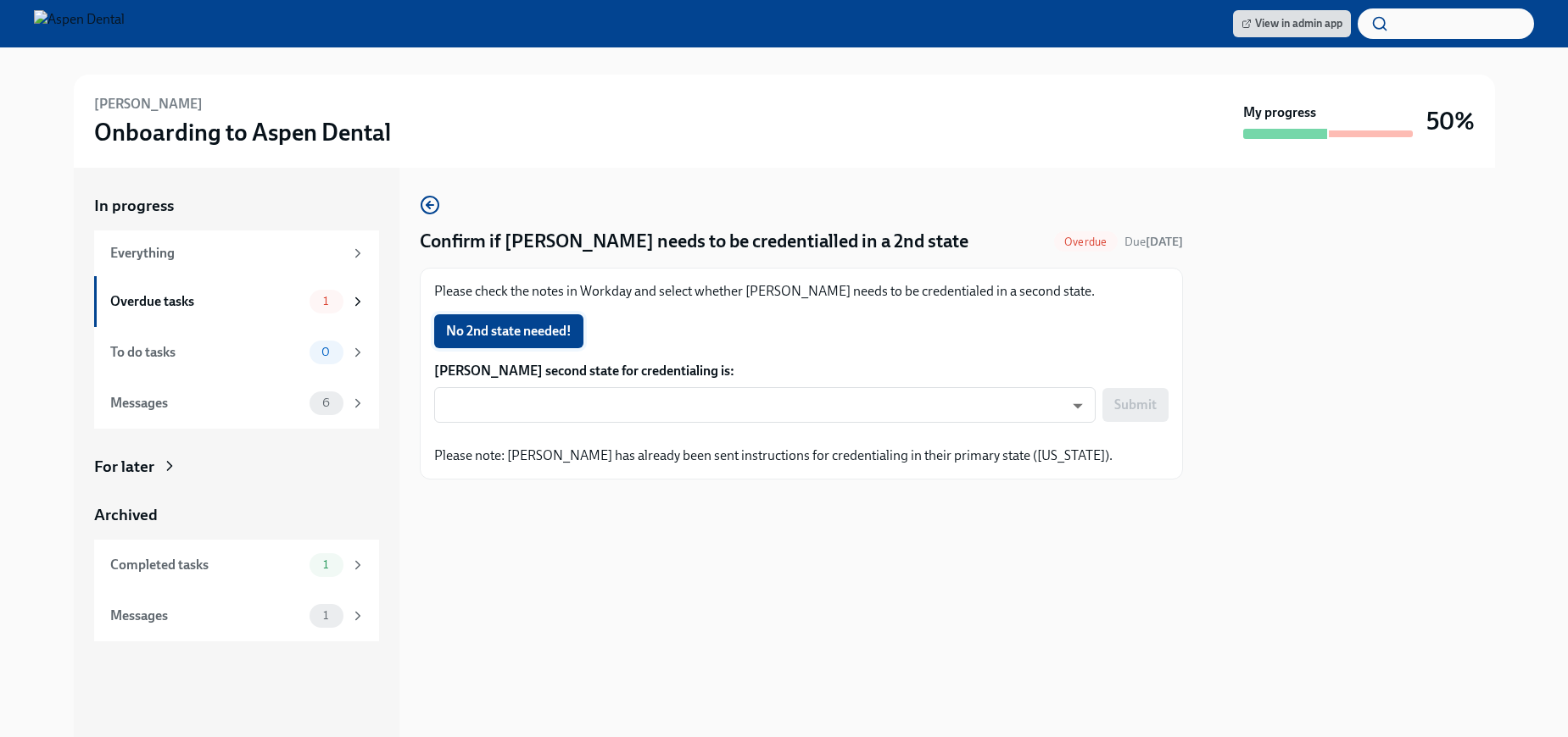
click at [520, 335] on span "No 2nd state needed!" at bounding box center [509, 330] width 126 height 17
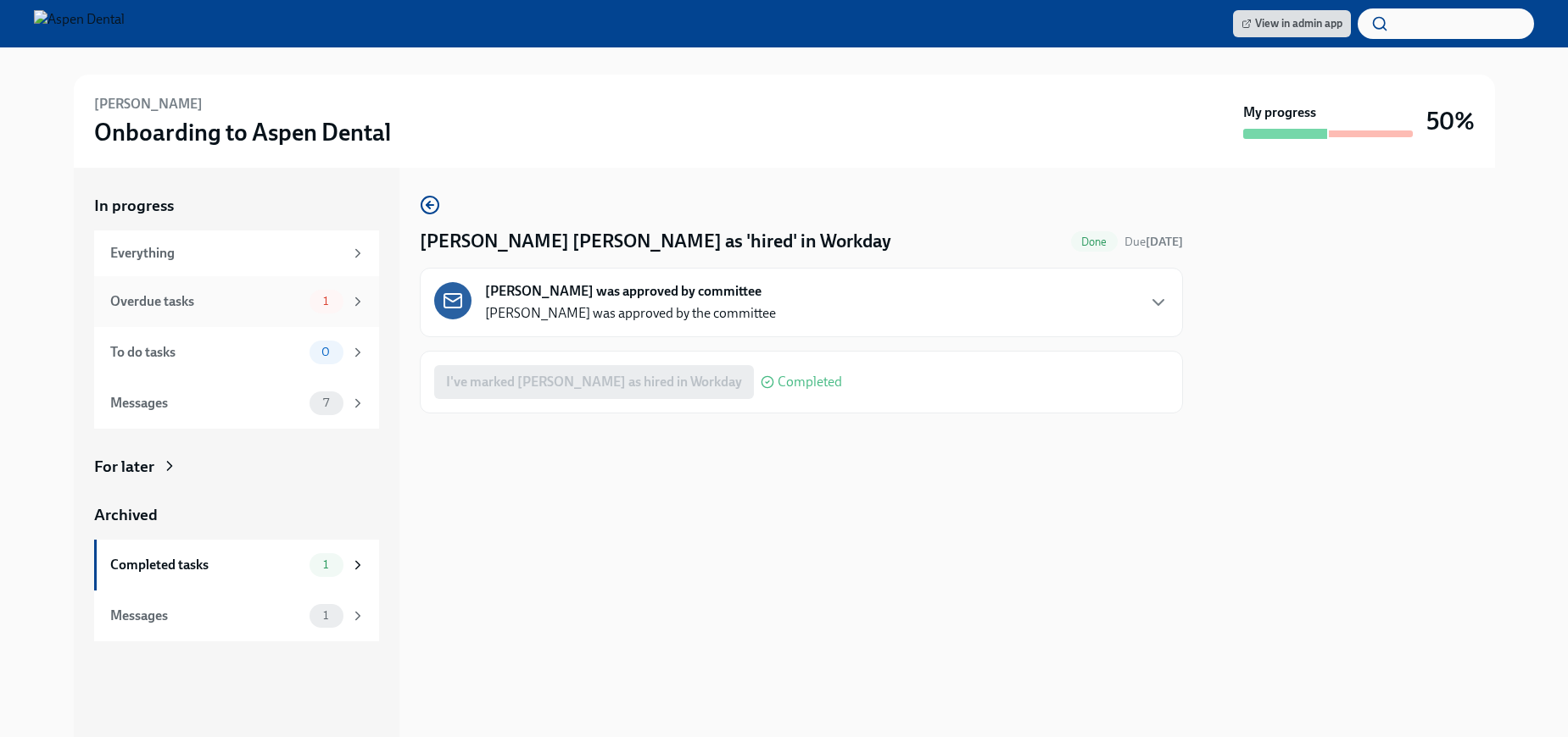
click at [174, 284] on div "Overdue tasks 1" at bounding box center [237, 301] width 285 height 50
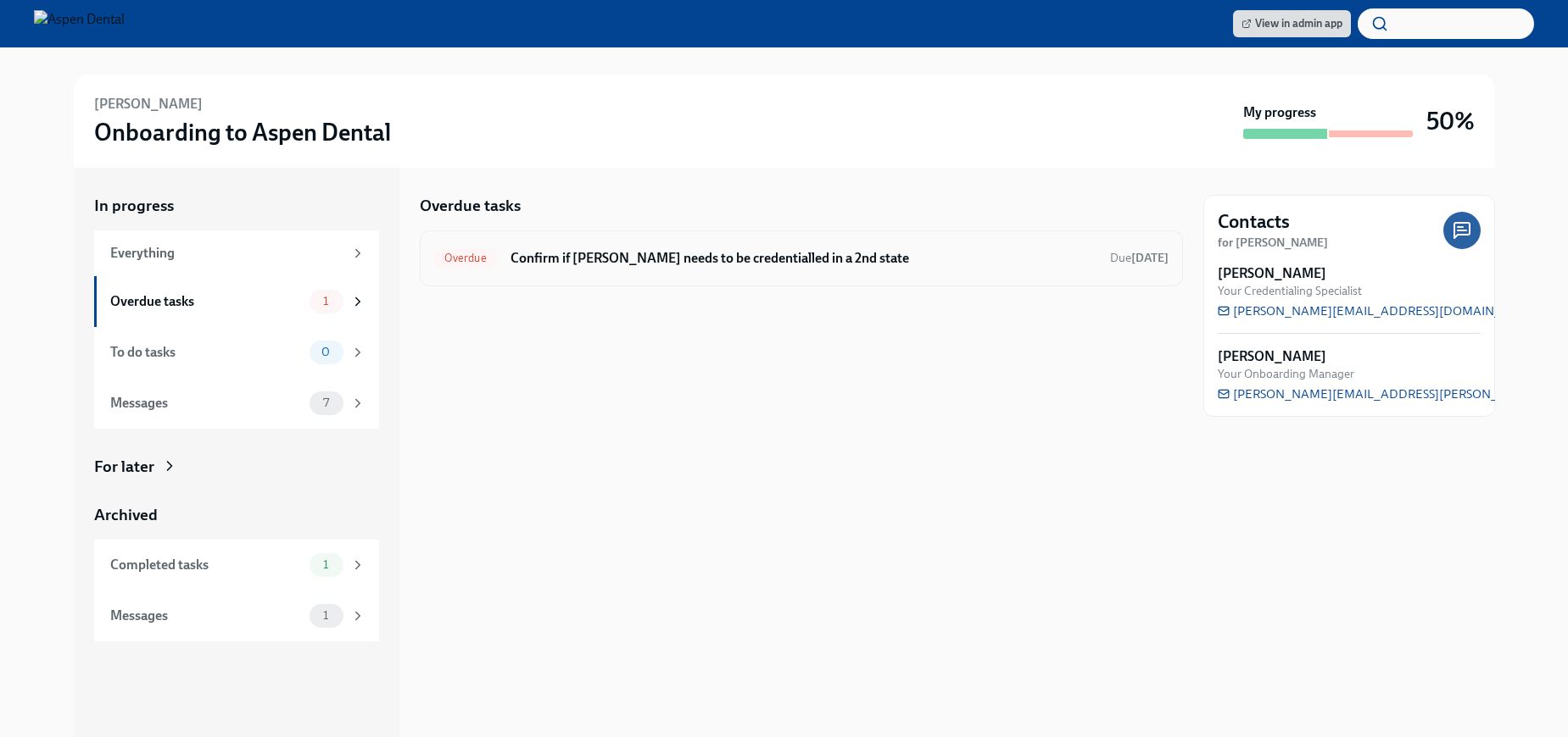
click at [534, 269] on div "Overdue Confirm if Alexandra Zarifis needs to be credentialled in a 2nd state D…" at bounding box center [802, 258] width 735 height 27
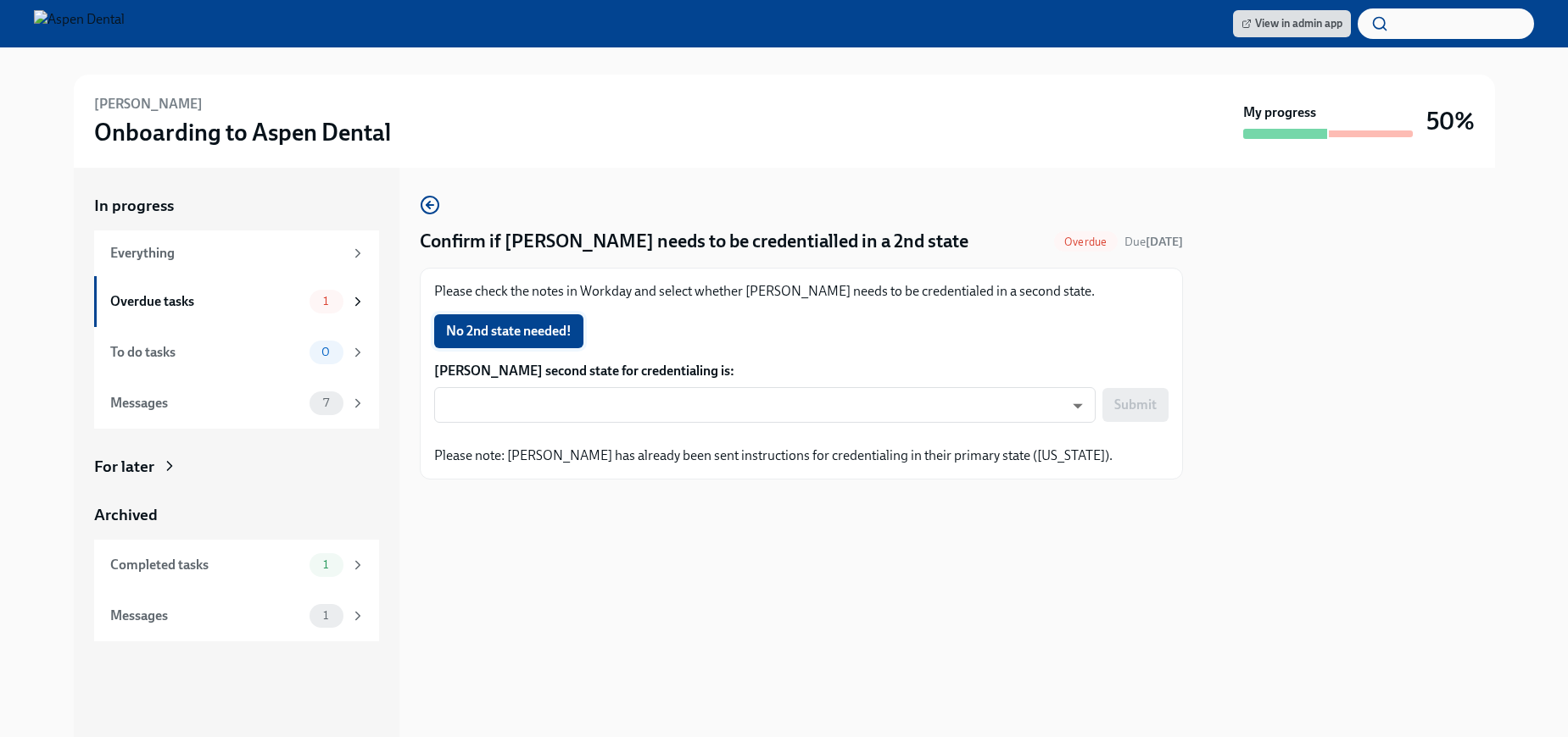
click at [520, 322] on button "No 2nd state needed!" at bounding box center [509, 331] width 149 height 34
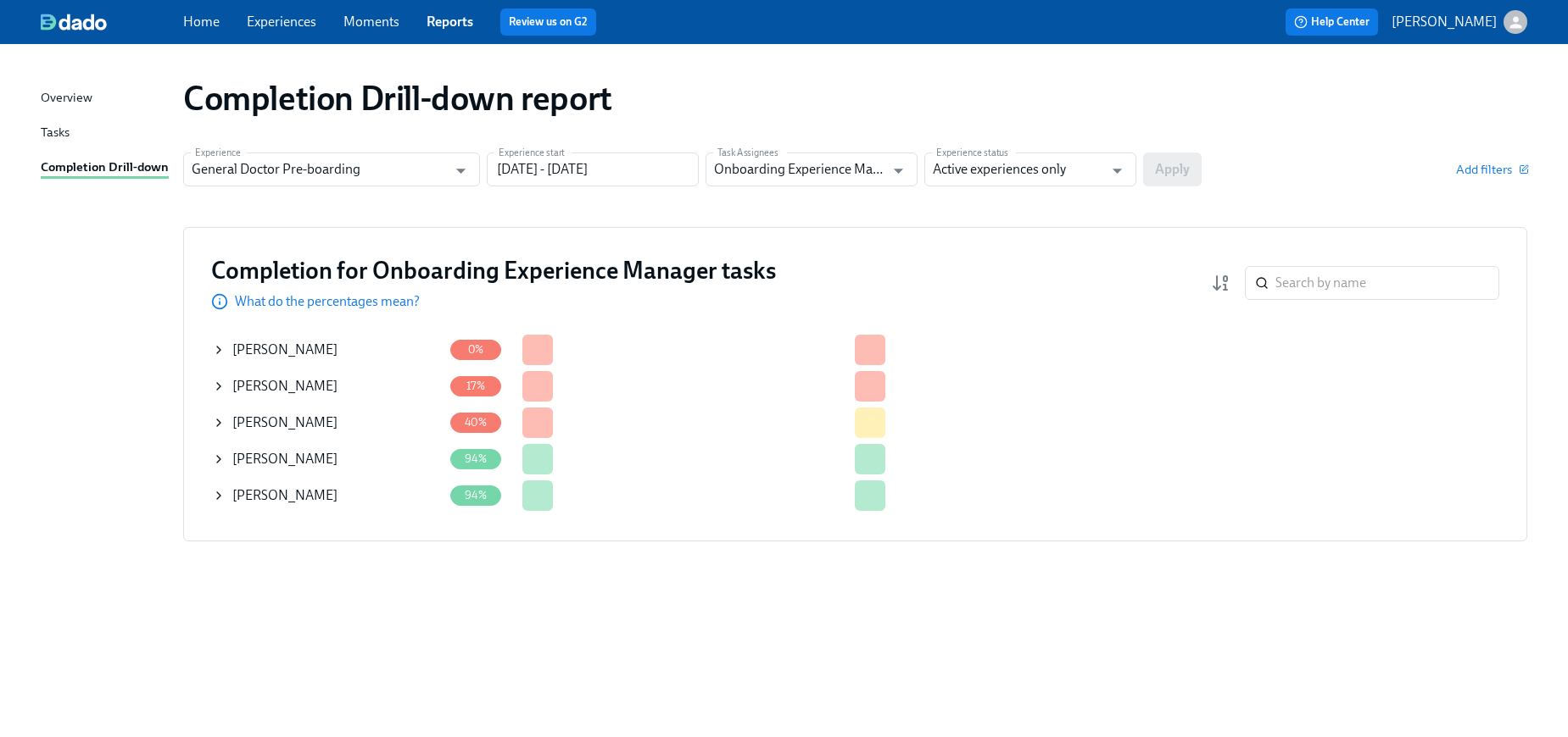
click at [322, 416] on div "[PERSON_NAME]" at bounding box center [327, 422] width 231 height 34
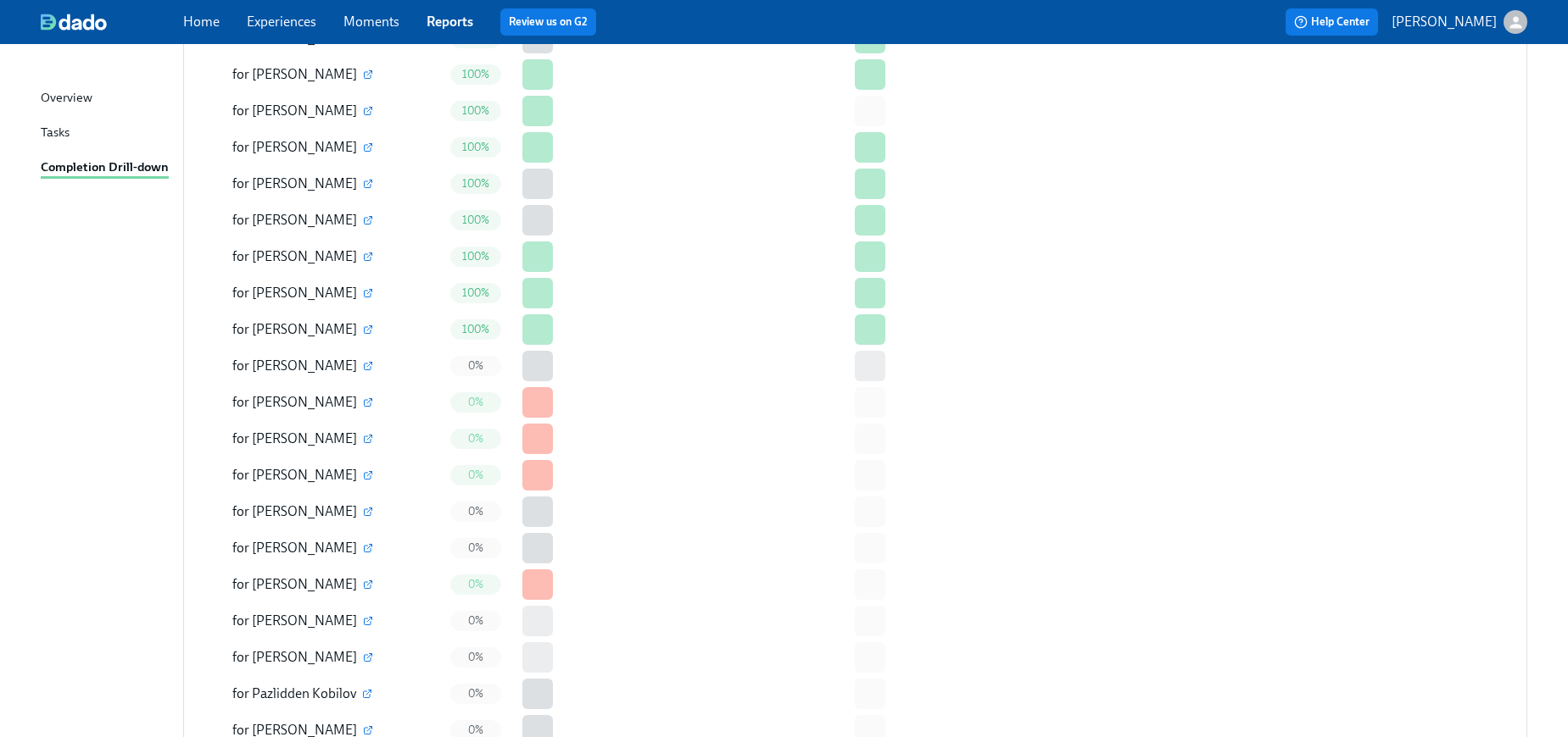
scroll to position [504, 0]
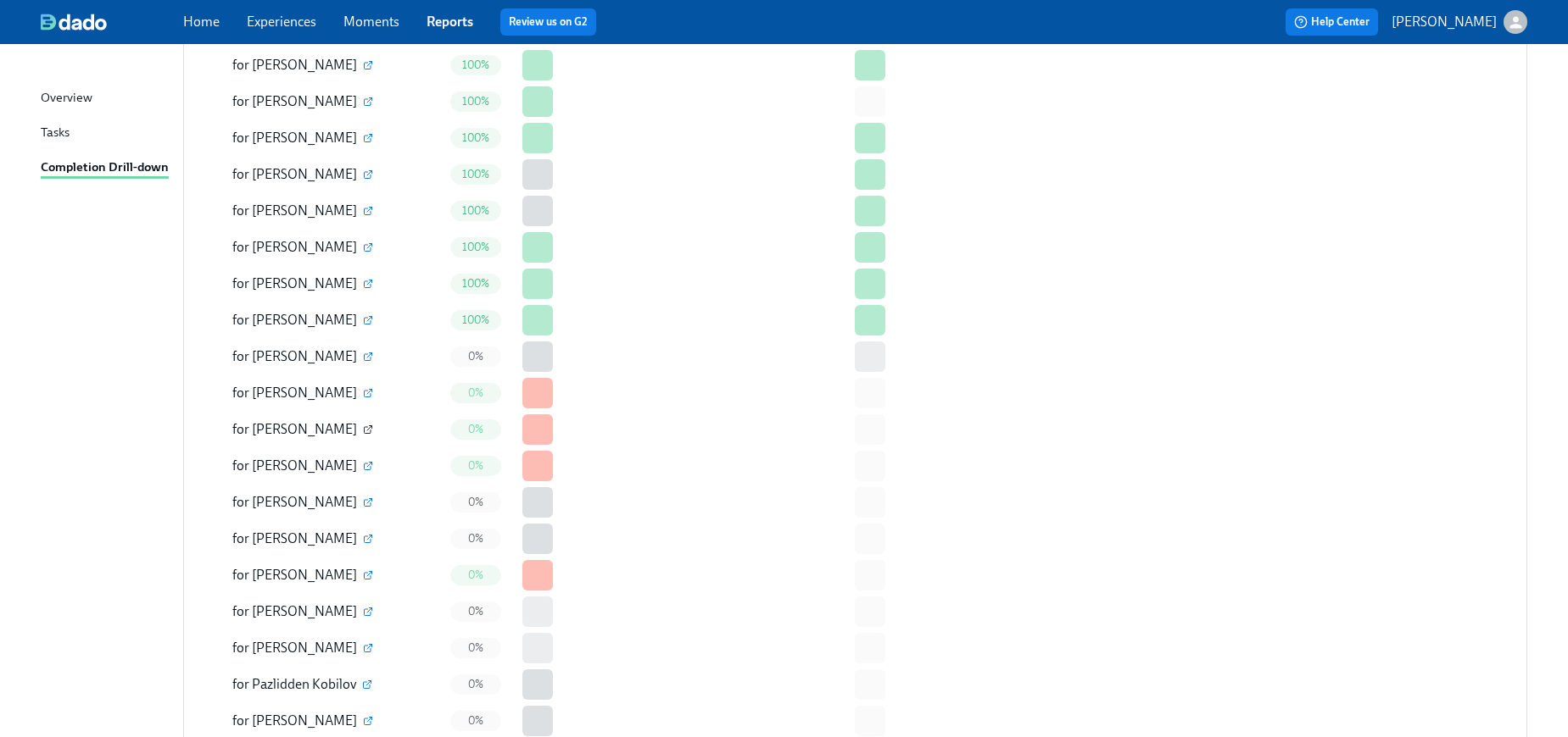
click at [365, 429] on icon "button" at bounding box center [368, 429] width 10 height 10
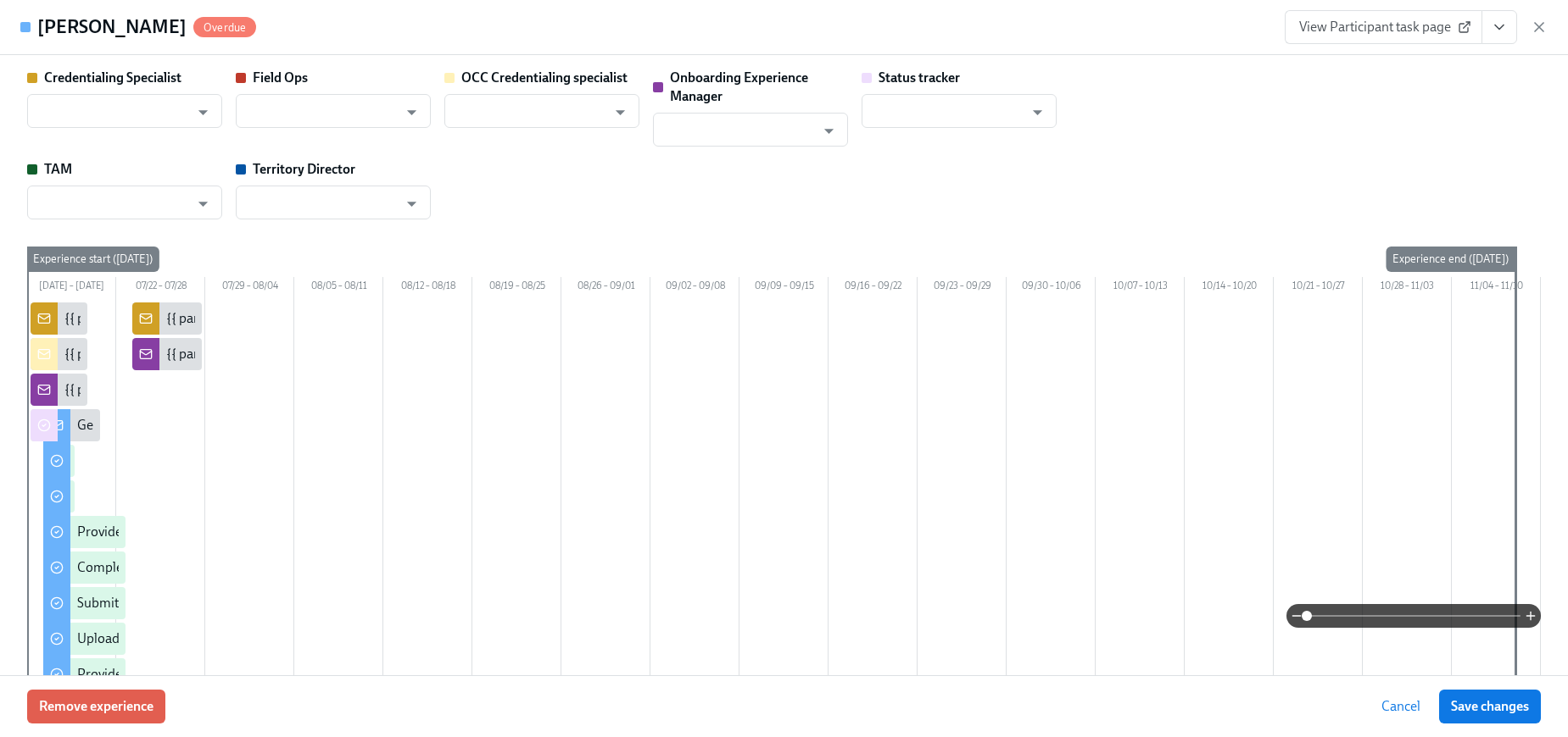
type input "[PERSON_NAME]"
type input "Status Tracker"
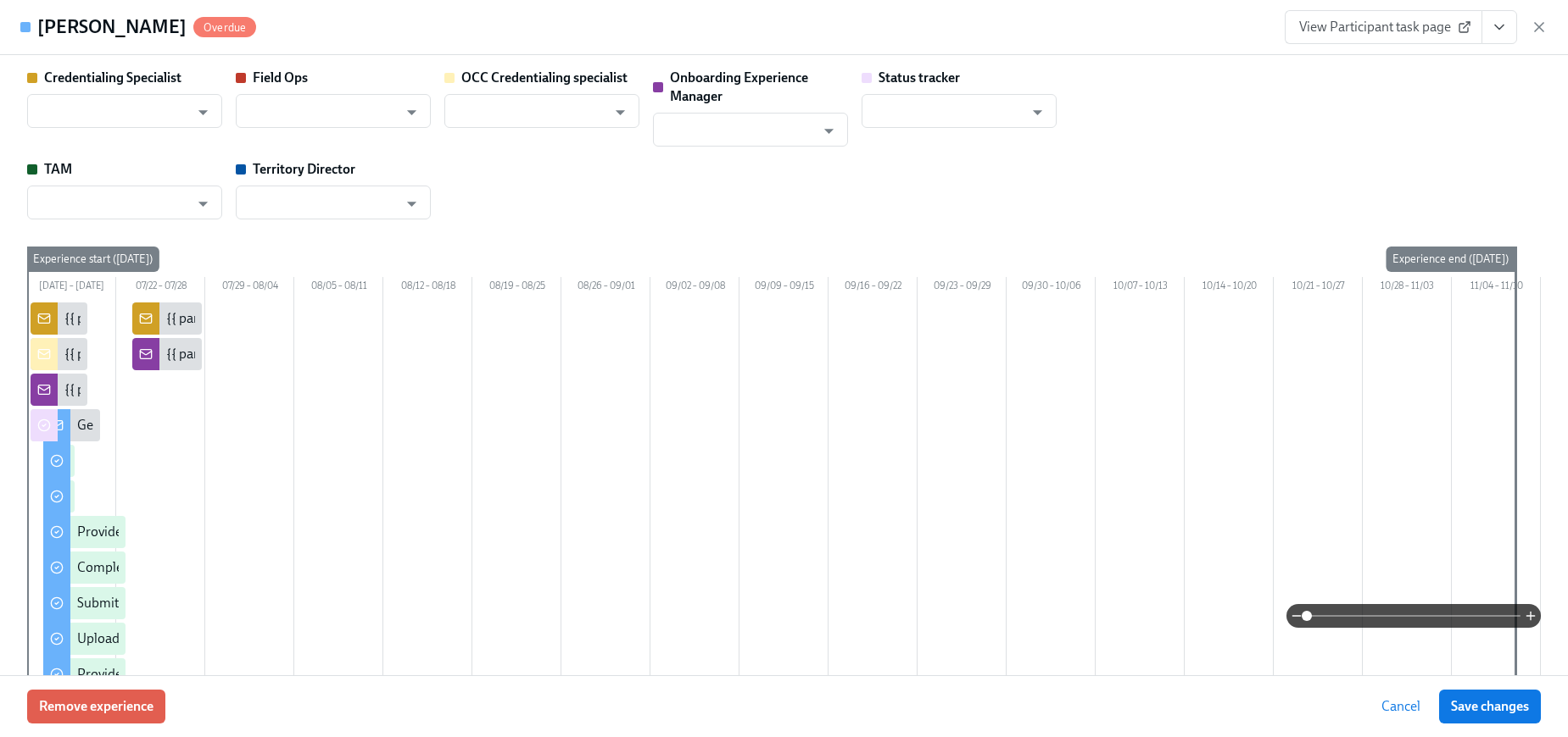
type input "[PERSON_NAME]"
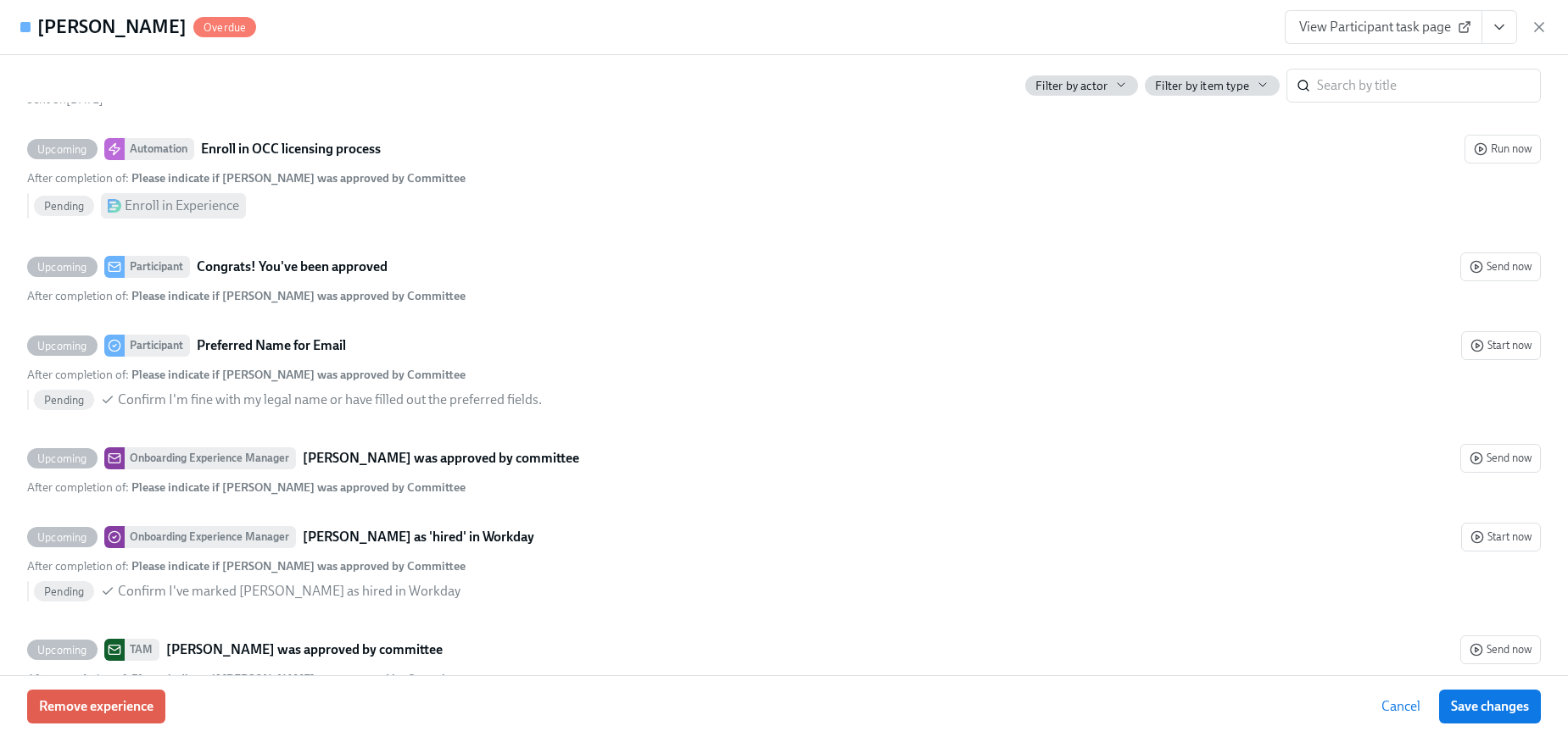
scroll to position [6085, 0]
